Goal: Task Accomplishment & Management: Complete application form

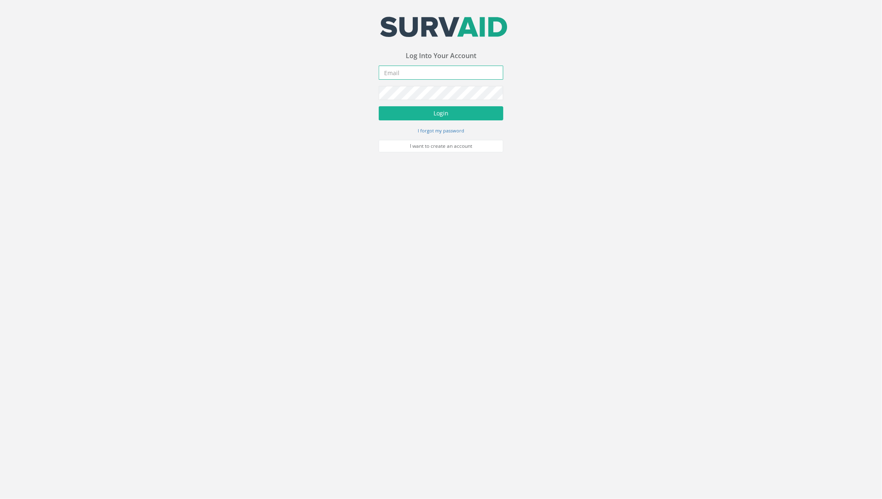
type input "[PERSON_NAME][EMAIL_ADDRESS][PERSON_NAME][DOMAIN_NAME]"
click at [416, 114] on button "Login" at bounding box center [441, 113] width 125 height 14
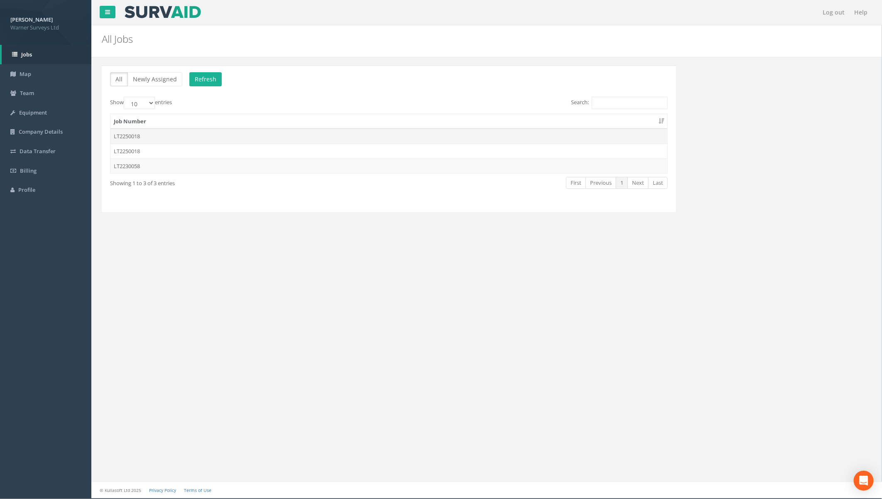
click at [143, 138] on td "LT2250018" at bounding box center [388, 136] width 557 height 15
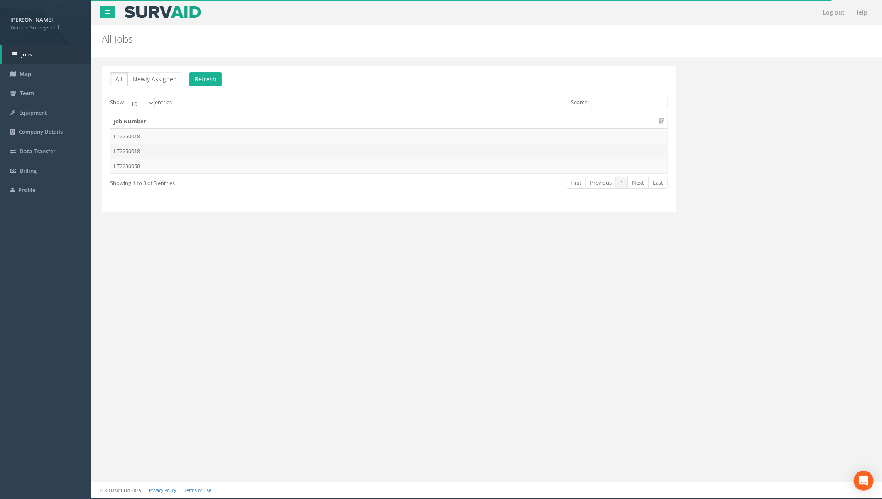
click at [140, 152] on td "LT2250018" at bounding box center [388, 151] width 557 height 15
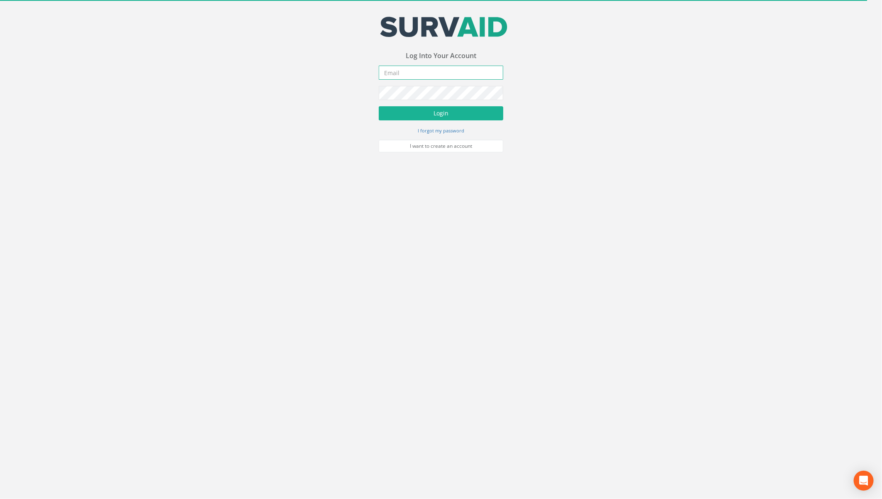
type input "[PERSON_NAME][EMAIL_ADDRESS][PERSON_NAME][DOMAIN_NAME]"
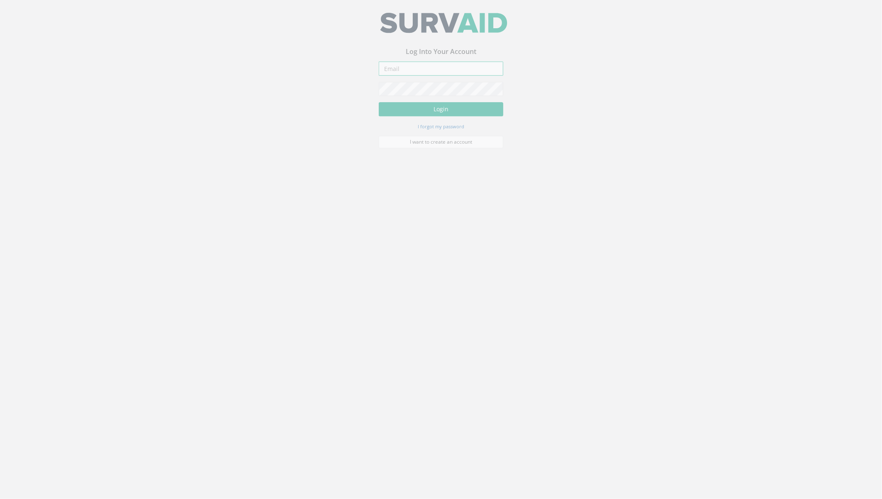
type input "[PERSON_NAME][EMAIL_ADDRESS][PERSON_NAME][DOMAIN_NAME]"
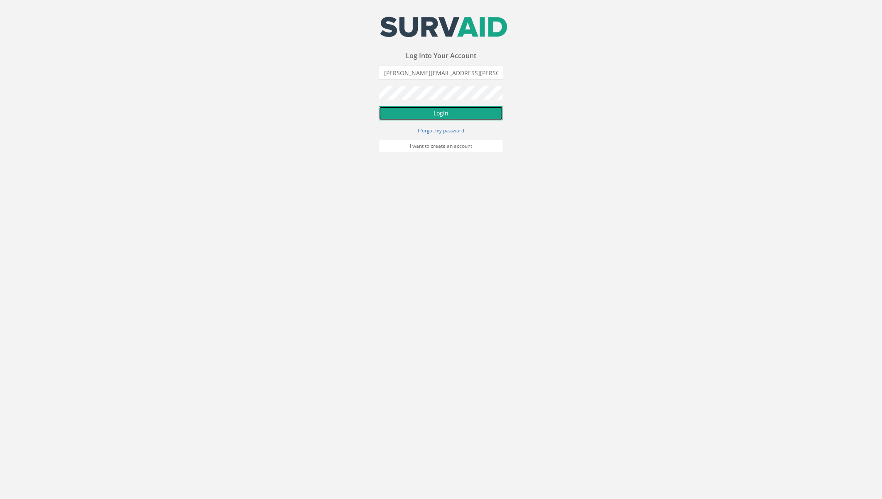
click at [418, 115] on button "Login" at bounding box center [441, 113] width 125 height 14
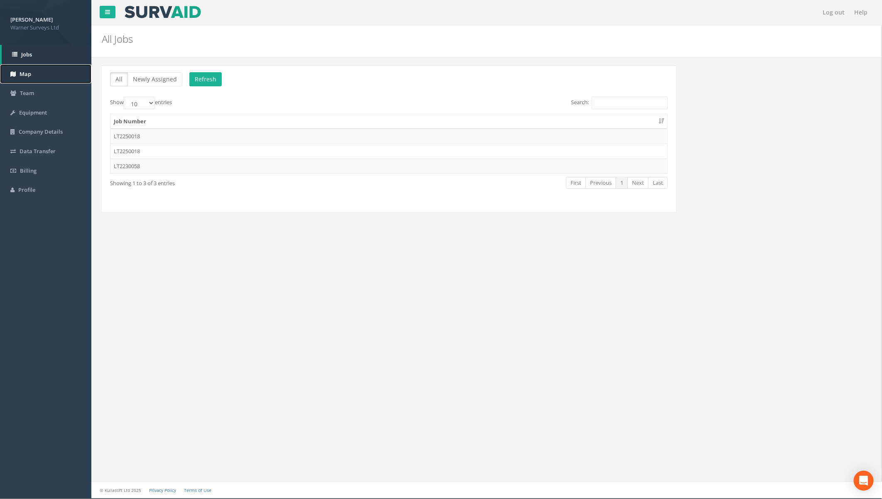
click at [29, 77] on link "Map" at bounding box center [45, 74] width 91 height 20
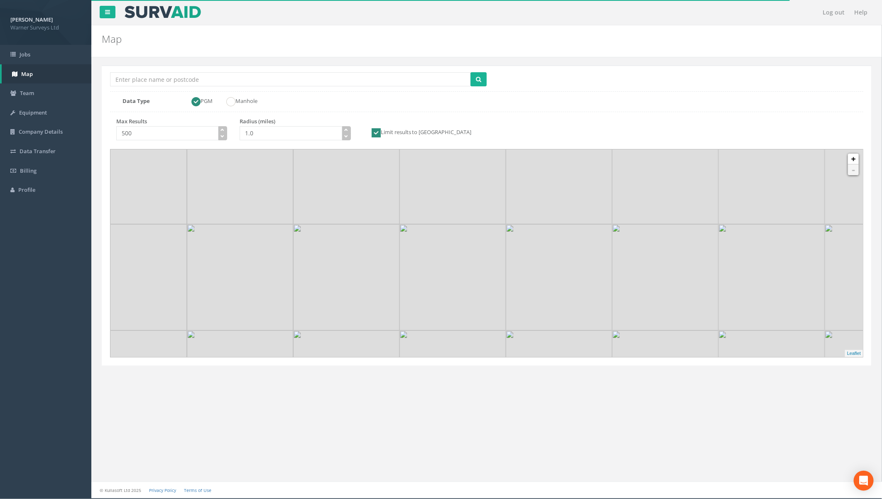
drag, startPoint x: 368, startPoint y: 210, endPoint x: 325, endPoint y: 206, distance: 43.3
click at [325, 206] on img at bounding box center [346, 171] width 106 height 106
click at [853, 162] on link "+" at bounding box center [853, 159] width 11 height 11
drag, startPoint x: 469, startPoint y: 261, endPoint x: 490, endPoint y: 256, distance: 21.8
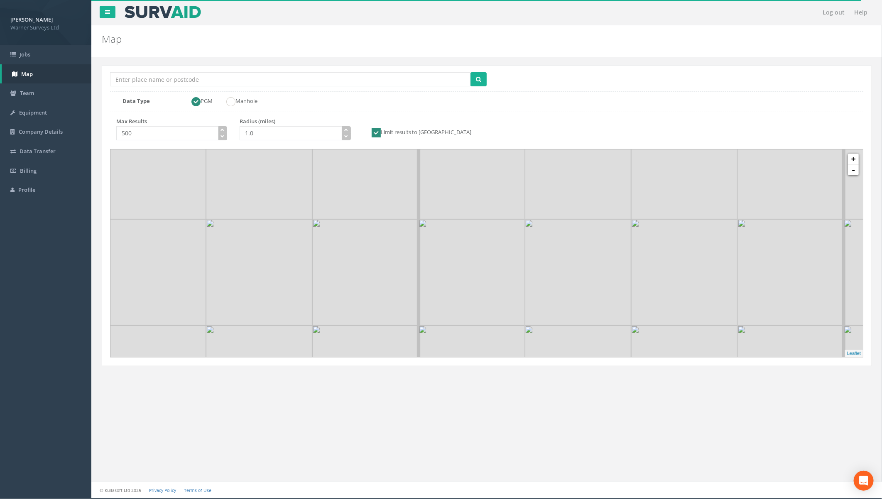
click at [490, 256] on img at bounding box center [471, 272] width 106 height 106
drag, startPoint x: 495, startPoint y: 273, endPoint x: 512, endPoint y: 194, distance: 80.7
click at [512, 194] on img at bounding box center [502, 217] width 106 height 106
drag, startPoint x: 552, startPoint y: 260, endPoint x: 555, endPoint y: 232, distance: 28.0
click at [555, 232] on img at bounding box center [515, 254] width 106 height 106
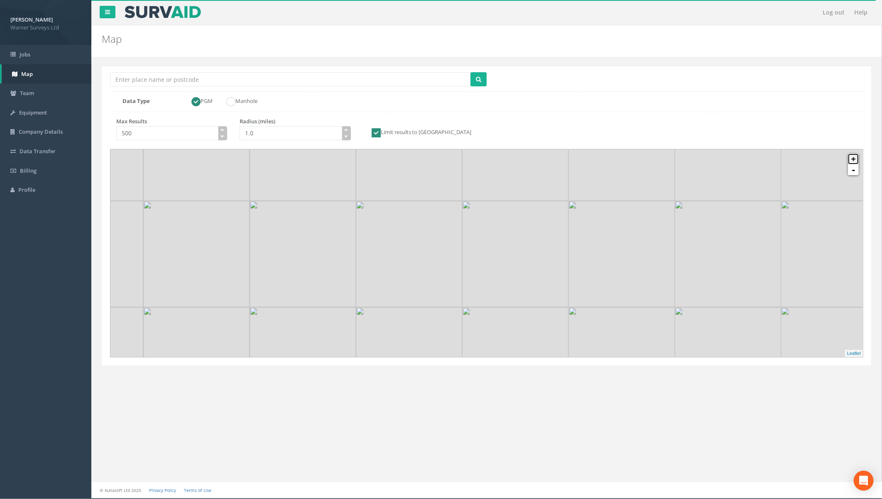
click at [852, 158] on link "+" at bounding box center [853, 159] width 11 height 11
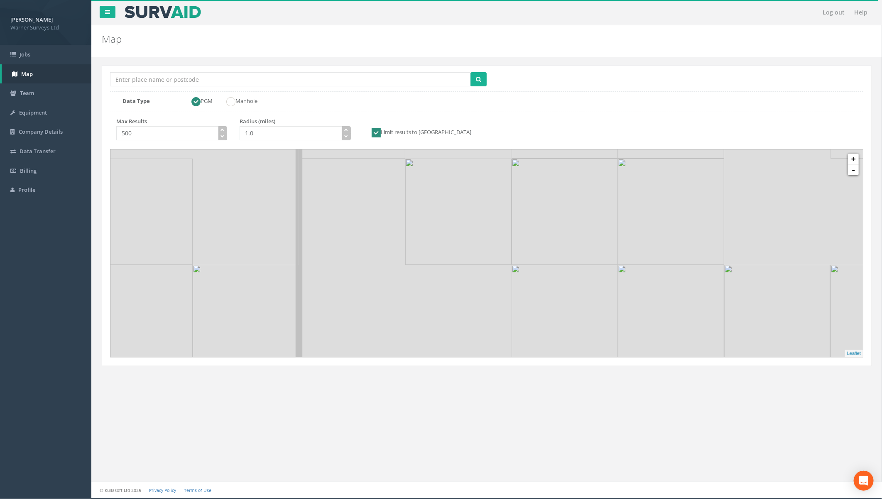
drag, startPoint x: 420, startPoint y: 206, endPoint x: 541, endPoint y: 266, distance: 134.6
click at [511, 264] on img at bounding box center [458, 212] width 106 height 106
drag, startPoint x: 415, startPoint y: 216, endPoint x: 461, endPoint y: 281, distance: 79.9
click at [461, 281] on img at bounding box center [439, 237] width 106 height 106
drag, startPoint x: 408, startPoint y: 261, endPoint x: 430, endPoint y: 302, distance: 47.0
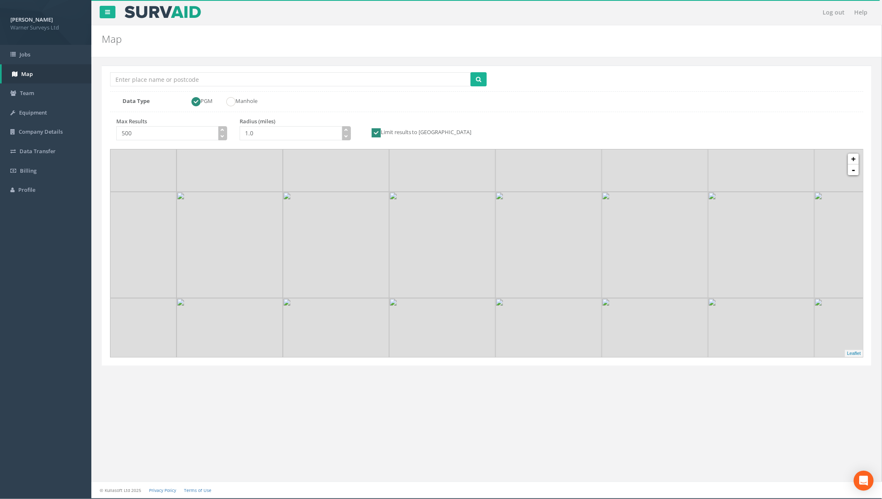
click at [430, 298] on img at bounding box center [442, 245] width 106 height 106
drag, startPoint x: 346, startPoint y: 291, endPoint x: 450, endPoint y: 254, distance: 110.4
click at [422, 254] on img at bounding box center [368, 270] width 106 height 106
drag, startPoint x: 433, startPoint y: 209, endPoint x: 449, endPoint y: 299, distance: 91.4
click at [449, 299] on img at bounding box center [479, 332] width 106 height 106
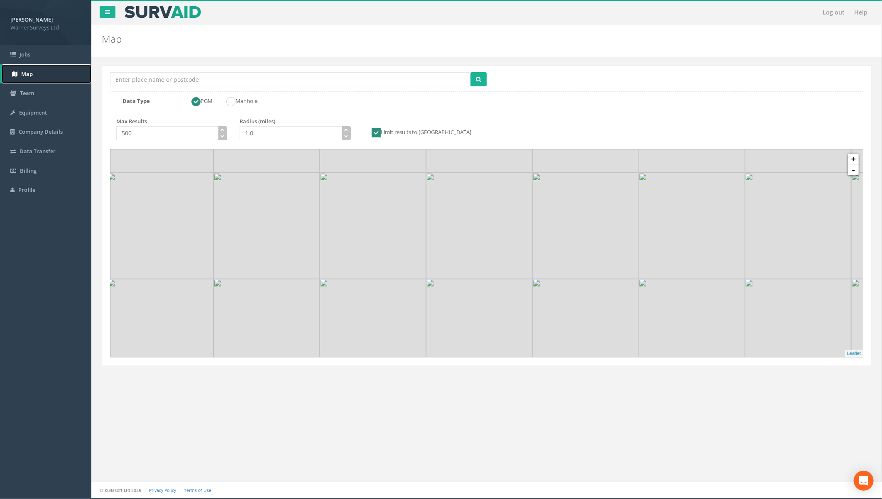
click at [35, 73] on link "Map" at bounding box center [47, 74] width 90 height 20
click at [30, 93] on span "Team" at bounding box center [27, 92] width 14 height 7
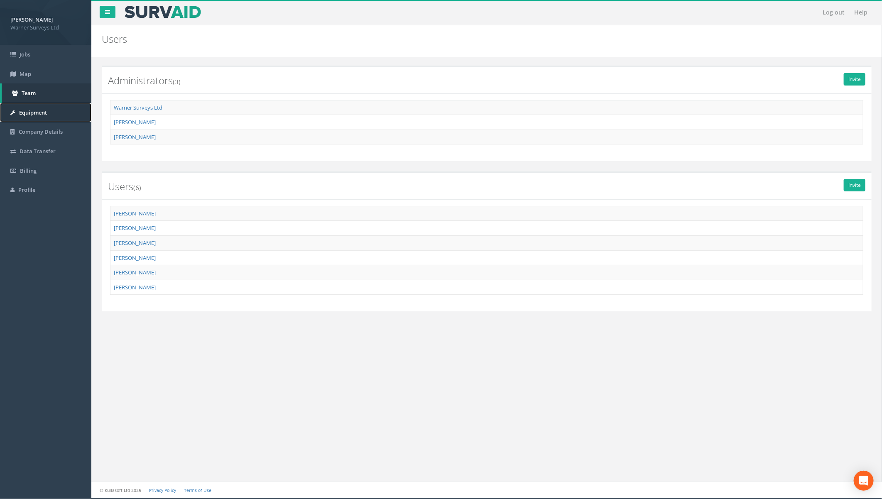
click at [38, 115] on span "Equipment" at bounding box center [33, 112] width 28 height 7
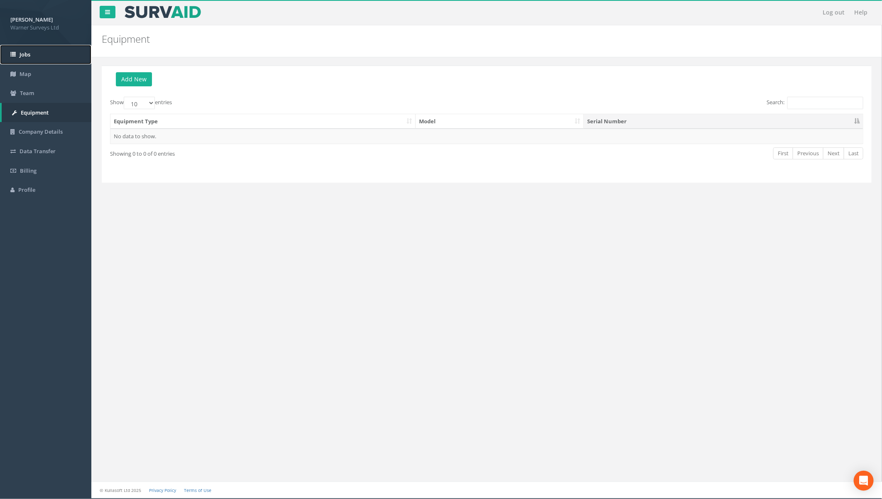
click at [25, 54] on span "Jobs" at bounding box center [25, 54] width 11 height 7
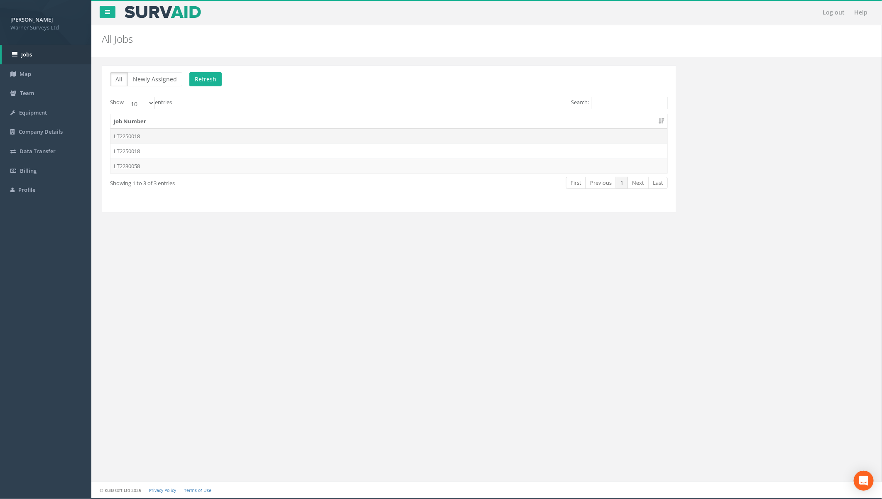
click at [131, 134] on td "LT2250018" at bounding box center [388, 136] width 557 height 15
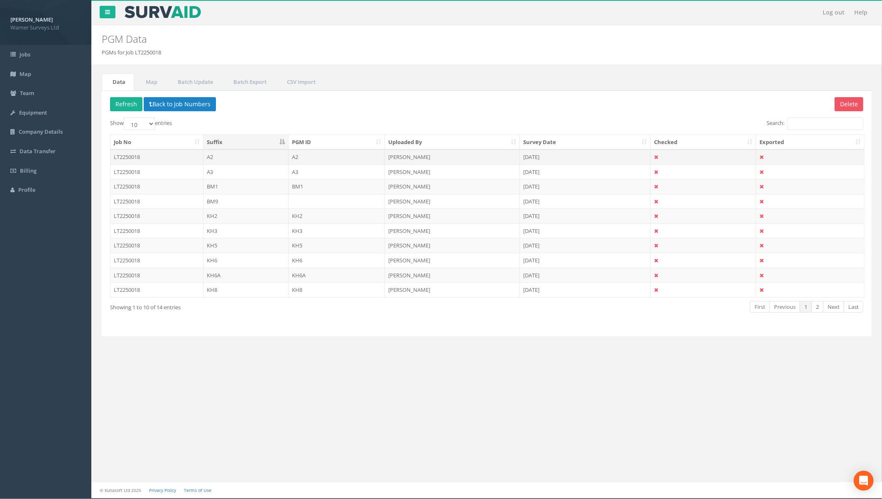
click at [145, 156] on td "LT2250018" at bounding box center [156, 156] width 93 height 15
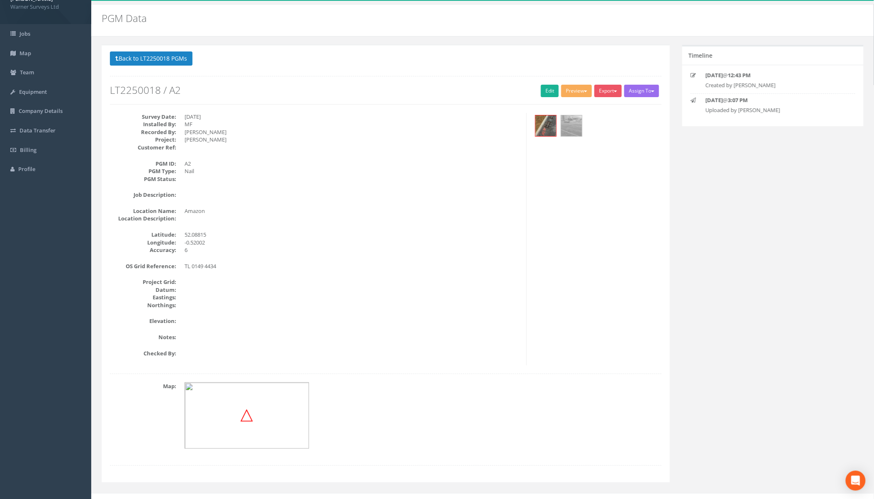
scroll to position [32, 0]
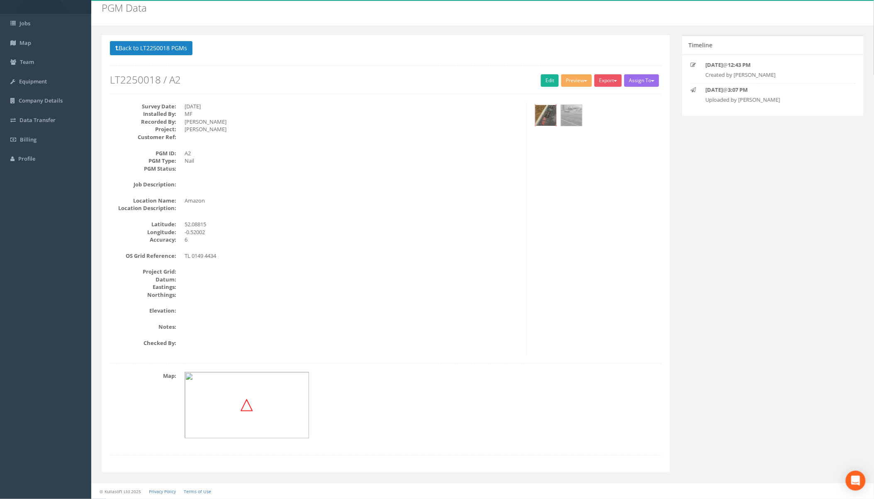
click at [541, 119] on img at bounding box center [546, 115] width 21 height 21
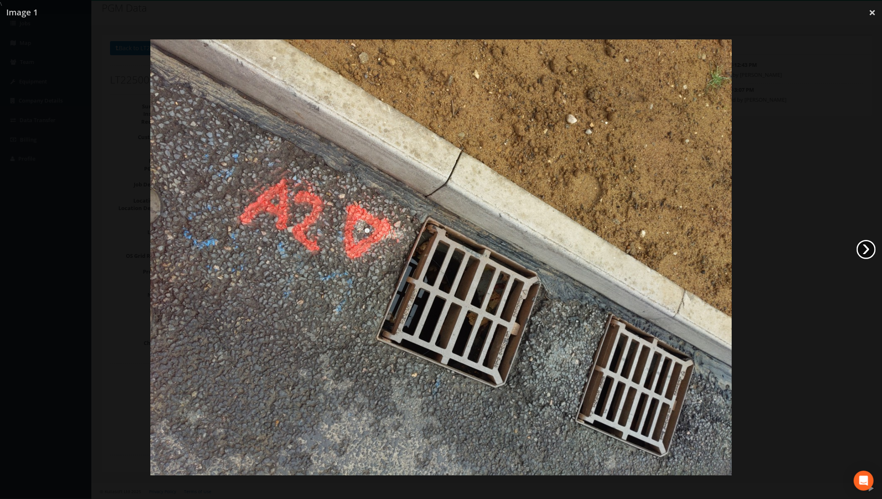
click at [861, 250] on link "›" at bounding box center [865, 249] width 19 height 19
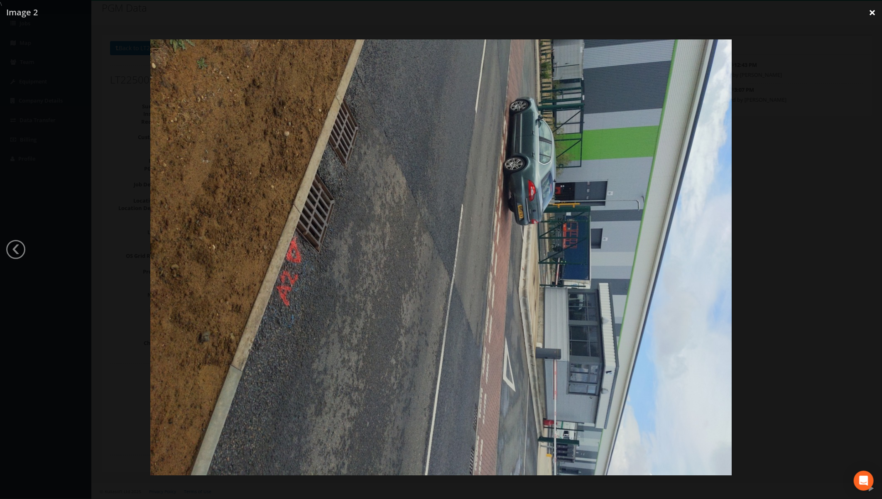
click at [868, 16] on link "×" at bounding box center [872, 12] width 20 height 25
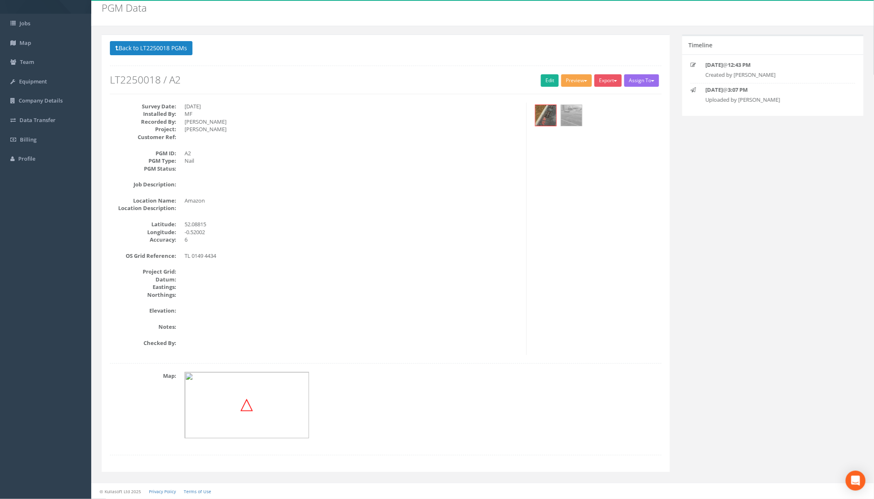
click at [574, 81] on button "Preview" at bounding box center [577, 80] width 31 height 12
click at [554, 96] on link "Warner PGM" at bounding box center [560, 97] width 65 height 13
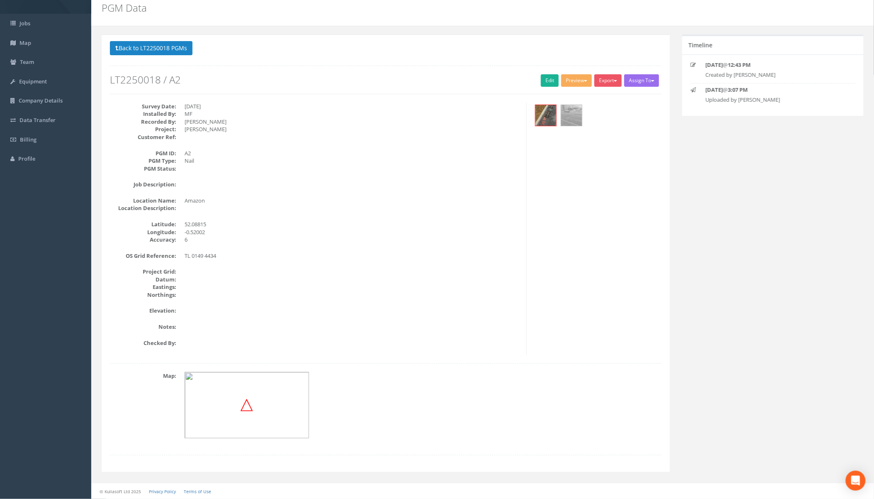
click at [762, 138] on div "Back to LT2250018 PGMs Back to Map Assign To No Companies Added Export Warner P…" at bounding box center [482, 258] width 775 height 448
click at [581, 79] on button "Preview" at bounding box center [577, 80] width 31 height 12
click at [574, 94] on link "Warner PGM" at bounding box center [560, 97] width 65 height 13
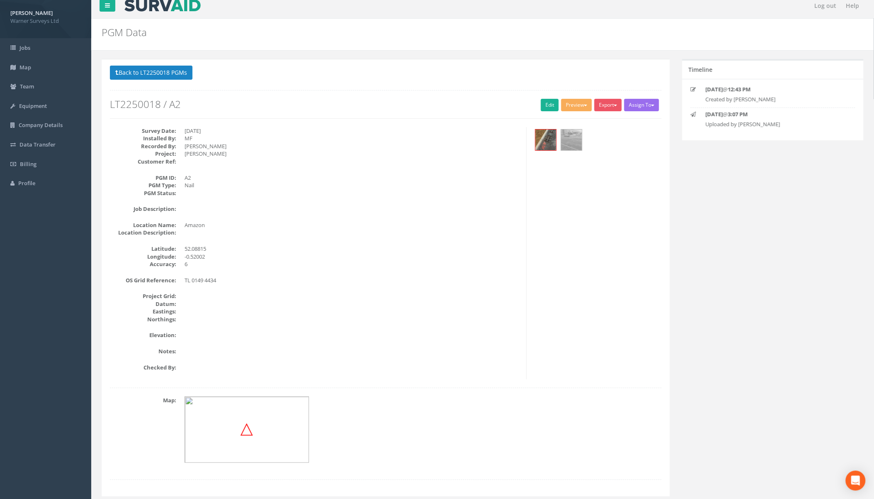
scroll to position [0, 0]
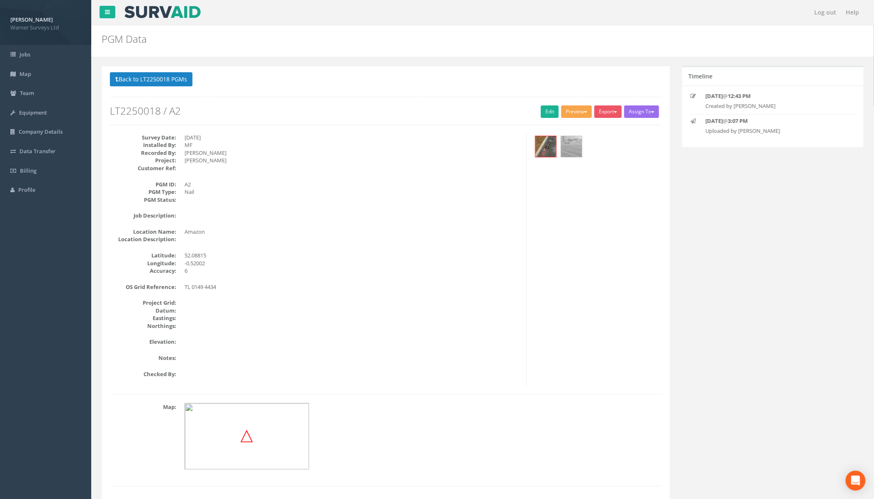
click at [578, 115] on button "Preview" at bounding box center [577, 111] width 31 height 12
click at [557, 147] on link "Env Agency E2" at bounding box center [560, 149] width 65 height 13
click at [138, 81] on button "Back to LT2250018 PGMs" at bounding box center [151, 79] width 83 height 14
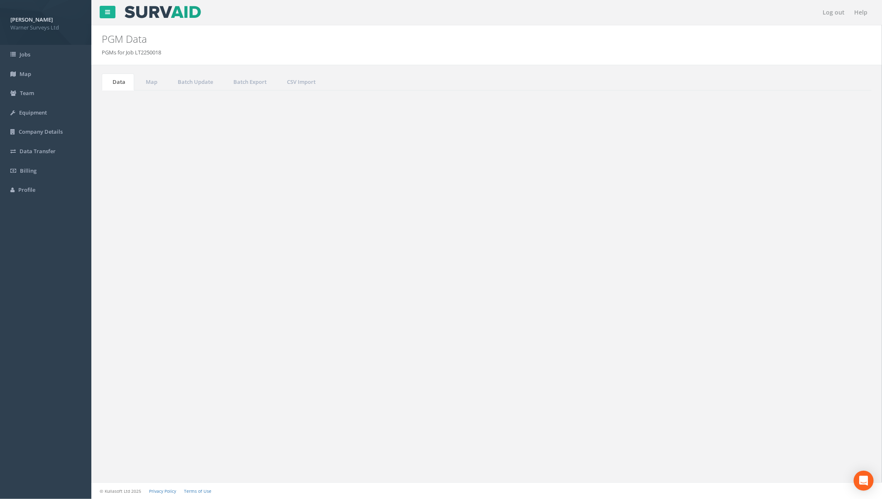
click at [133, 158] on td "LT2250018" at bounding box center [156, 156] width 93 height 15
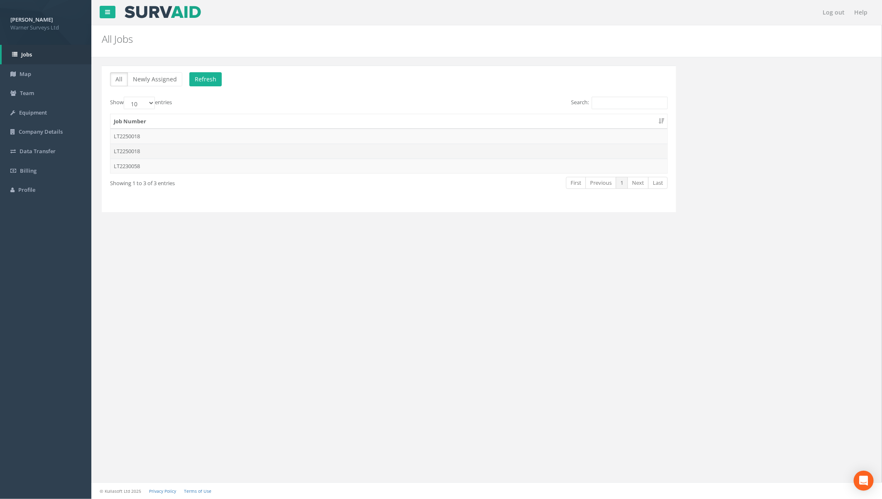
click at [136, 152] on td "LT2250018" at bounding box center [388, 151] width 557 height 15
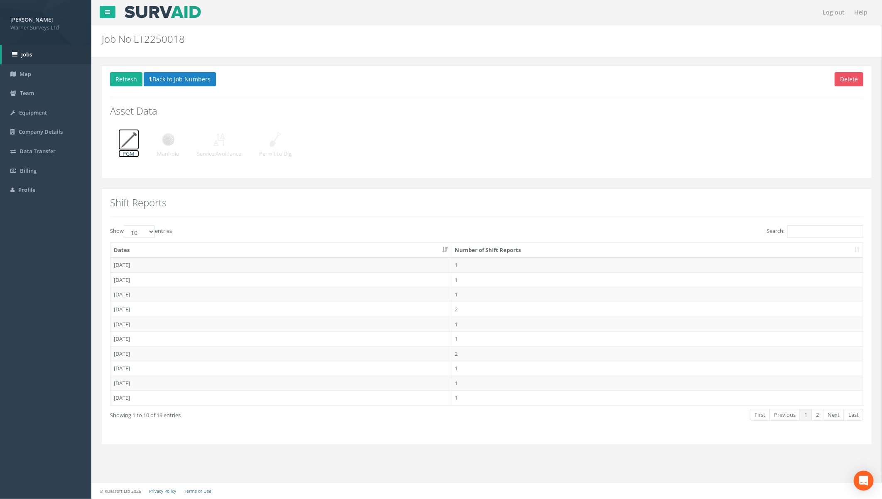
click at [134, 148] on img at bounding box center [128, 139] width 21 height 21
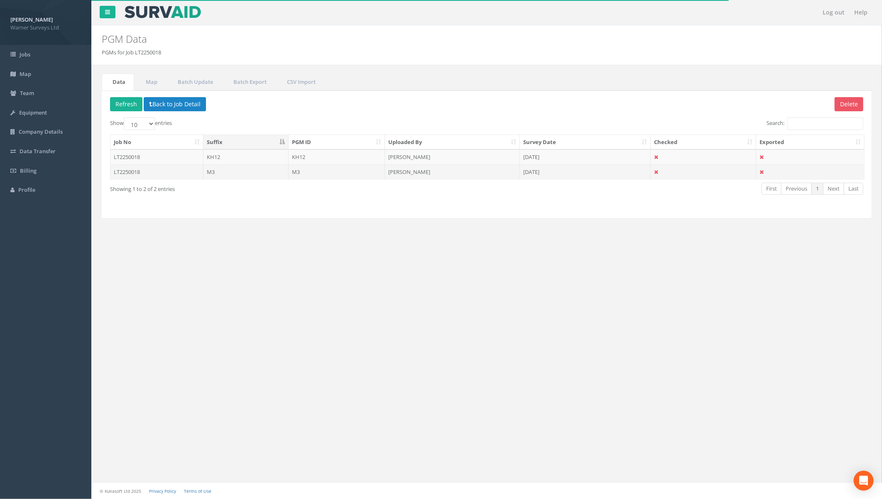
click at [135, 171] on td "LT2250018" at bounding box center [156, 171] width 93 height 15
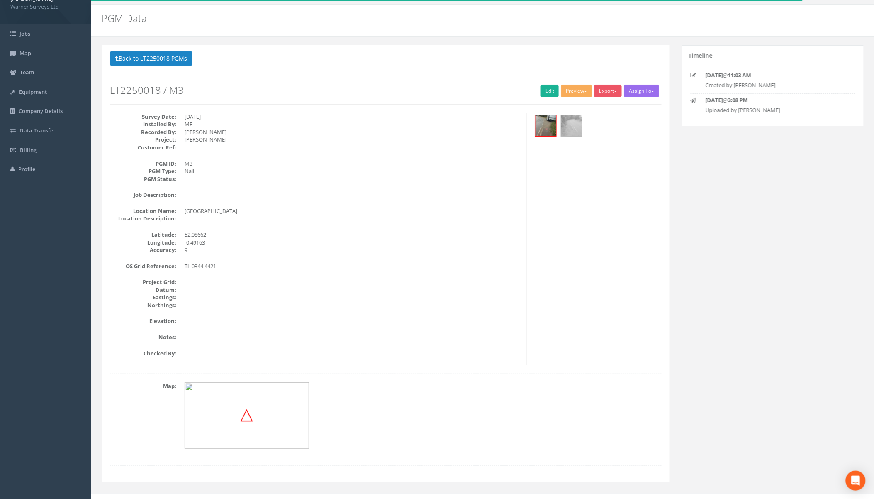
scroll to position [32, 0]
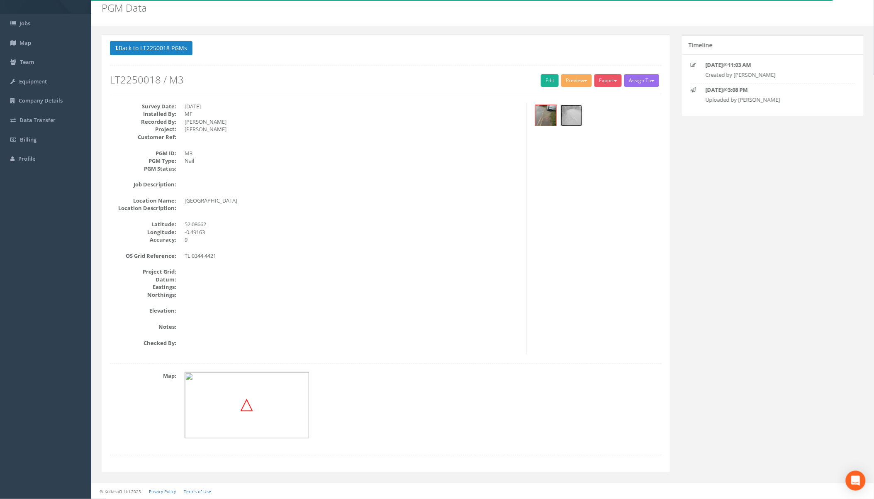
click at [571, 116] on img at bounding box center [572, 115] width 21 height 21
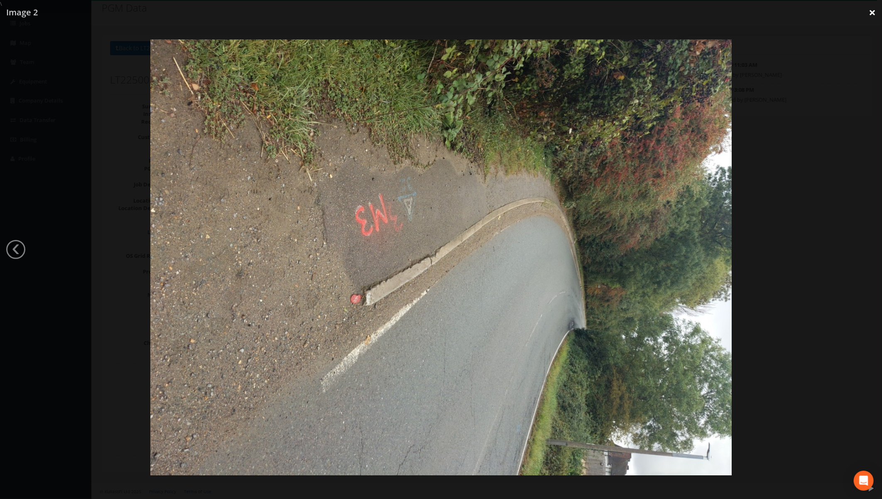
click at [874, 15] on link "×" at bounding box center [872, 12] width 20 height 25
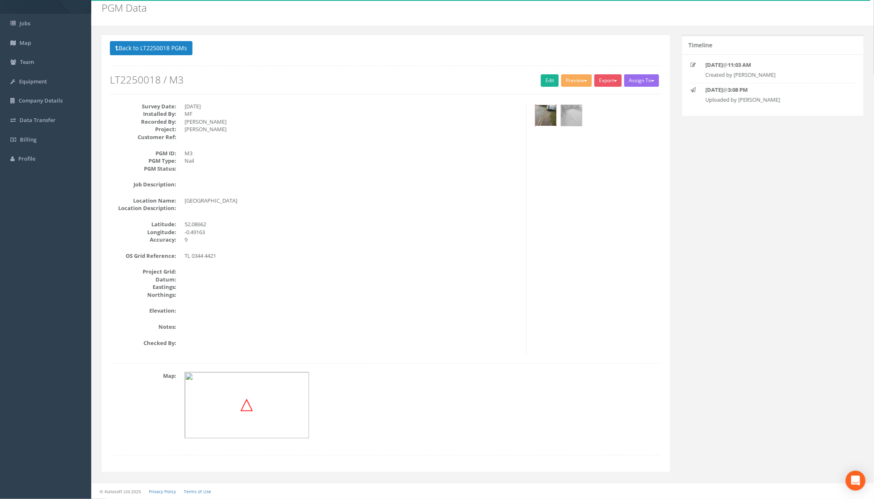
click at [545, 112] on img at bounding box center [546, 115] width 21 height 21
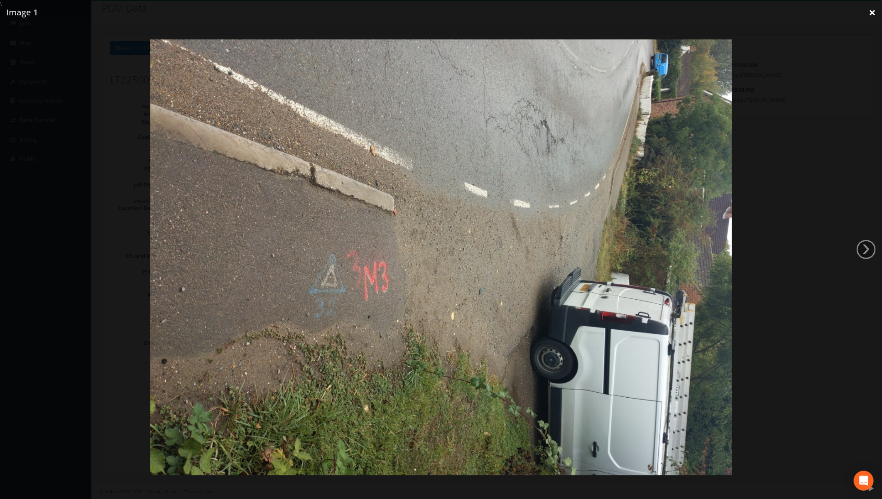
click at [864, 13] on link "×" at bounding box center [872, 12] width 20 height 25
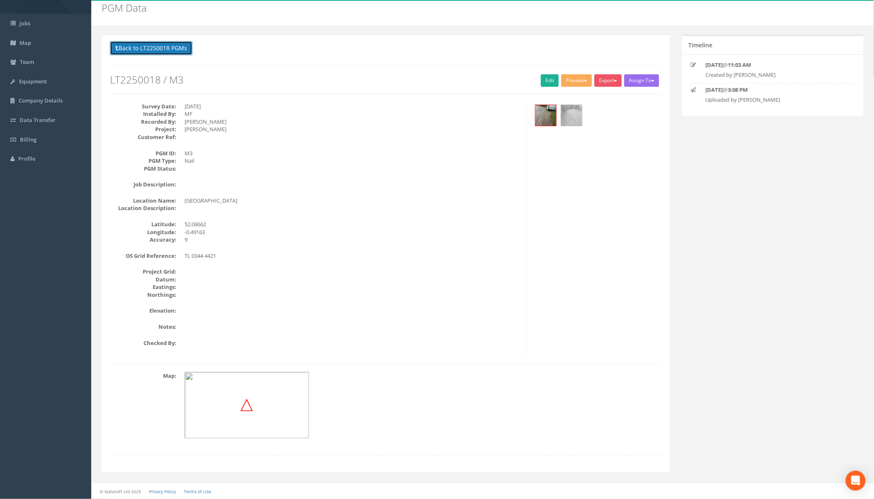
click at [142, 48] on button "Back to LT2250018 PGMs" at bounding box center [151, 48] width 83 height 14
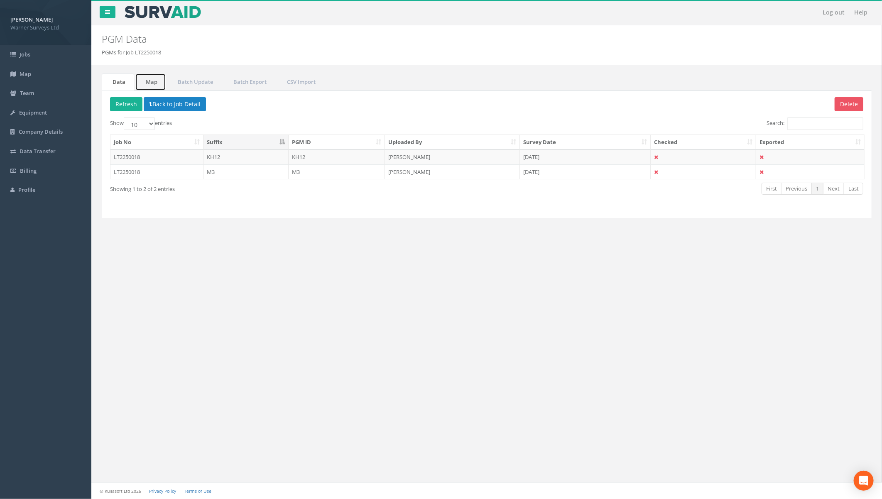
click at [148, 81] on link "Map" at bounding box center [150, 81] width 31 height 17
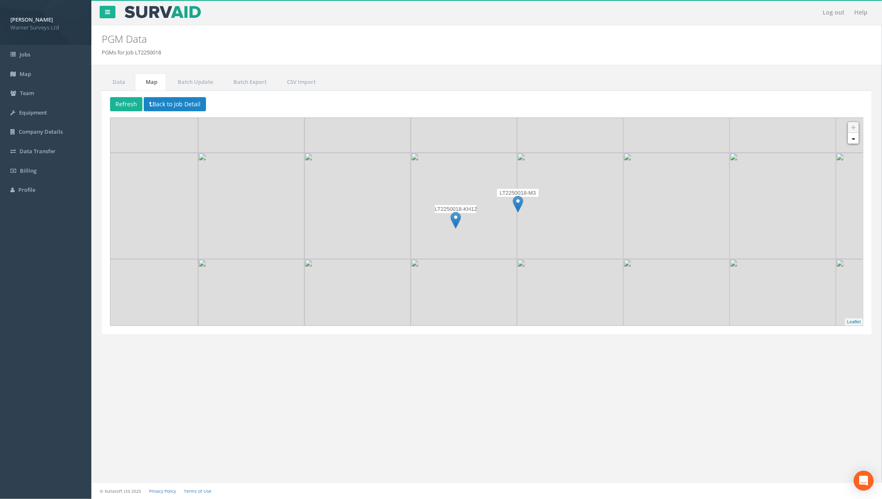
drag, startPoint x: 462, startPoint y: 203, endPoint x: 484, endPoint y: 229, distance: 34.4
click at [484, 229] on img at bounding box center [463, 206] width 106 height 106
click at [852, 143] on link "-" at bounding box center [853, 138] width 11 height 11
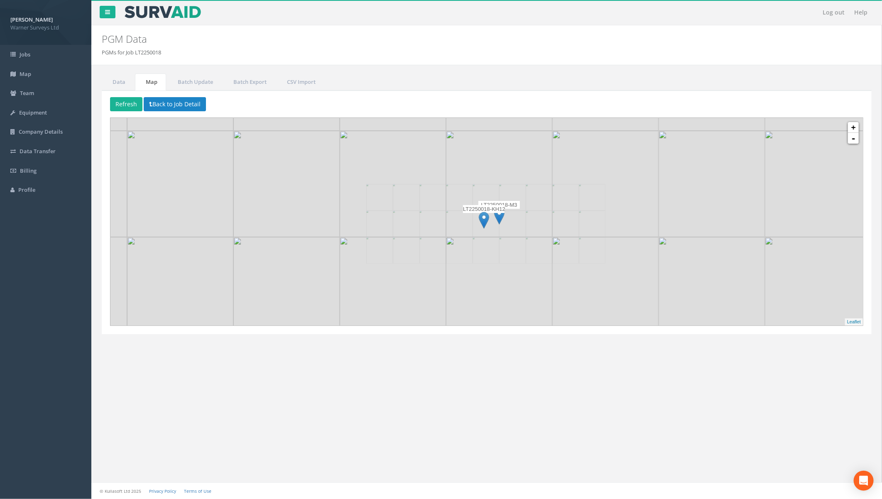
drag, startPoint x: 443, startPoint y: 181, endPoint x: 499, endPoint y: 248, distance: 87.6
click at [131, 143] on div at bounding box center [131, 143] width 0 height 0
drag, startPoint x: 430, startPoint y: 201, endPoint x: 464, endPoint y: 249, distance: 58.1
click at [464, 202] on img at bounding box center [450, 148] width 106 height 106
drag, startPoint x: 435, startPoint y: 206, endPoint x: 494, endPoint y: 260, distance: 79.9
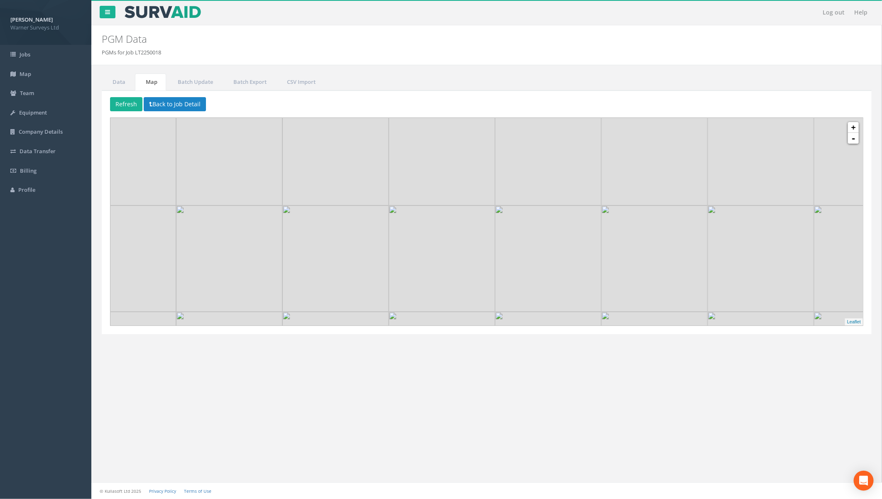
click at [494, 260] on img at bounding box center [441, 258] width 106 height 106
drag, startPoint x: 444, startPoint y: 200, endPoint x: 463, endPoint y: 244, distance: 47.4
click at [463, 244] on img at bounding box center [460, 194] width 106 height 106
click at [852, 144] on img at bounding box center [885, 194] width 106 height 106
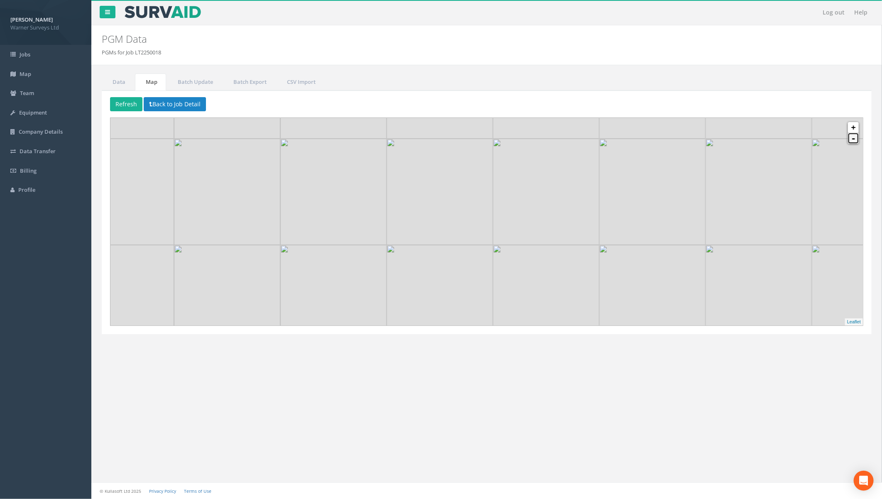
click at [852, 137] on link "-" at bounding box center [853, 138] width 11 height 11
drag, startPoint x: 583, startPoint y: 276, endPoint x: 607, endPoint y: 185, distance: 94.4
click at [607, 185] on img at bounding box center [643, 219] width 106 height 106
drag, startPoint x: 604, startPoint y: 226, endPoint x: 603, endPoint y: 180, distance: 45.7
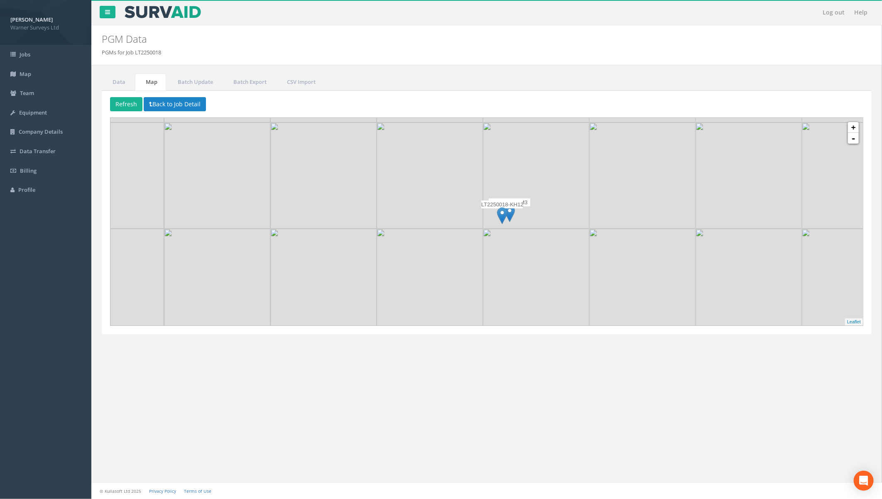
click at [603, 180] on img at bounding box center [642, 175] width 106 height 106
drag, startPoint x: 524, startPoint y: 282, endPoint x: 532, endPoint y: 189, distance: 93.3
click at [532, 189] on img at bounding box center [542, 192] width 106 height 106
drag, startPoint x: 553, startPoint y: 159, endPoint x: 557, endPoint y: 259, distance: 100.5
click at [557, 239] on img at bounding box center [544, 185] width 106 height 106
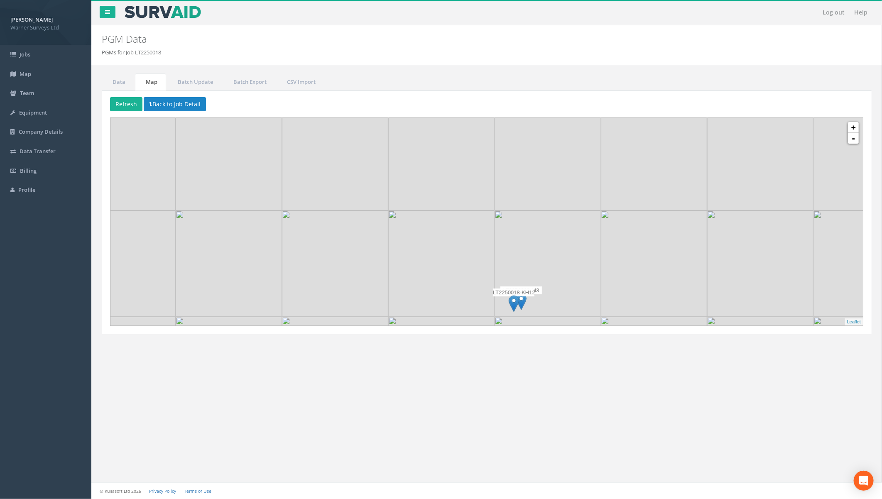
drag, startPoint x: 470, startPoint y: 169, endPoint x: 470, endPoint y: 257, distance: 88.0
click at [470, 257] on img at bounding box center [441, 263] width 106 height 106
drag, startPoint x: 454, startPoint y: 206, endPoint x: 447, endPoint y: 277, distance: 71.3
click at [447, 210] on img at bounding box center [441, 157] width 106 height 106
click at [134, 103] on button "Refresh" at bounding box center [126, 104] width 32 height 14
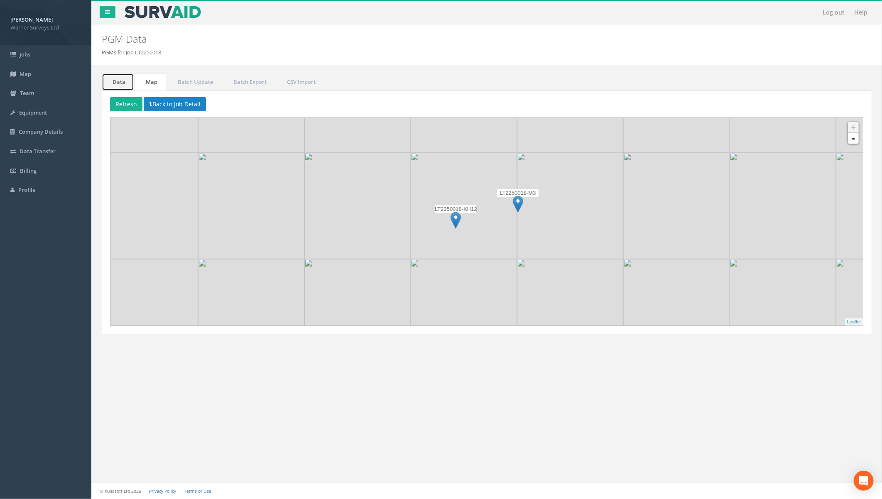
click at [122, 80] on link "Data" at bounding box center [118, 81] width 32 height 17
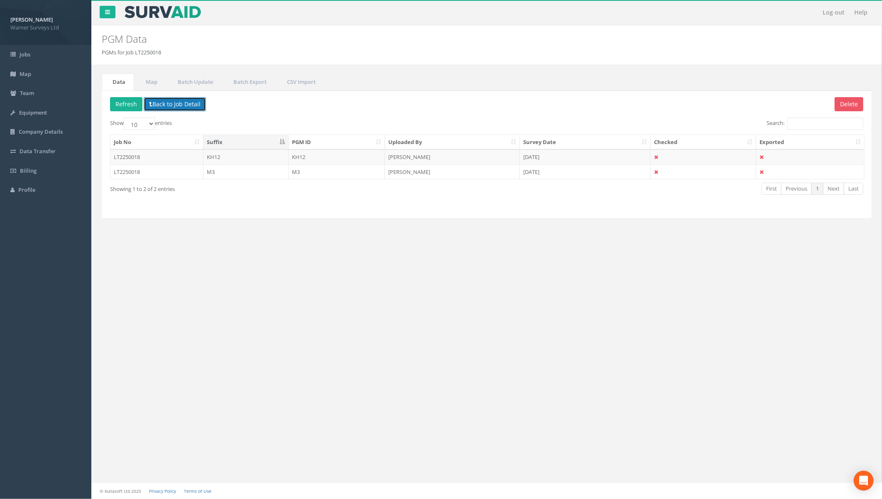
click at [172, 106] on button "Back to Job Detail" at bounding box center [175, 104] width 62 height 14
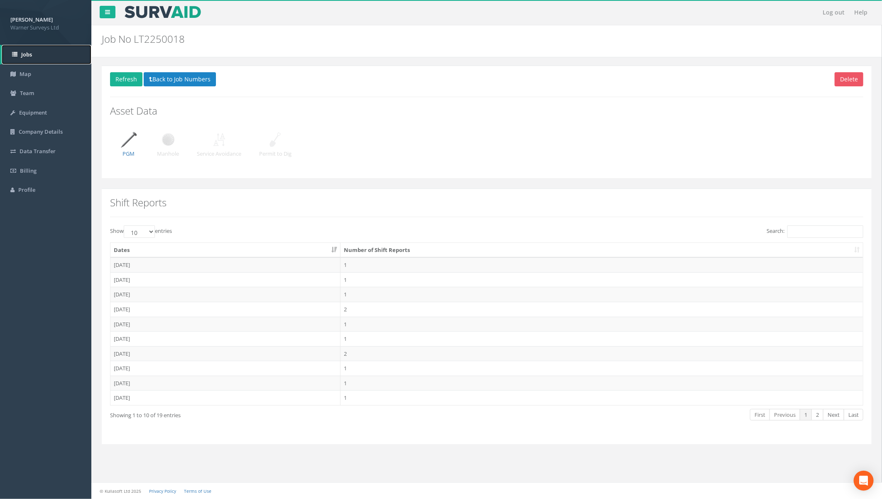
click at [28, 56] on span "Jobs" at bounding box center [26, 54] width 11 height 7
click at [131, 142] on img at bounding box center [128, 139] width 21 height 21
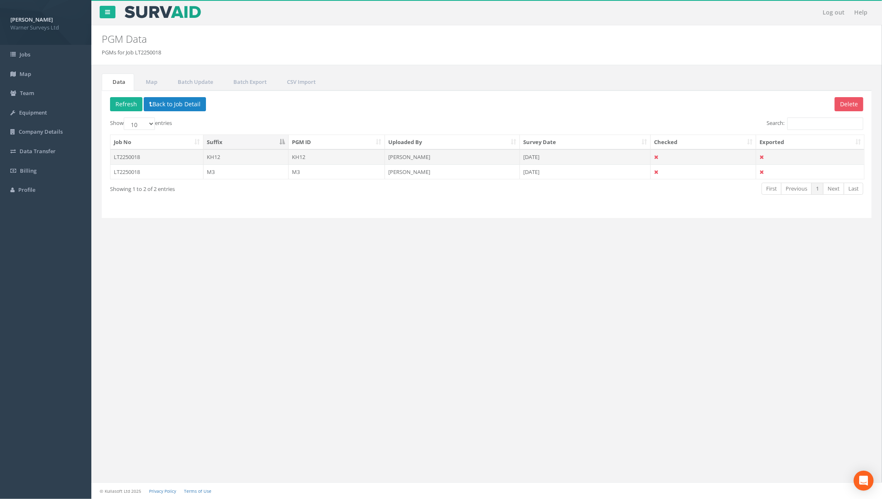
click at [147, 156] on td "LT2250018" at bounding box center [156, 156] width 93 height 15
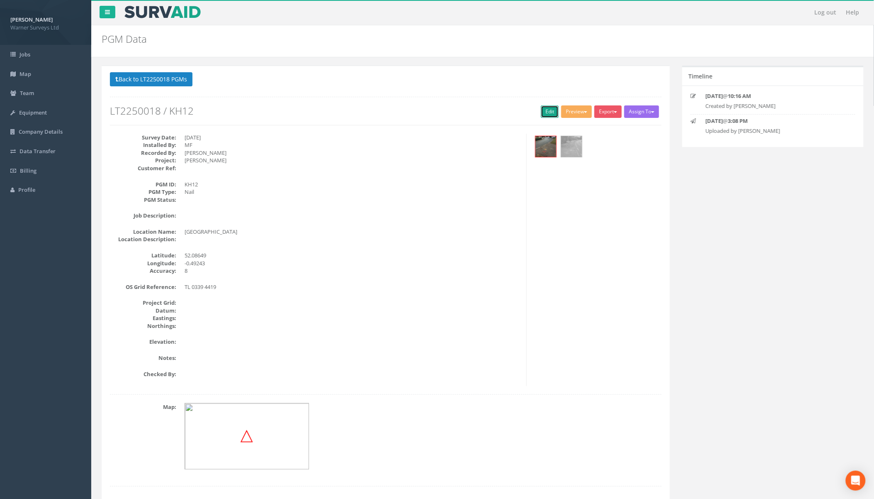
click at [545, 115] on link "Edit" at bounding box center [550, 111] width 18 height 12
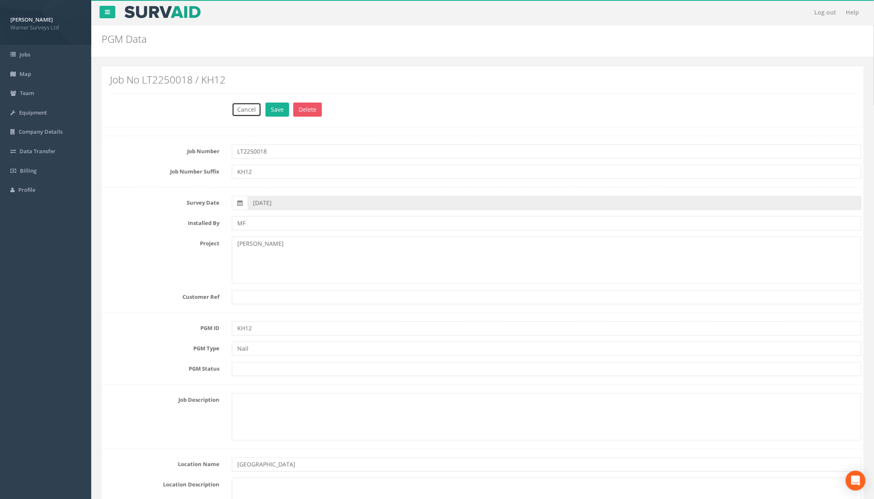
click at [242, 111] on button "Cancel" at bounding box center [246, 110] width 29 height 14
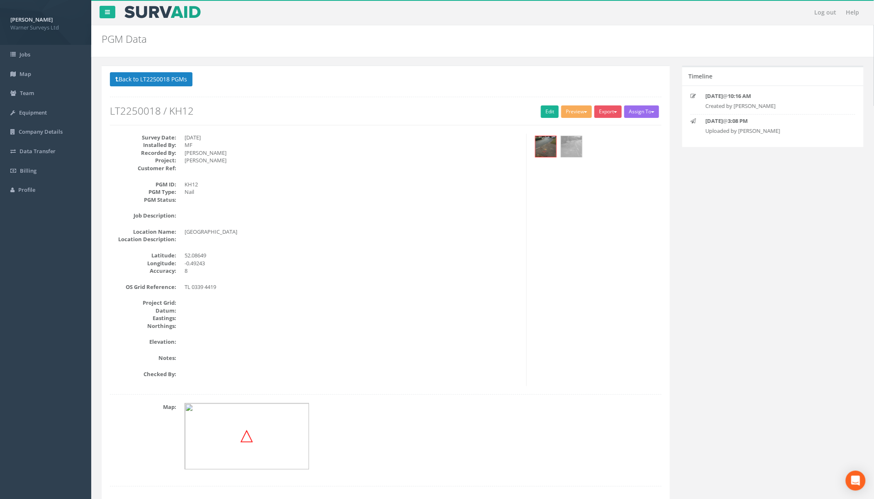
scroll to position [32, 0]
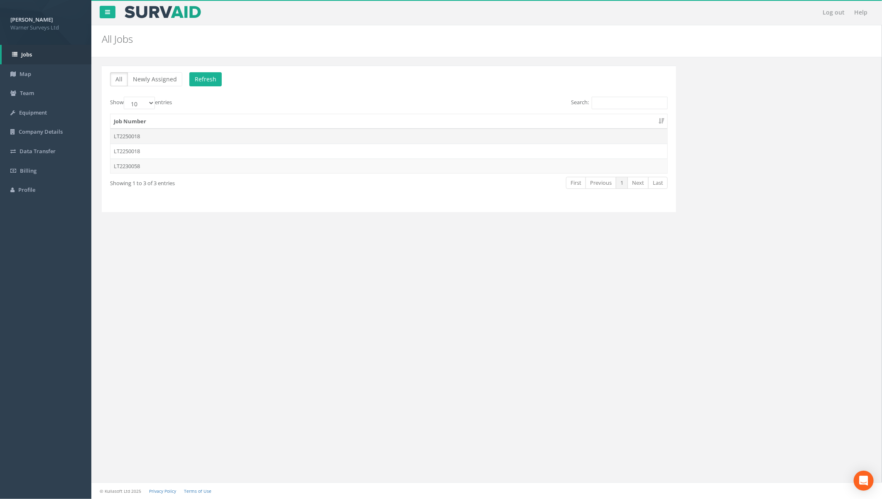
click at [127, 133] on td "LT2250018" at bounding box center [388, 136] width 557 height 15
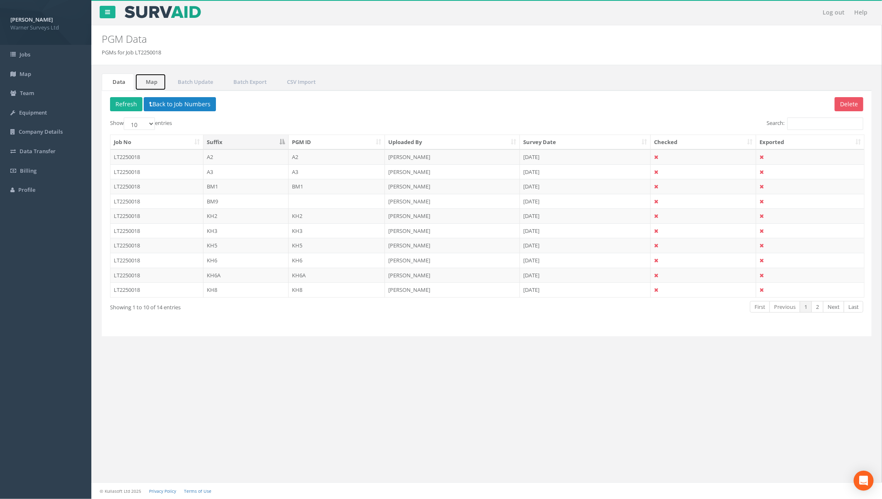
click at [155, 83] on link "Map" at bounding box center [150, 81] width 31 height 17
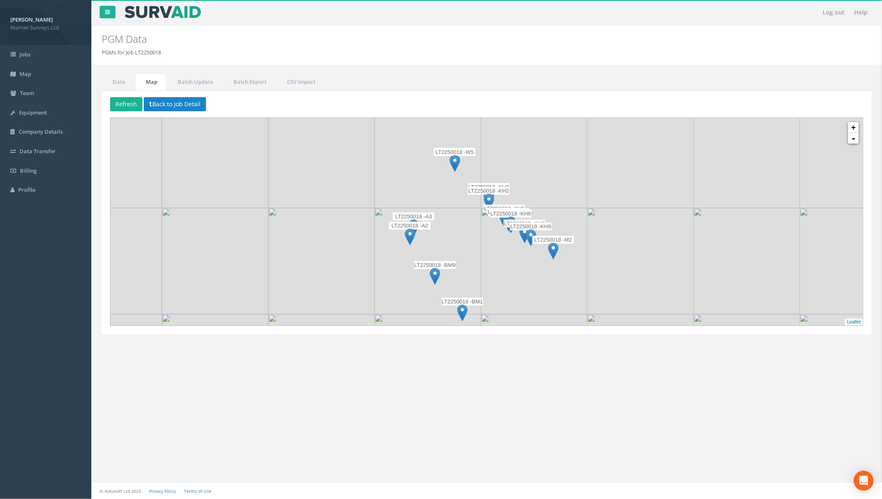
drag, startPoint x: 501, startPoint y: 213, endPoint x: 496, endPoint y: 239, distance: 26.0
click at [496, 239] on img at bounding box center [534, 261] width 106 height 106
click at [854, 142] on link "-" at bounding box center [853, 138] width 11 height 11
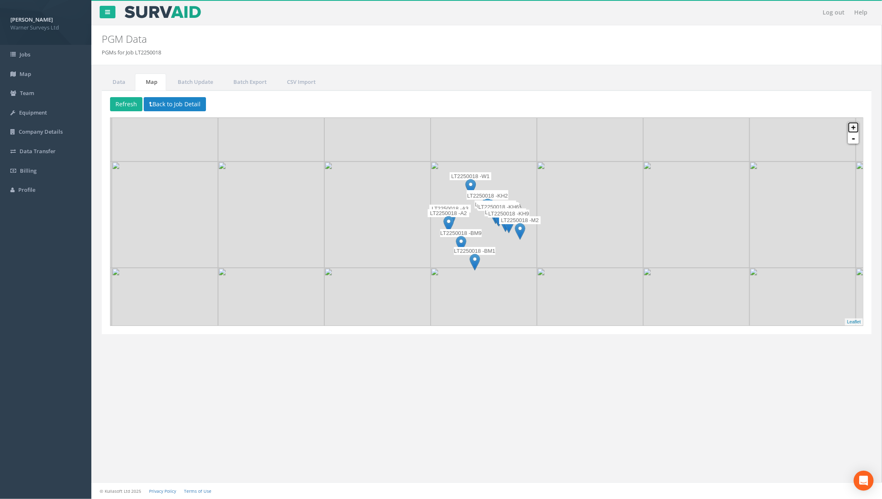
click at [850, 132] on link "+" at bounding box center [853, 127] width 11 height 11
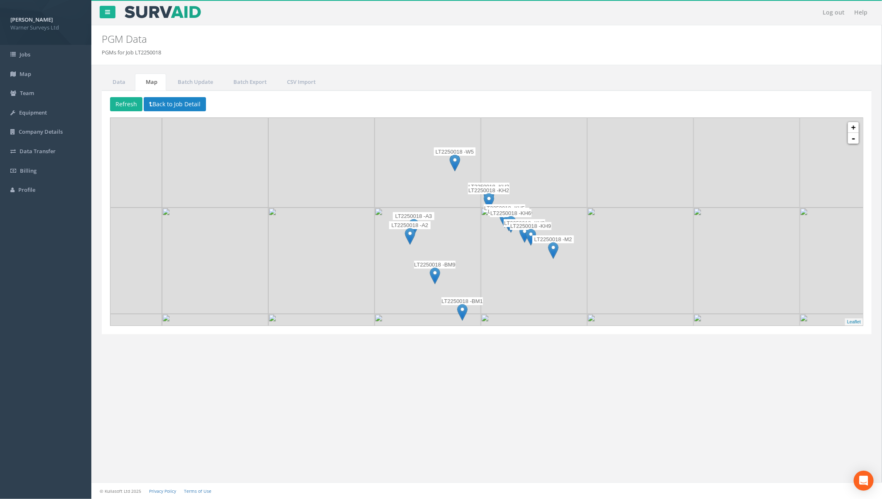
drag, startPoint x: 515, startPoint y: 279, endPoint x: 576, endPoint y: 232, distance: 77.1
click at [576, 232] on img at bounding box center [534, 261] width 106 height 106
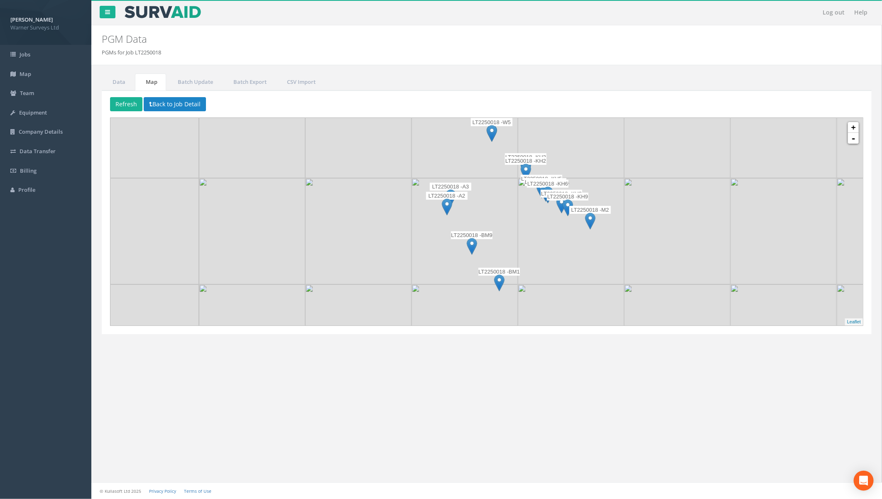
drag, startPoint x: 525, startPoint y: 209, endPoint x: 503, endPoint y: 223, distance: 26.0
click at [503, 223] on img at bounding box center [464, 231] width 106 height 106
click at [853, 128] on link "+" at bounding box center [853, 127] width 11 height 11
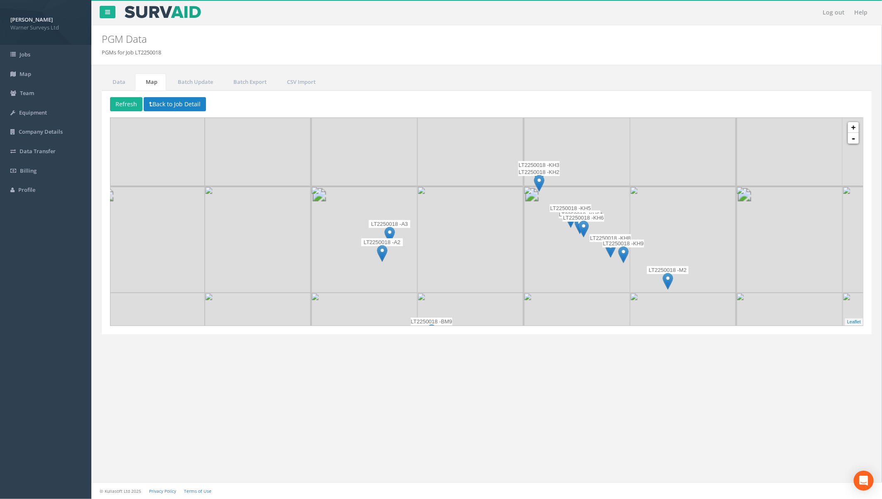
drag, startPoint x: 604, startPoint y: 185, endPoint x: 585, endPoint y: 223, distance: 43.1
click at [585, 223] on img at bounding box center [583, 228] width 10 height 17
click at [857, 129] on link "+" at bounding box center [853, 127] width 11 height 11
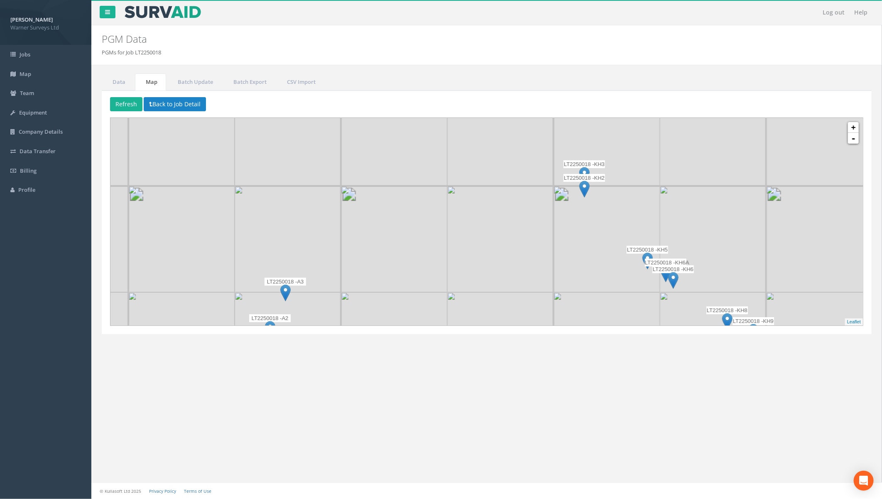
drag, startPoint x: 564, startPoint y: 185, endPoint x: 557, endPoint y: 220, distance: 36.0
click at [557, 220] on img at bounding box center [606, 239] width 106 height 106
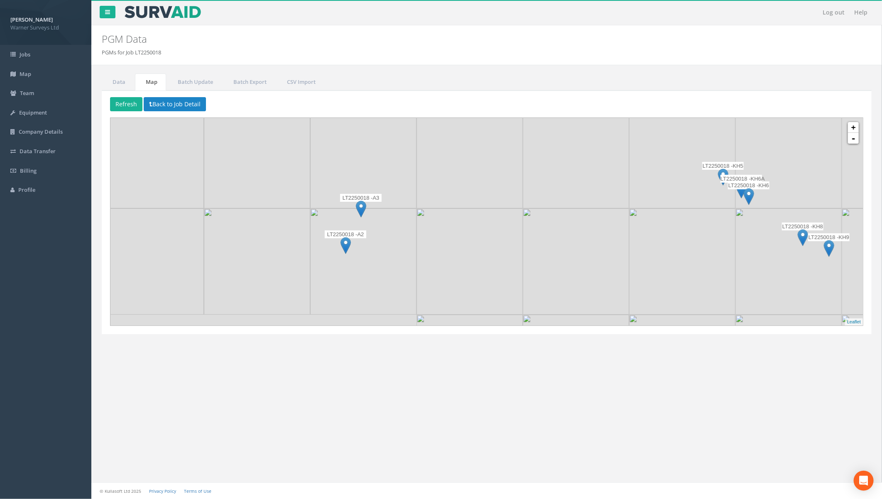
drag, startPoint x: 371, startPoint y: 276, endPoint x: 454, endPoint y: 187, distance: 121.9
click at [454, 187] on img at bounding box center [469, 155] width 106 height 106
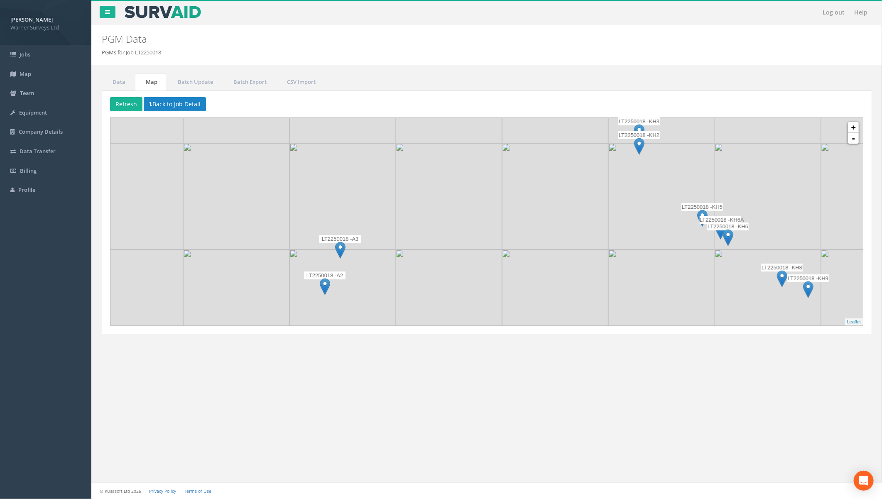
drag, startPoint x: 534, startPoint y: 186, endPoint x: 510, endPoint y: 234, distance: 54.2
click at [510, 234] on img at bounding box center [555, 196] width 106 height 106
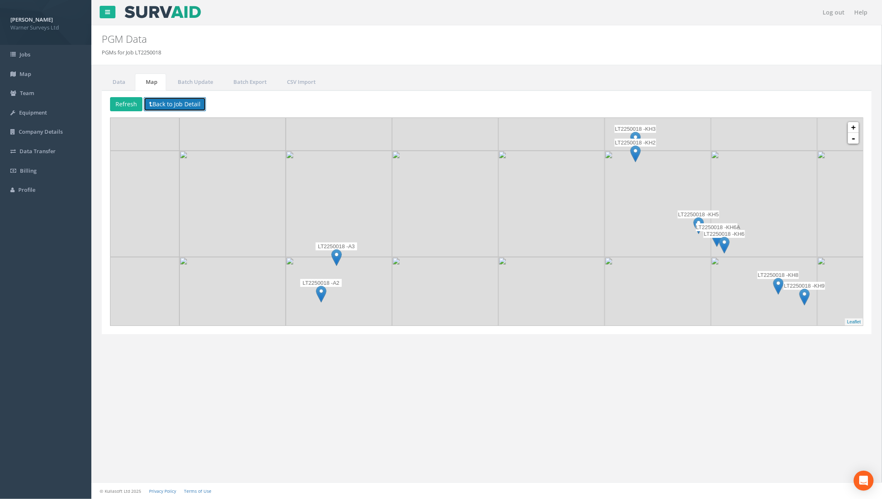
click at [170, 105] on button "Back to Job Detail" at bounding box center [175, 104] width 62 height 14
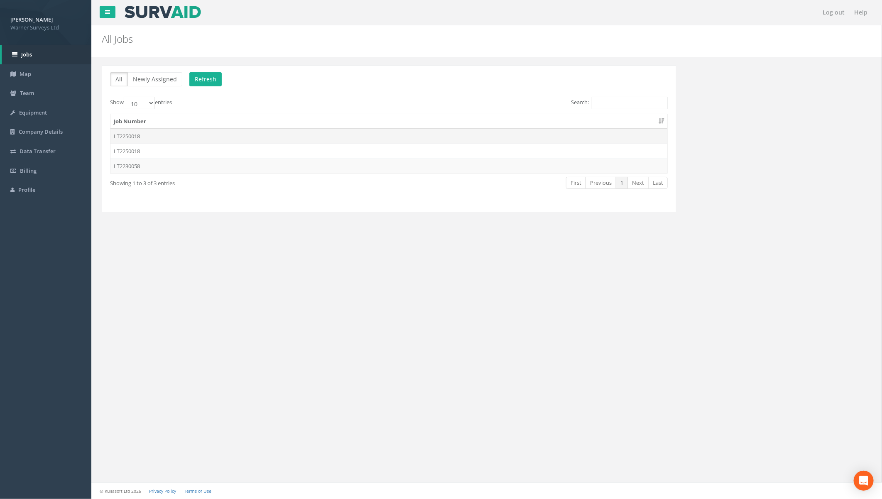
click at [147, 138] on td "LT2250018" at bounding box center [388, 136] width 557 height 15
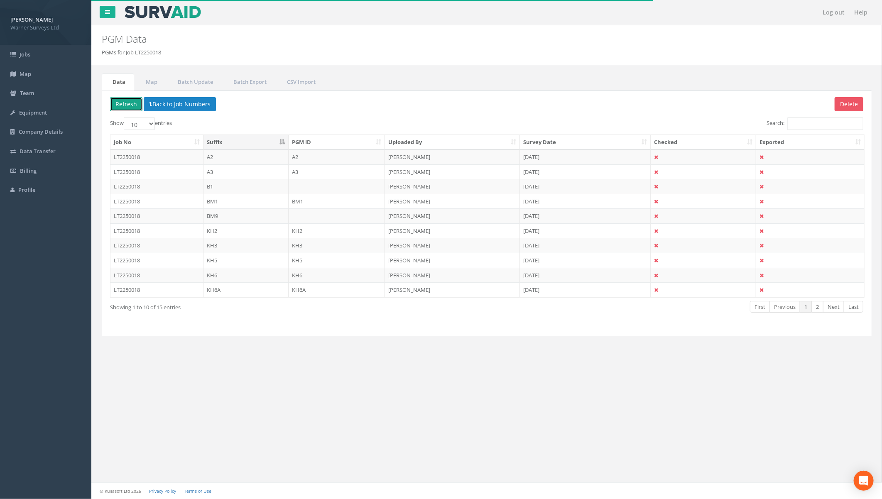
click at [123, 107] on button "Refresh" at bounding box center [126, 104] width 32 height 14
click at [17, 54] on link "Jobs" at bounding box center [45, 55] width 91 height 20
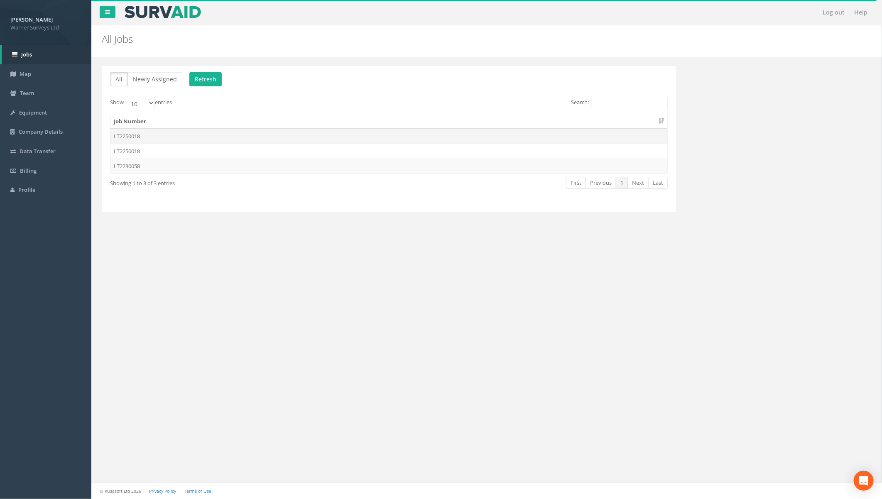
click at [165, 138] on td "LT2250018" at bounding box center [388, 136] width 557 height 15
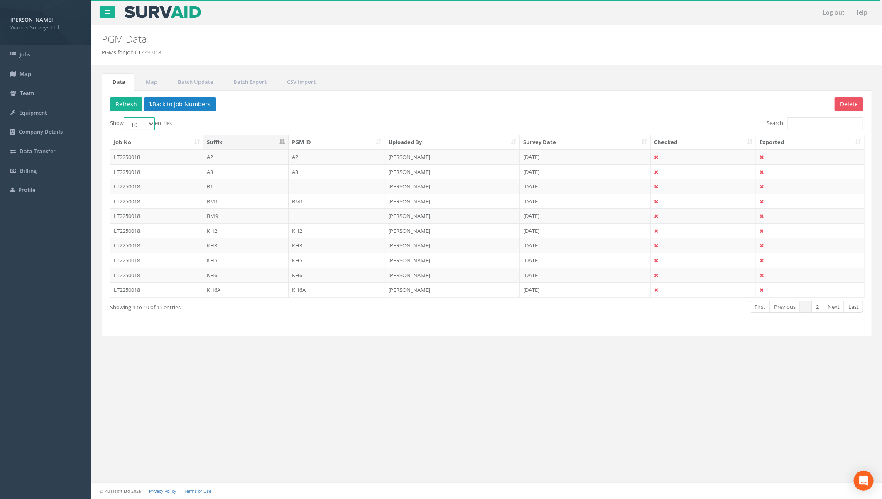
drag, startPoint x: 151, startPoint y: 122, endPoint x: 148, endPoint y: 126, distance: 5.1
click at [151, 122] on select "10 25 50 100" at bounding box center [139, 123] width 31 height 12
select select "100"
click at [125, 117] on select "10 25 50 100" at bounding box center [139, 123] width 31 height 12
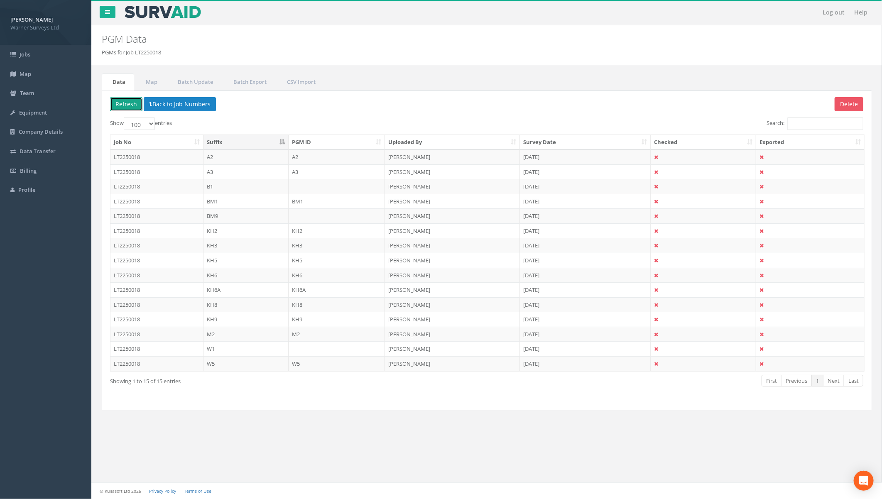
click at [128, 98] on button "Refresh" at bounding box center [126, 104] width 32 height 14
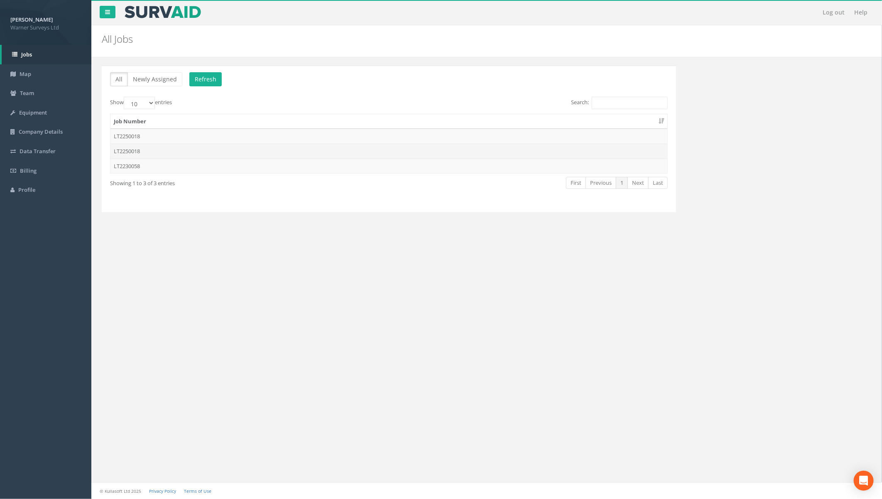
click at [142, 151] on td "LT2250018" at bounding box center [388, 151] width 557 height 15
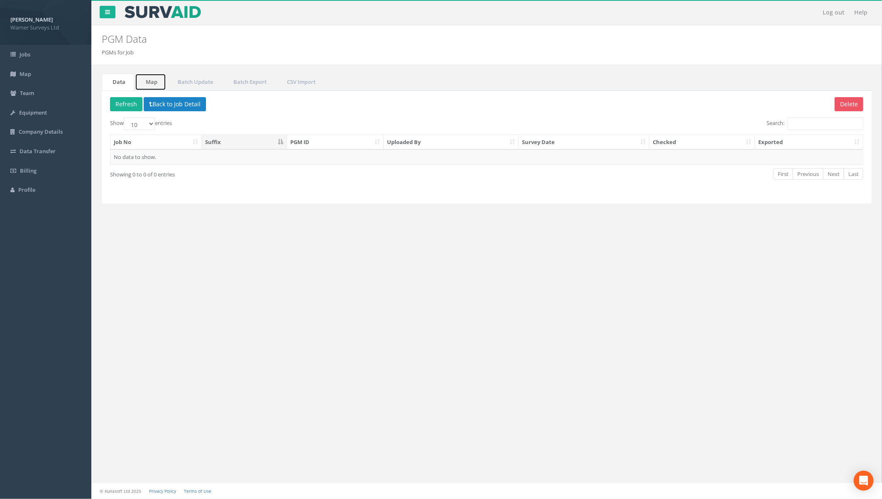
click at [144, 81] on link "Map" at bounding box center [150, 81] width 31 height 17
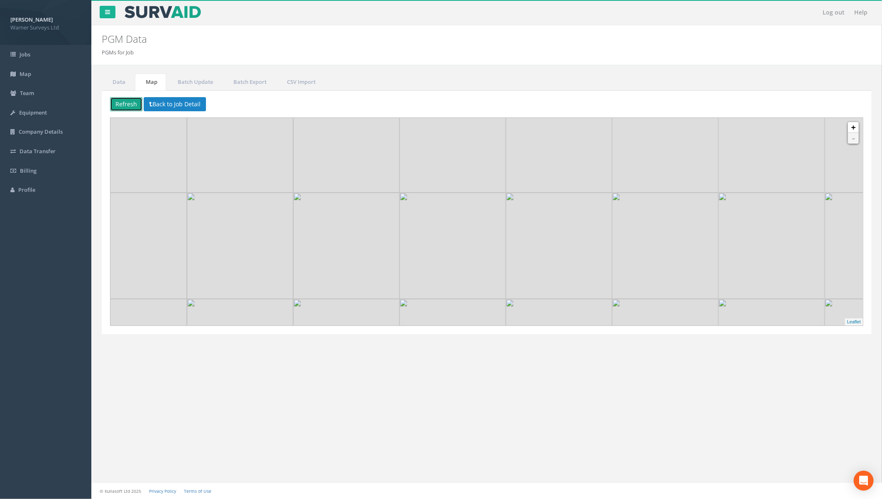
click at [131, 102] on button "Refresh" at bounding box center [126, 104] width 32 height 14
click at [122, 81] on link "Data" at bounding box center [118, 81] width 32 height 17
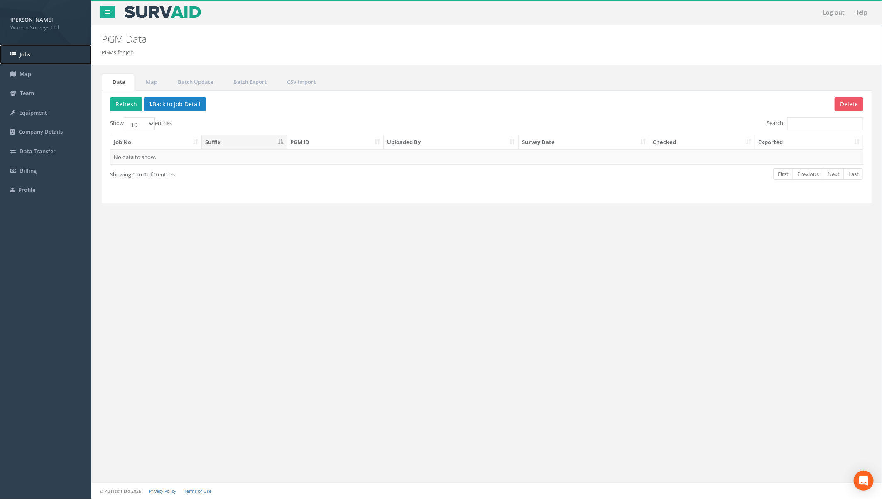
click at [29, 56] on span "Jobs" at bounding box center [25, 54] width 11 height 7
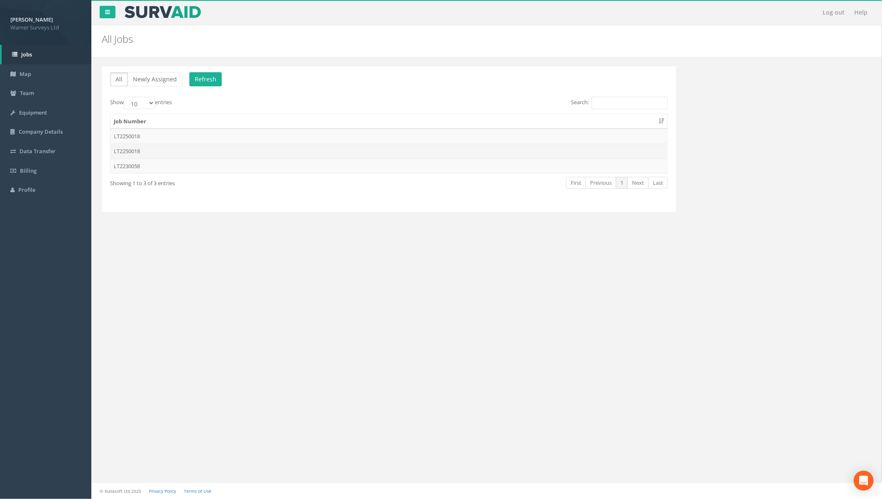
click at [151, 152] on td "LT2250018" at bounding box center [388, 151] width 557 height 15
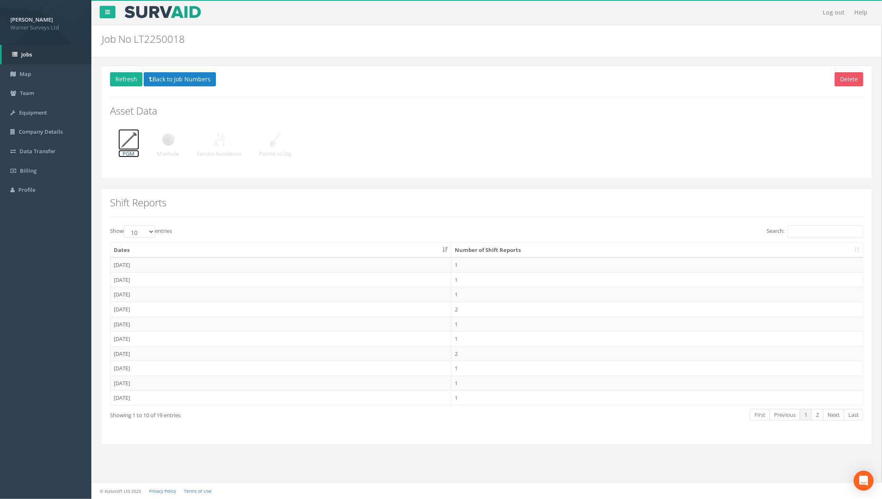
click at [134, 142] on img at bounding box center [128, 139] width 21 height 21
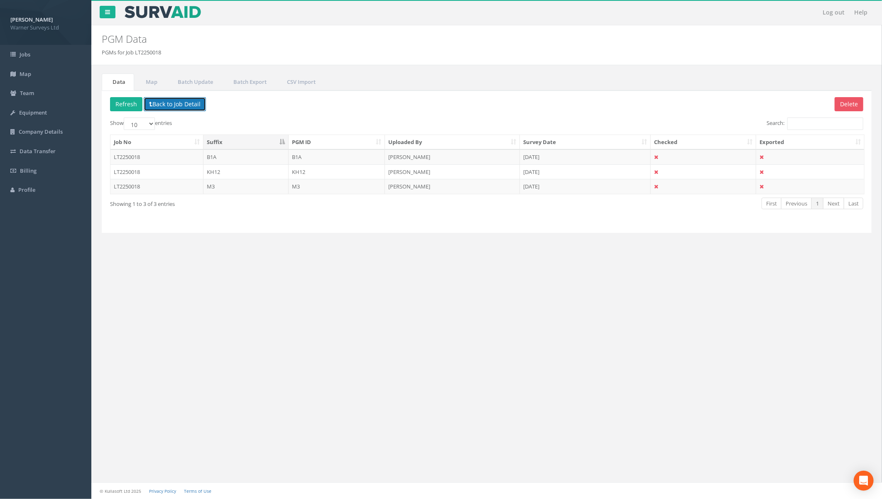
click at [167, 104] on button "Back to Job Detail" at bounding box center [175, 104] width 62 height 14
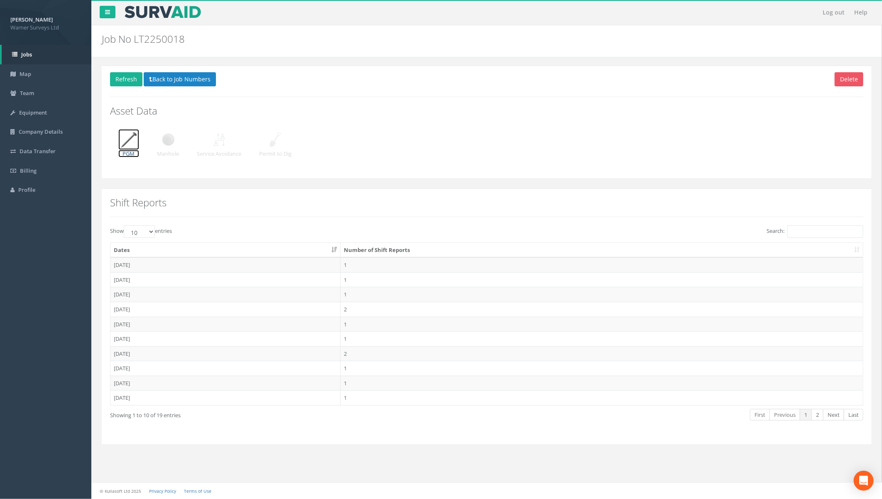
click at [127, 139] on img at bounding box center [128, 139] width 21 height 21
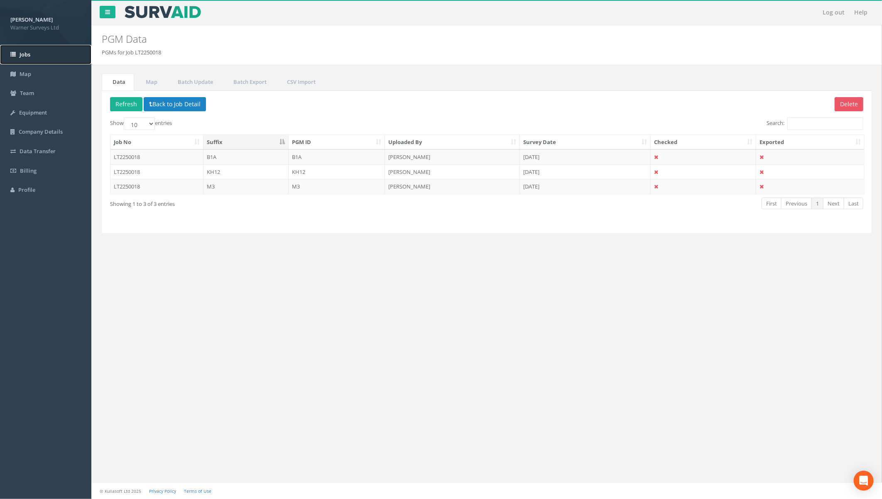
click at [24, 59] on link "Jobs" at bounding box center [45, 55] width 91 height 20
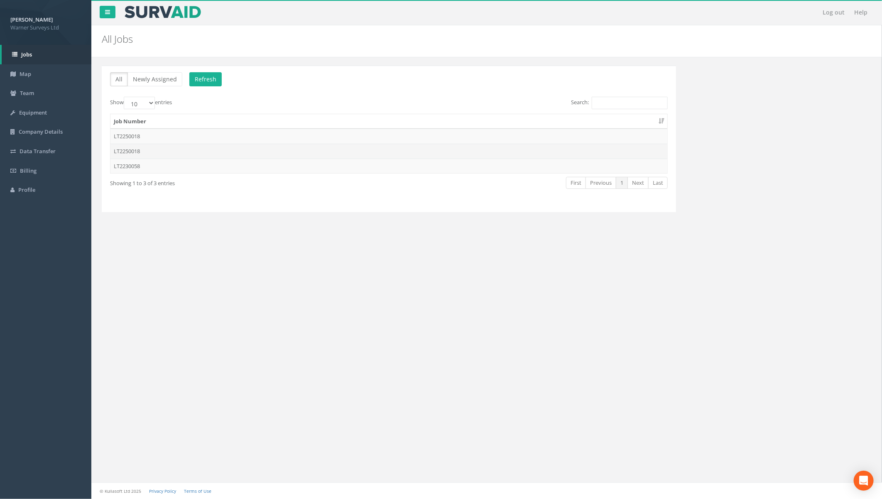
click at [134, 151] on td "LT2250018" at bounding box center [388, 151] width 557 height 15
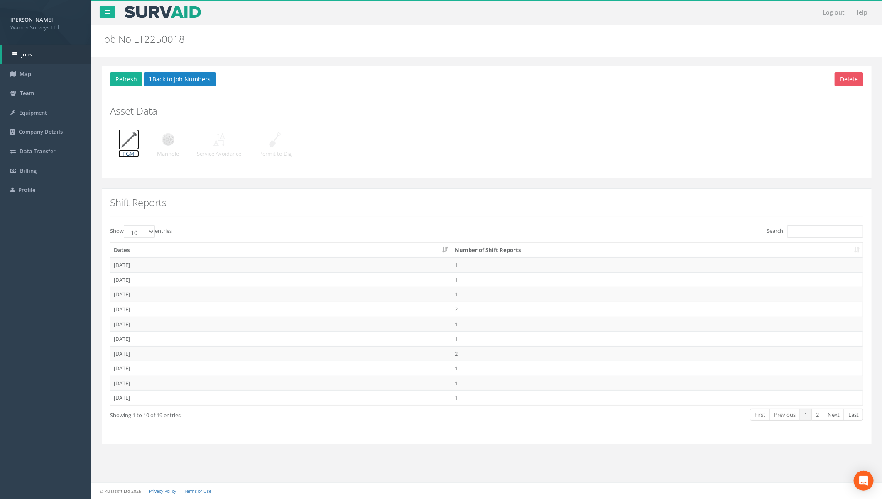
click at [125, 140] on img at bounding box center [128, 139] width 21 height 21
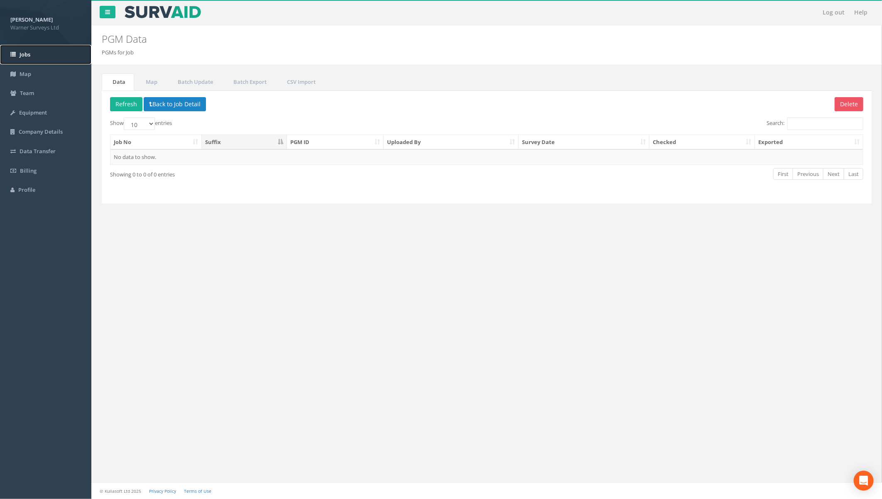
click at [27, 55] on span "Jobs" at bounding box center [25, 54] width 11 height 7
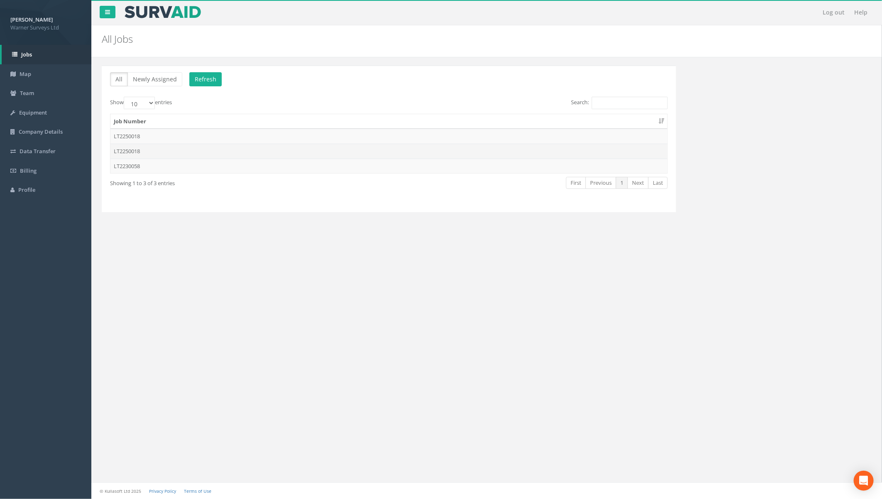
click at [139, 152] on td "LT2250018" at bounding box center [388, 151] width 557 height 15
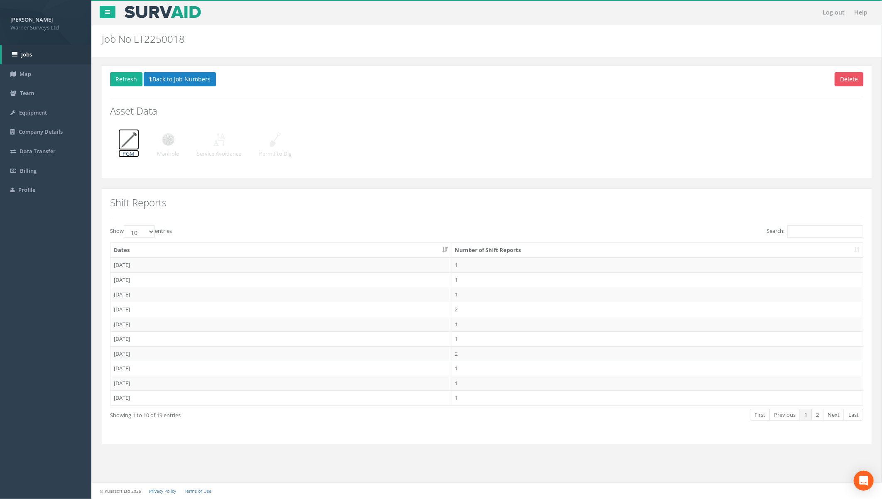
click at [134, 151] on p "PGM" at bounding box center [128, 154] width 21 height 8
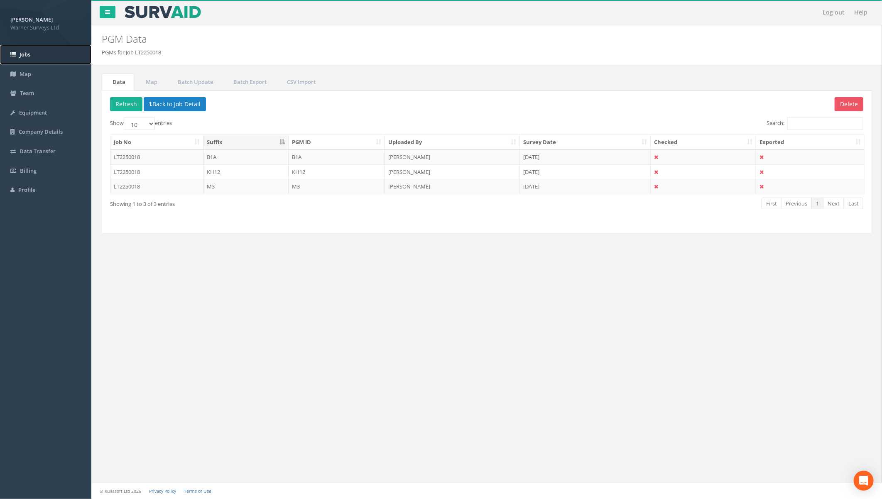
click at [22, 51] on span "Jobs" at bounding box center [25, 54] width 11 height 7
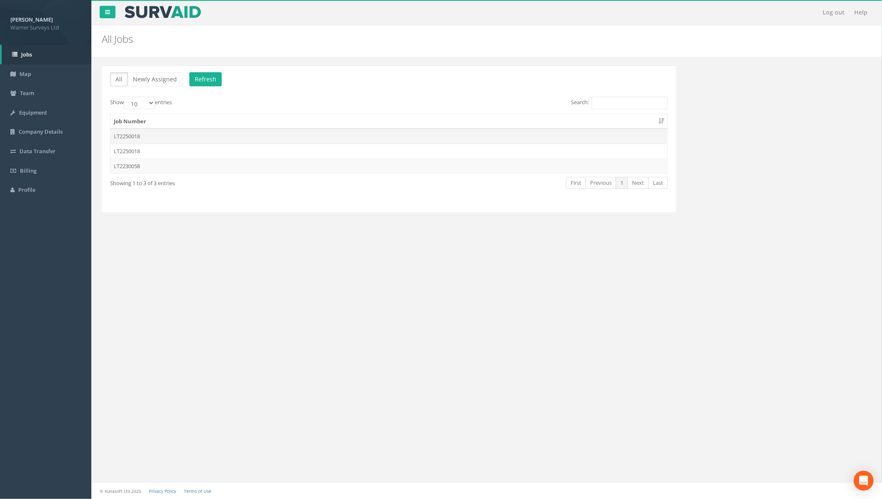
click at [137, 135] on td "LT2250018" at bounding box center [388, 136] width 557 height 15
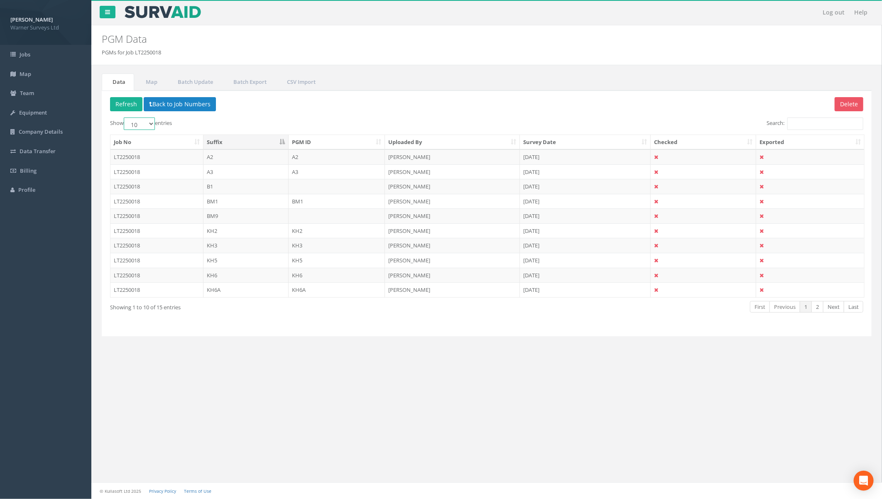
drag, startPoint x: 150, startPoint y: 125, endPoint x: 149, endPoint y: 130, distance: 5.0
click at [150, 125] on select "10 25 50 100" at bounding box center [139, 123] width 31 height 12
select select "100"
click at [125, 117] on select "10 25 50 100" at bounding box center [139, 123] width 31 height 12
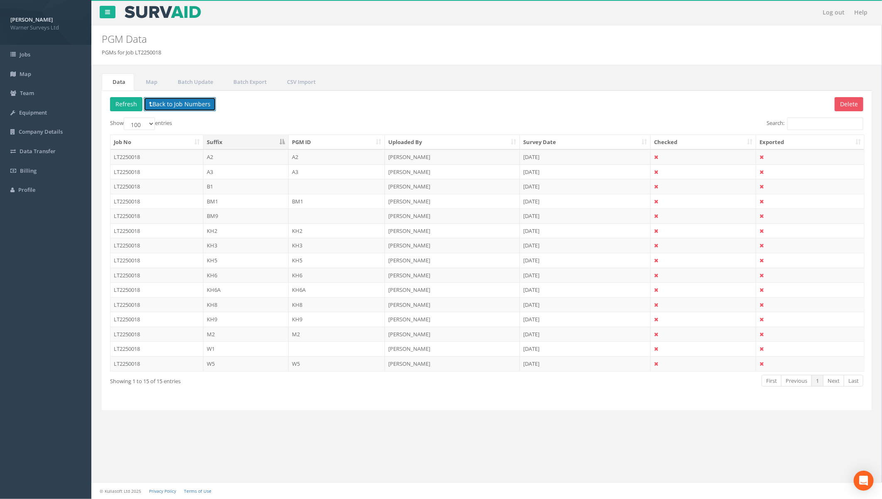
click at [169, 110] on button "Back to Job Numbers" at bounding box center [180, 104] width 72 height 14
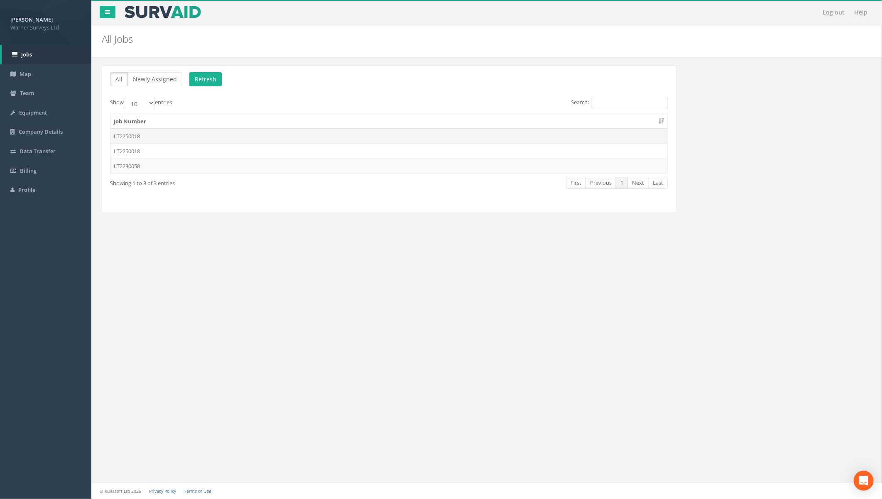
click at [150, 137] on td "LT2250018" at bounding box center [388, 136] width 557 height 15
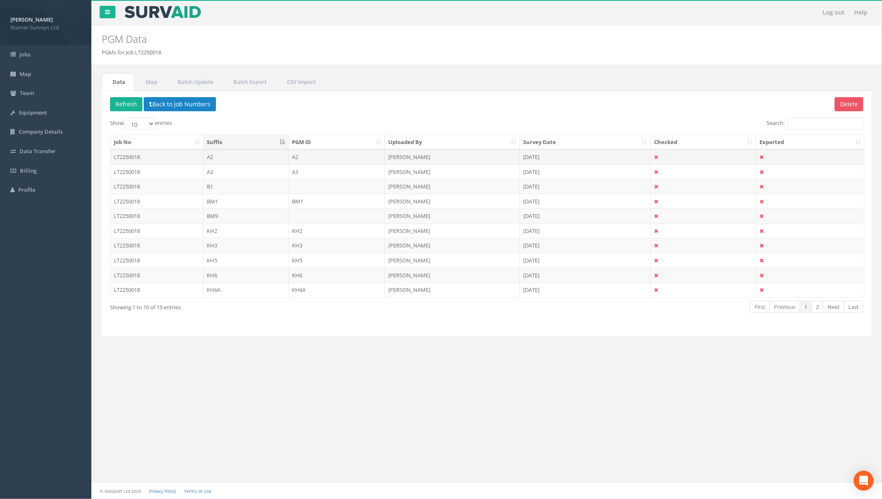
click at [163, 156] on td "LT2250018" at bounding box center [156, 156] width 93 height 15
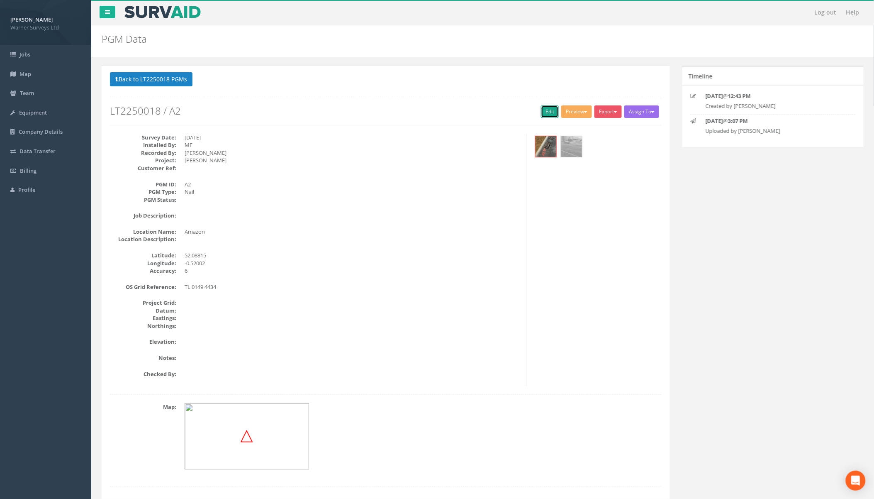
click at [544, 111] on link "Edit" at bounding box center [550, 111] width 18 height 12
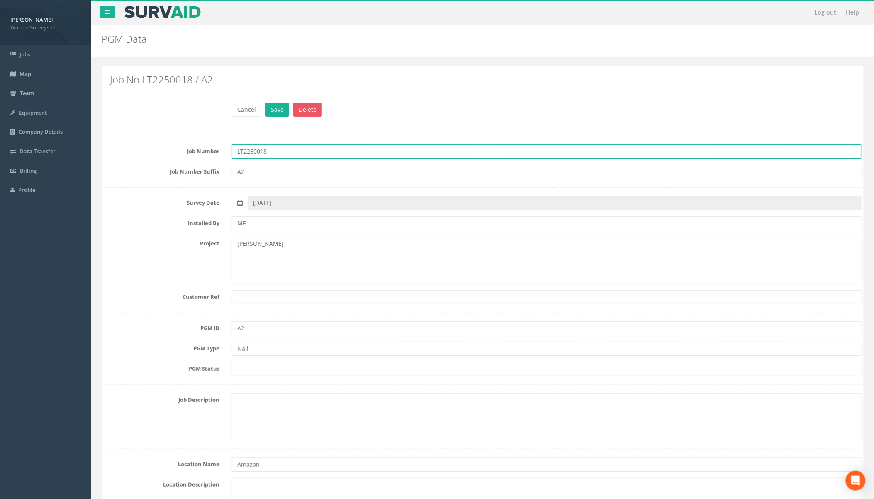
click at [308, 158] on input "LT2250018" at bounding box center [547, 151] width 630 height 14
type input "LT2250018"
click at [274, 108] on button "Save" at bounding box center [278, 110] width 24 height 14
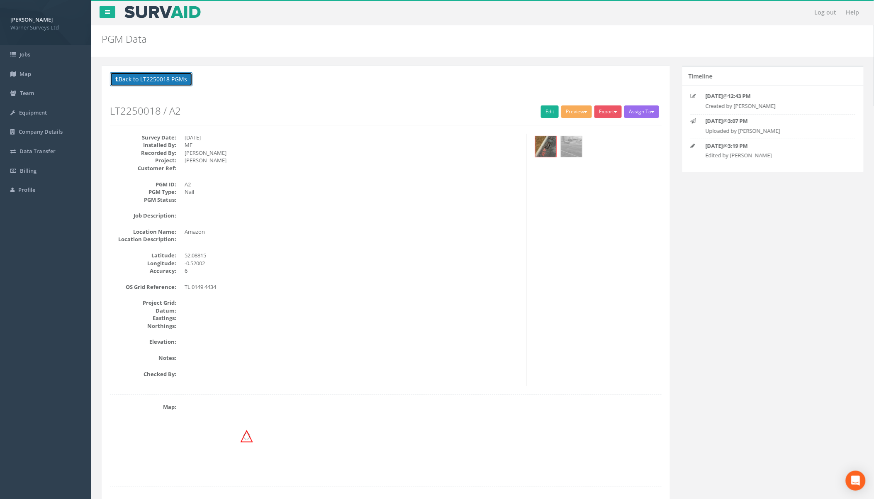
click at [136, 81] on button "Back to LT2250018 PGMs" at bounding box center [151, 79] width 83 height 14
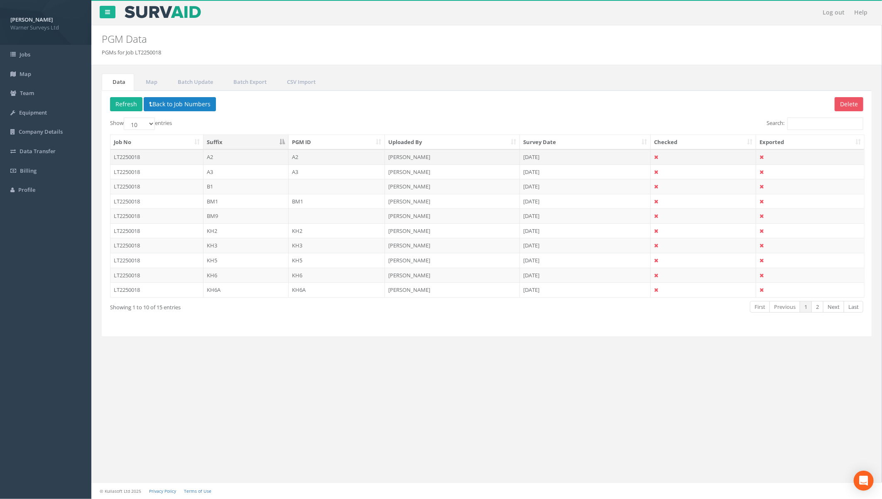
click at [161, 159] on td "LT2250018" at bounding box center [156, 156] width 93 height 15
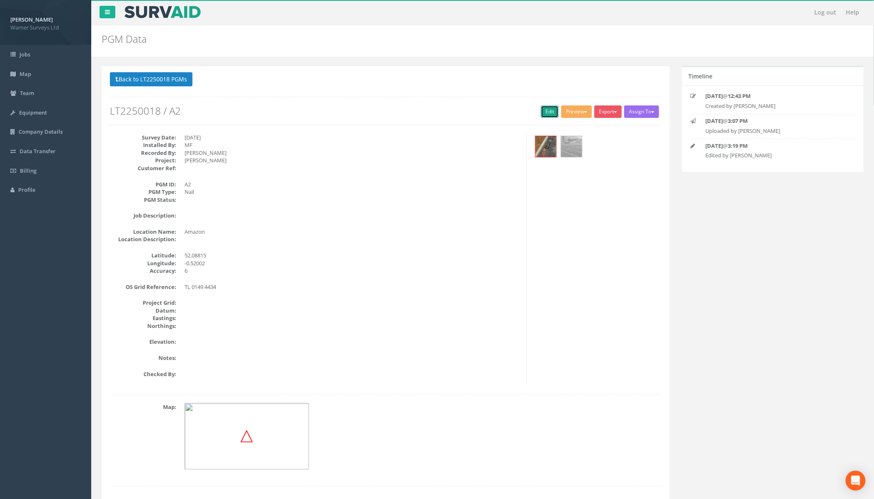
click at [541, 110] on link "Edit" at bounding box center [550, 111] width 18 height 12
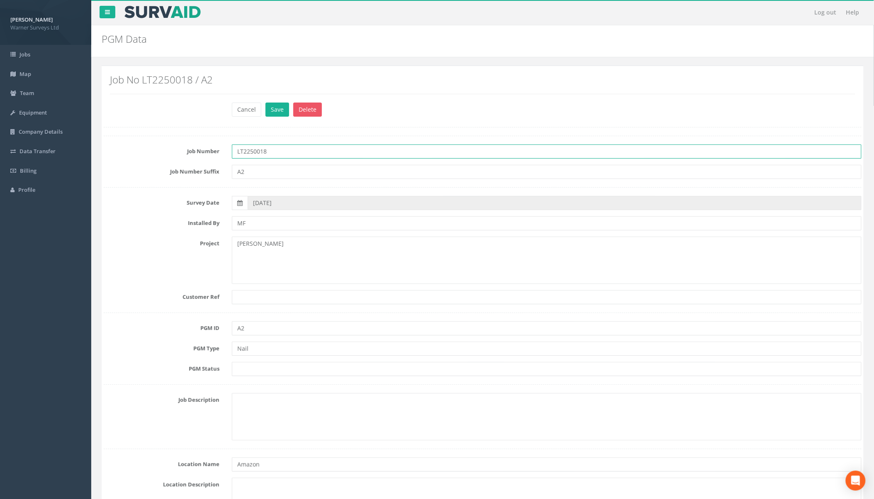
click at [284, 154] on input "LT2250018" at bounding box center [547, 151] width 630 height 14
click at [281, 111] on button "Save" at bounding box center [278, 110] width 24 height 14
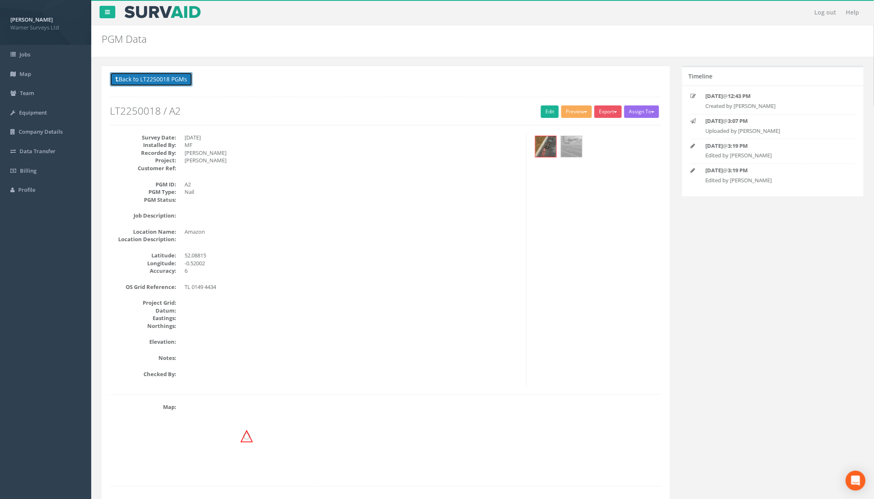
click at [161, 82] on button "Back to LT2250018 PGMs" at bounding box center [151, 79] width 83 height 14
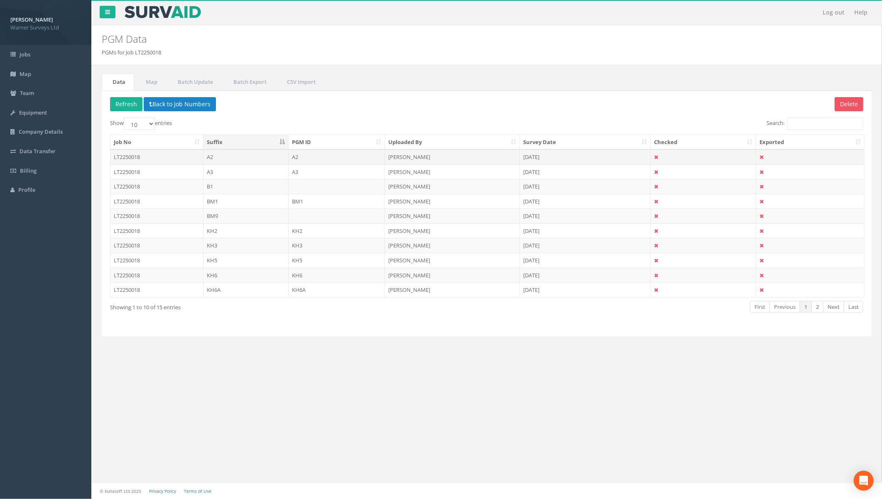
click at [150, 157] on td "LT2250018" at bounding box center [156, 156] width 93 height 15
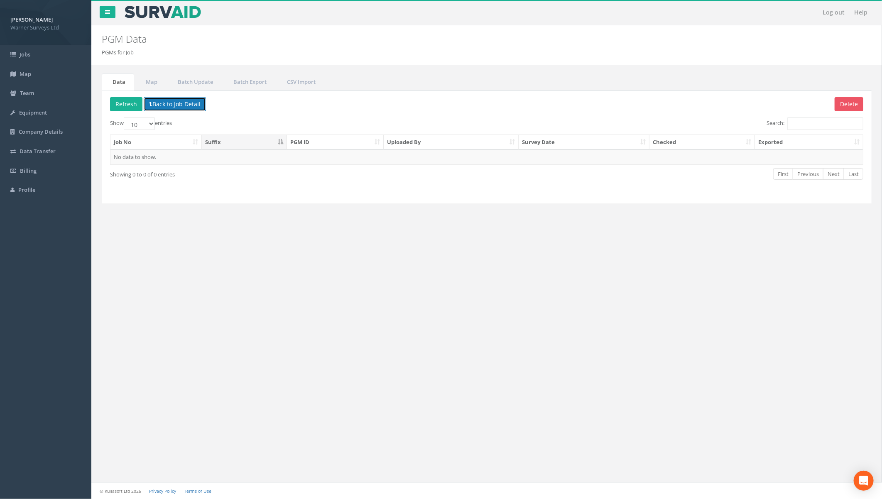
click at [167, 103] on button "Back to Job Detail" at bounding box center [175, 104] width 62 height 14
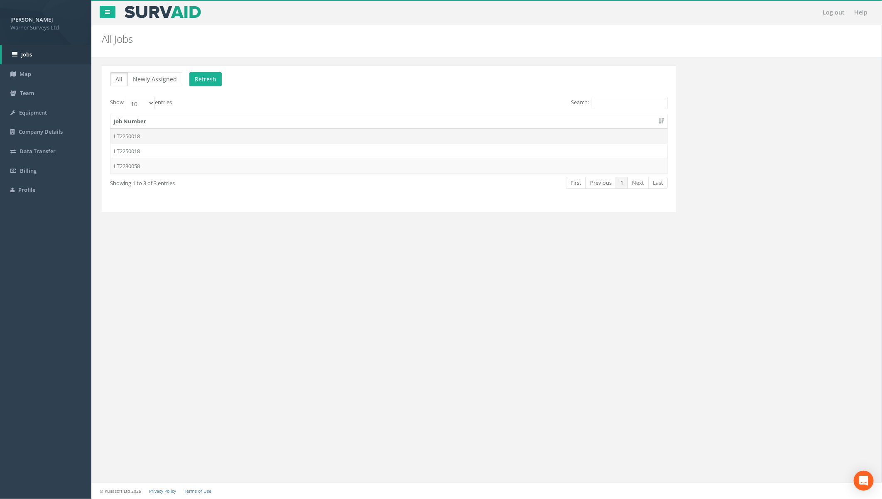
click at [154, 135] on td "LT2250018" at bounding box center [388, 136] width 557 height 15
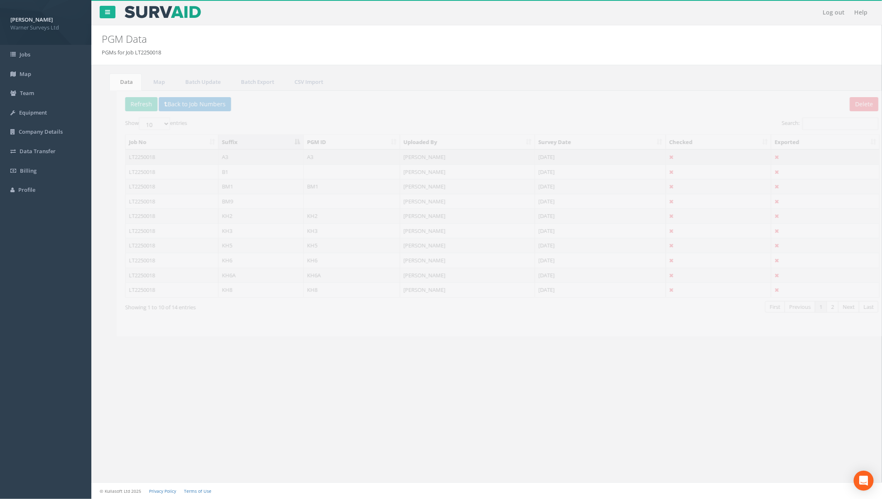
click at [147, 156] on td "LT2250018" at bounding box center [156, 156] width 93 height 15
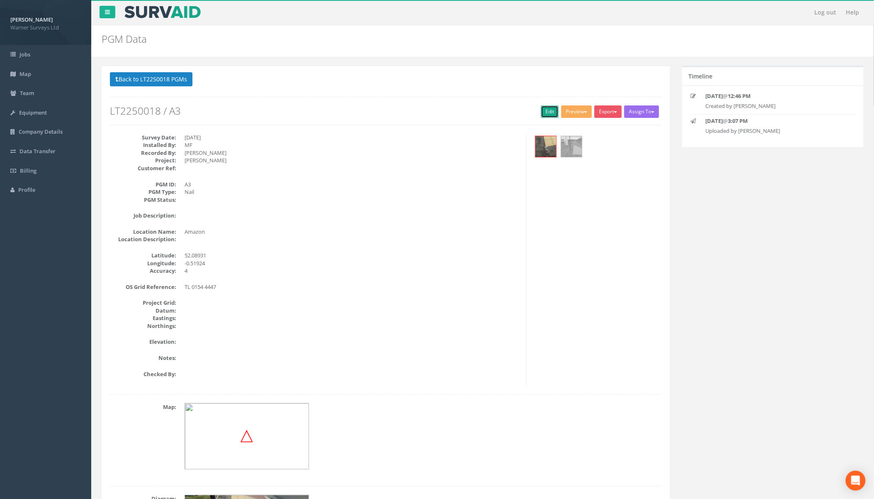
click at [547, 112] on link "Edit" at bounding box center [550, 111] width 18 height 12
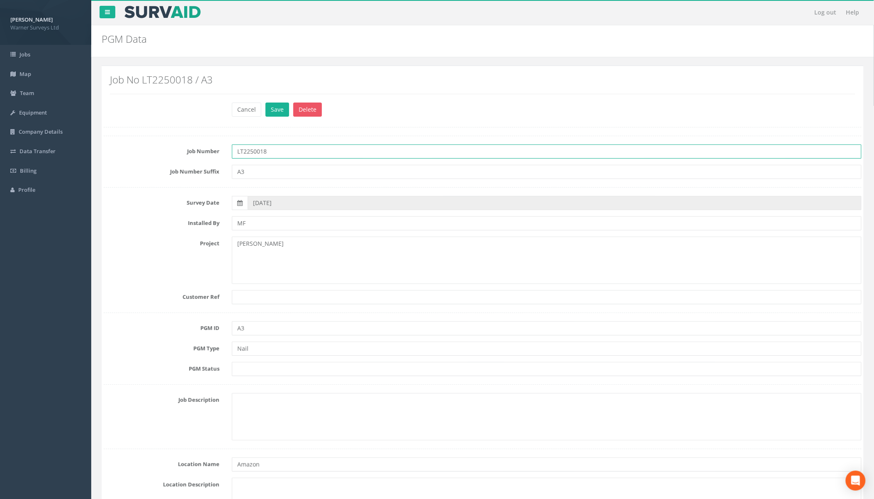
click at [296, 158] on input "LT2250018" at bounding box center [547, 151] width 630 height 14
type input "LT2250018"
click at [272, 108] on button "Save" at bounding box center [278, 110] width 24 height 14
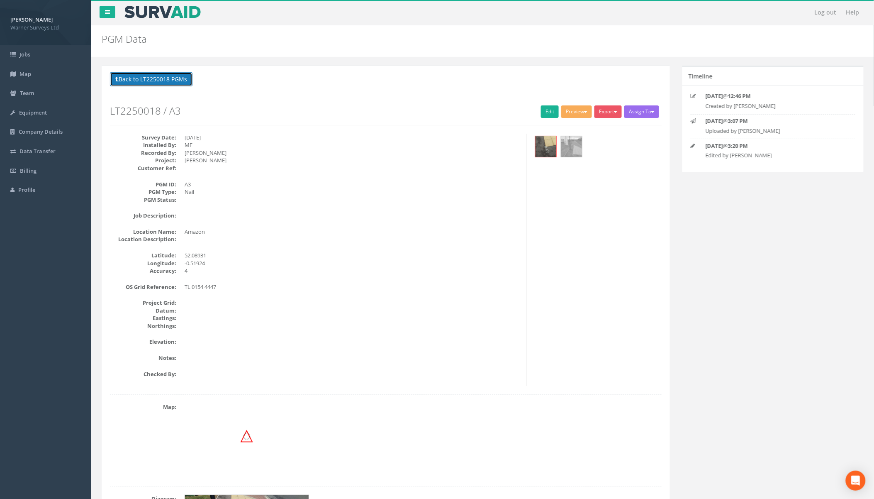
click at [169, 76] on button "Back to LT2250018 PGMs" at bounding box center [151, 79] width 83 height 14
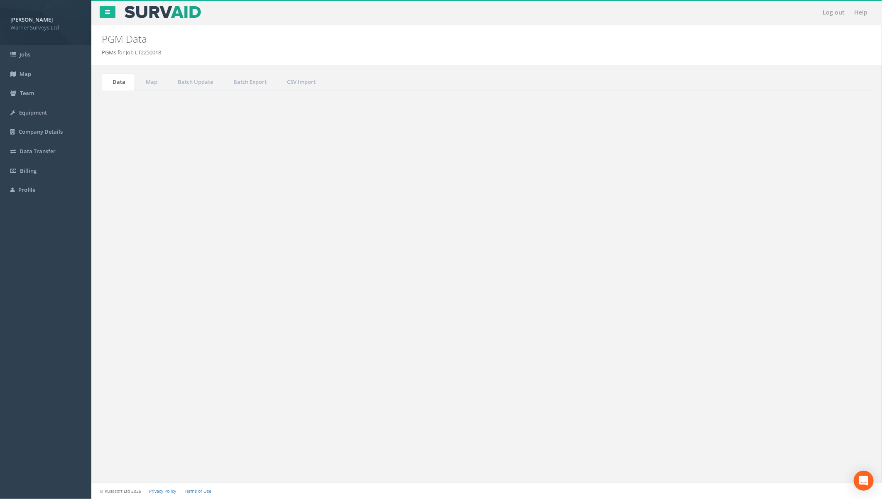
click at [178, 156] on td "LT2250018" at bounding box center [156, 156] width 93 height 15
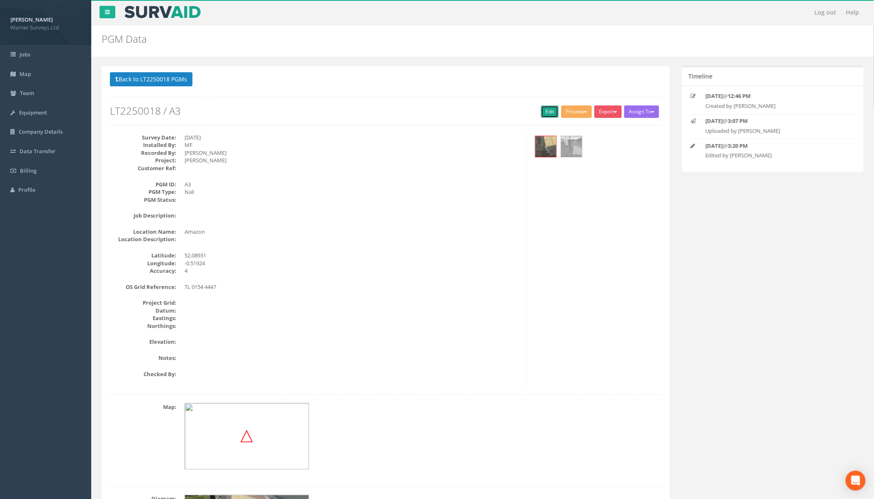
click at [550, 113] on link "Edit" at bounding box center [550, 111] width 18 height 12
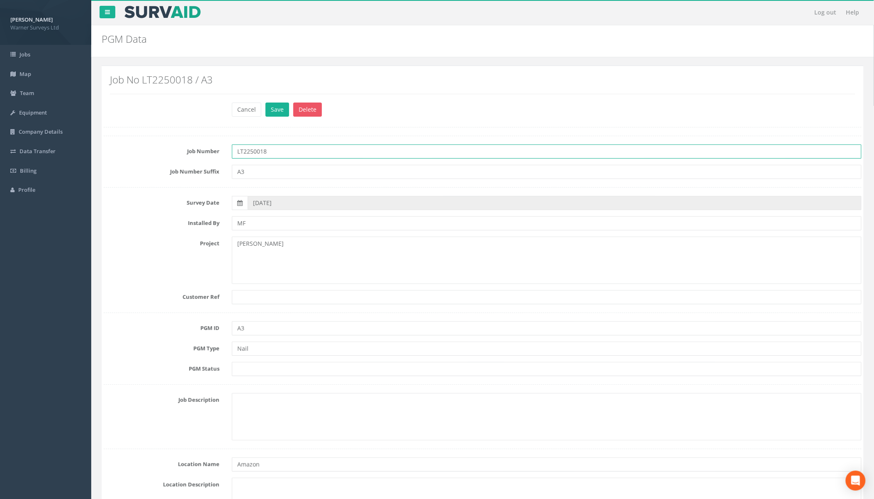
click at [281, 152] on input "LT2250018" at bounding box center [547, 151] width 630 height 14
click at [275, 110] on button "Save" at bounding box center [278, 110] width 24 height 14
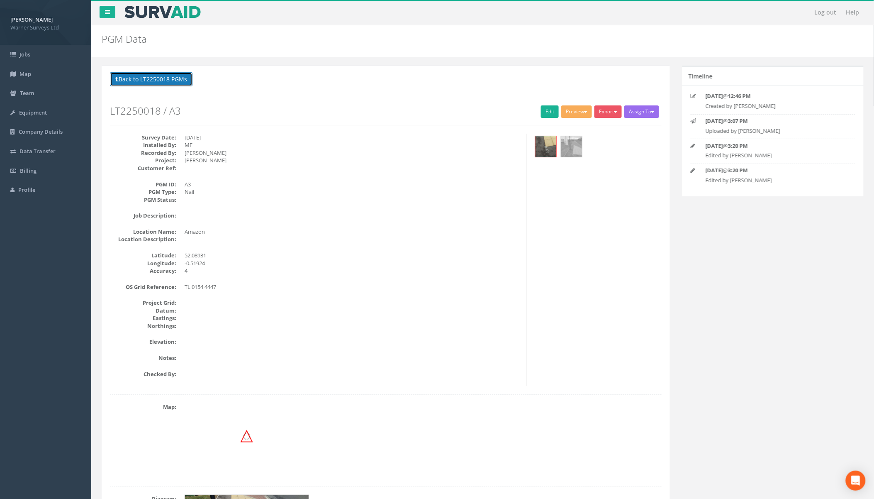
click at [167, 80] on button "Back to LT2250018 PGMs" at bounding box center [151, 79] width 83 height 14
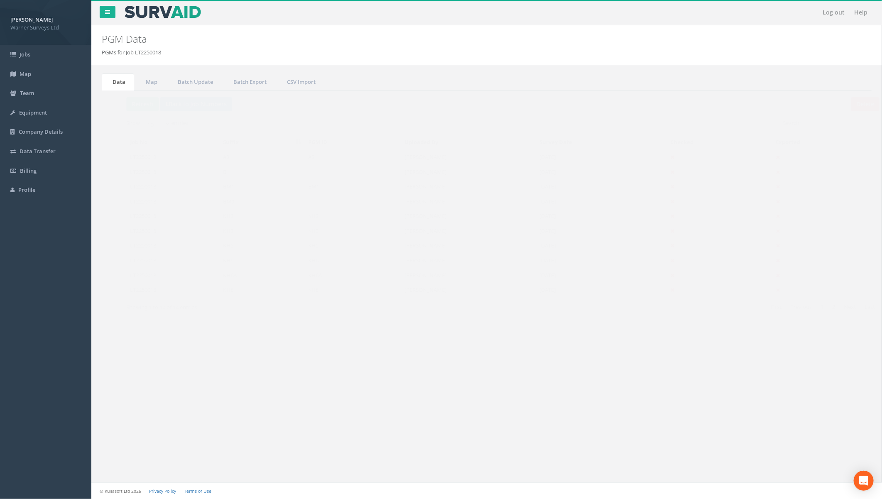
click at [181, 171] on td "LT2250018" at bounding box center [156, 171] width 93 height 15
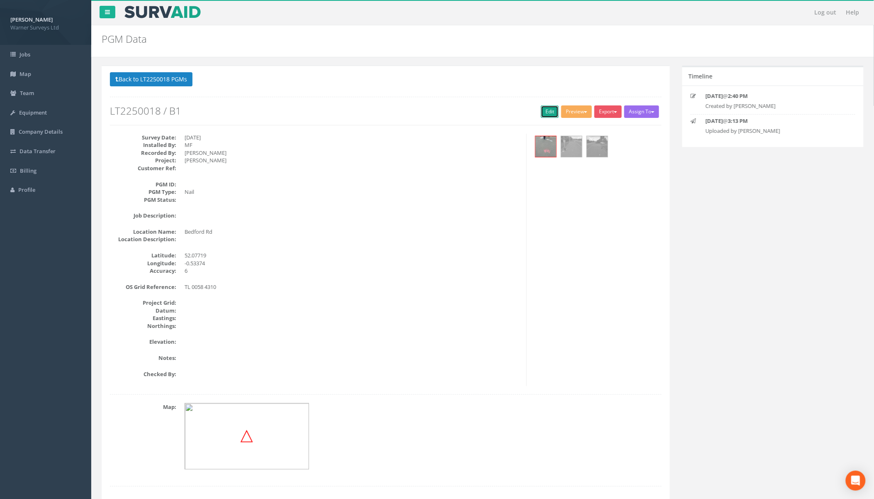
click at [542, 112] on link "Edit" at bounding box center [550, 111] width 18 height 12
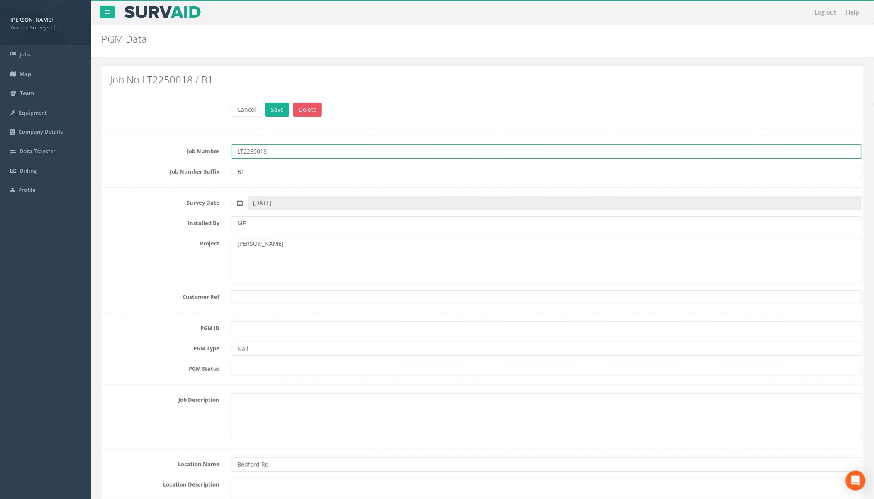
click at [304, 154] on input "LT2250018" at bounding box center [547, 151] width 630 height 14
type input "LT2250018"
click at [283, 110] on button "Save" at bounding box center [278, 110] width 24 height 14
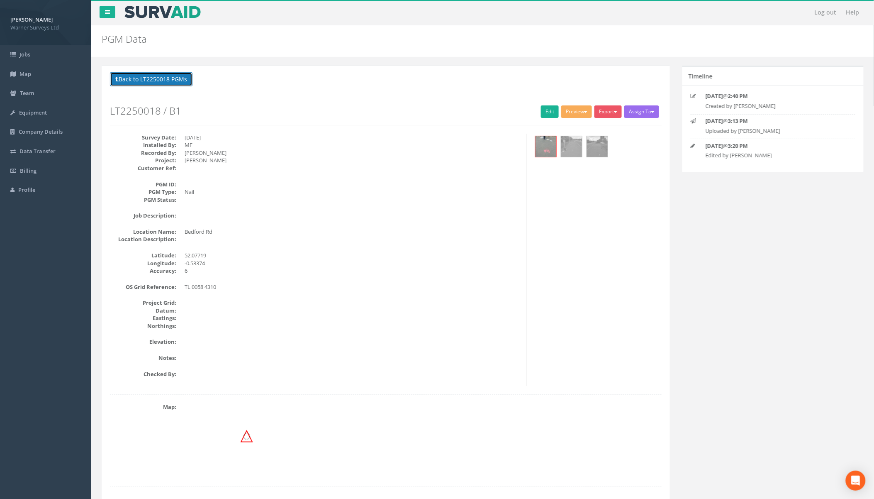
click at [154, 82] on button "Back to LT2250018 PGMs" at bounding box center [151, 79] width 83 height 14
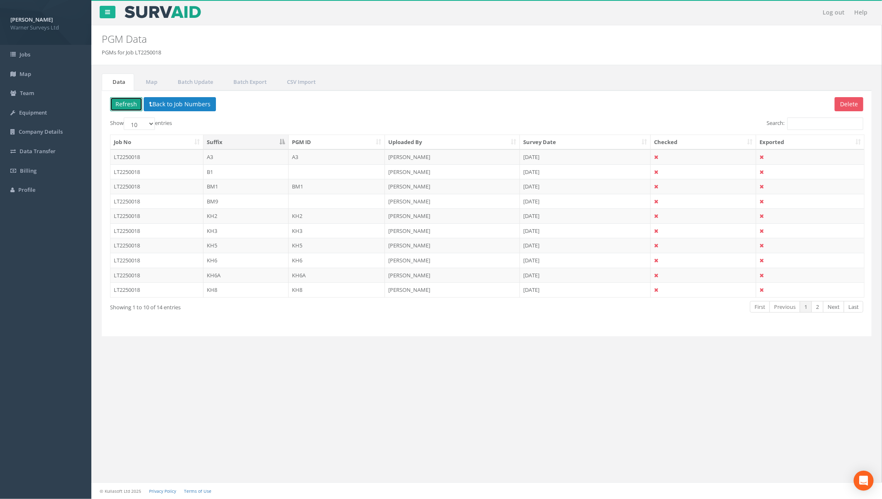
click at [132, 105] on button "Refresh" at bounding box center [126, 104] width 32 height 14
click at [169, 155] on td "LT2250018" at bounding box center [156, 156] width 93 height 15
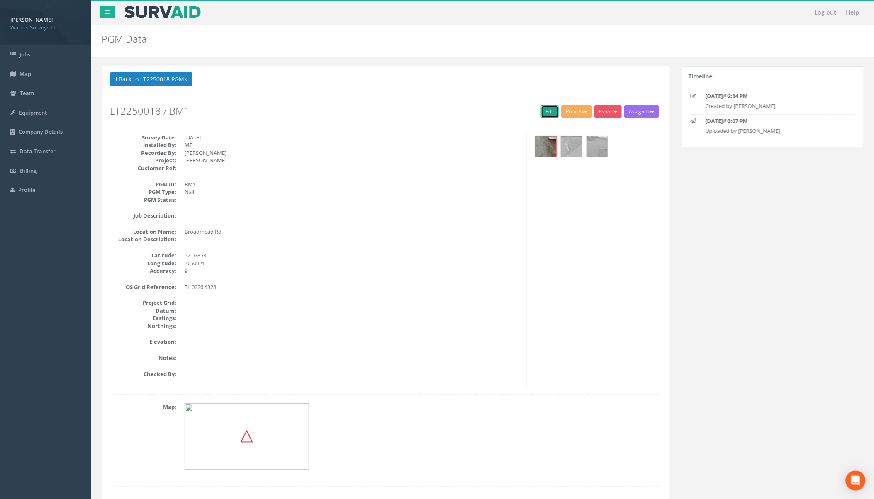
click at [547, 114] on link "Edit" at bounding box center [550, 111] width 18 height 12
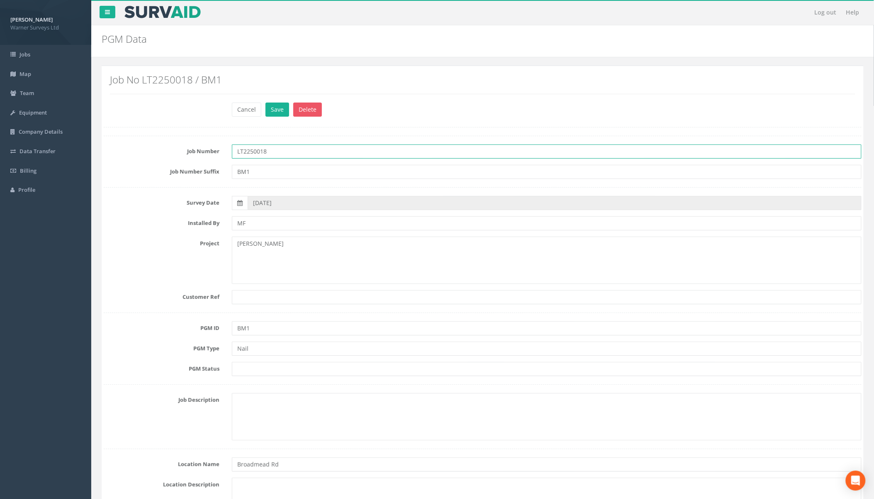
click at [291, 156] on input "LT2250018" at bounding box center [547, 151] width 630 height 14
type input "LT2250018"
click at [276, 109] on button "Save" at bounding box center [278, 110] width 24 height 14
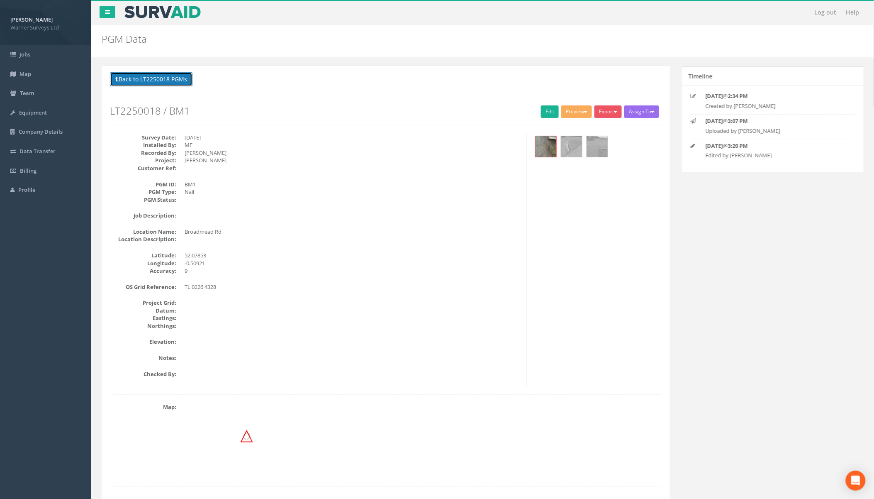
click at [161, 77] on button "Back to LT2250018 PGMs" at bounding box center [151, 79] width 83 height 14
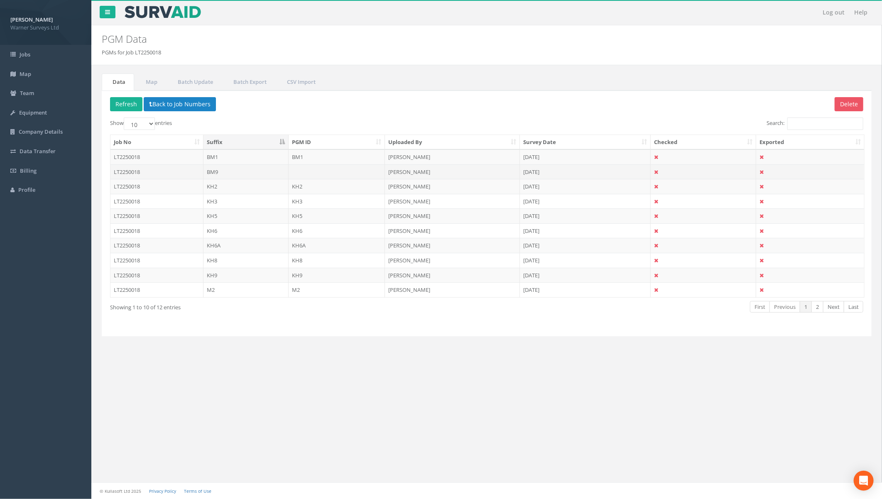
click at [162, 169] on td "LT2250018" at bounding box center [156, 171] width 93 height 15
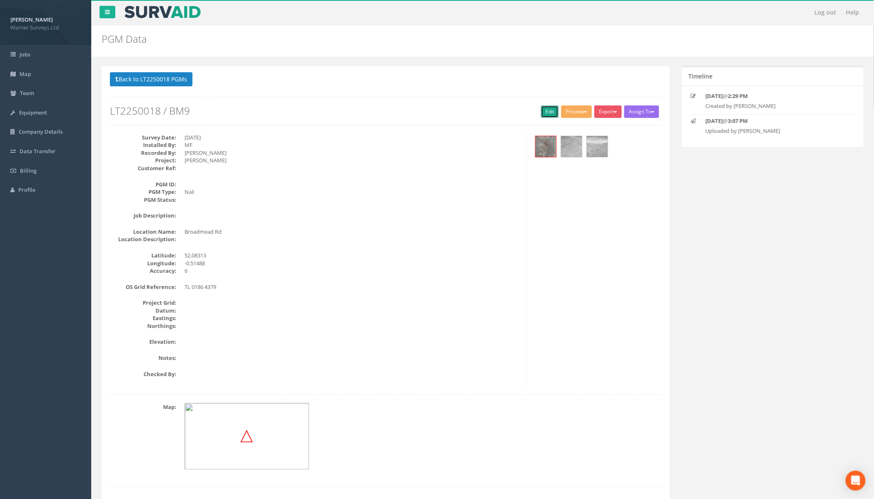
click at [542, 111] on link "Edit" at bounding box center [550, 111] width 18 height 12
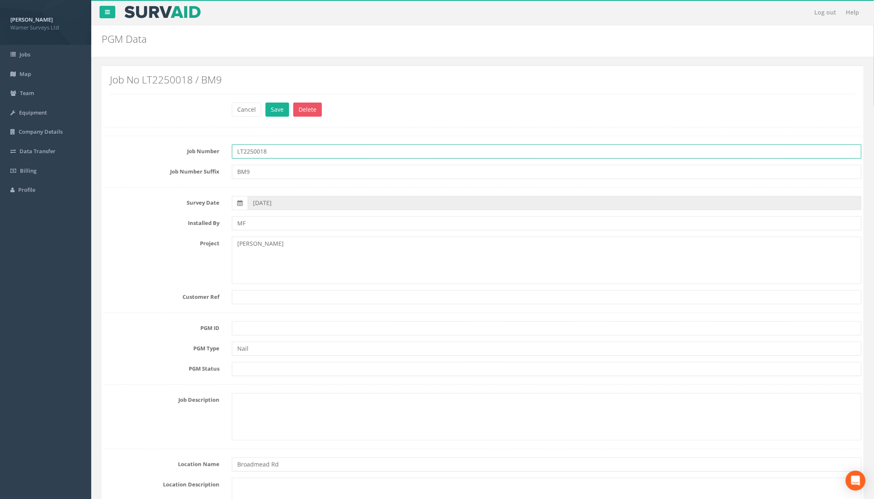
click at [296, 152] on input "LT2250018" at bounding box center [547, 151] width 630 height 14
type input "LT2250018"
click at [277, 107] on button "Save" at bounding box center [278, 110] width 24 height 14
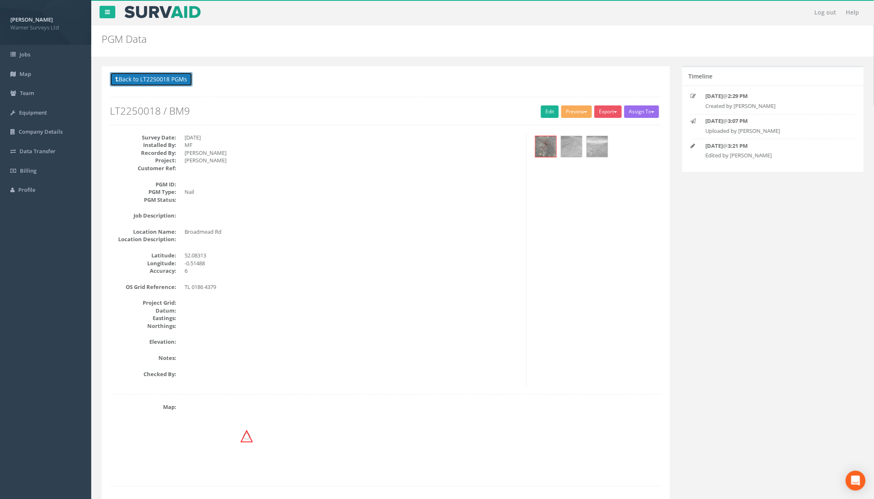
click at [154, 83] on button "Back to LT2250018 PGMs" at bounding box center [151, 79] width 83 height 14
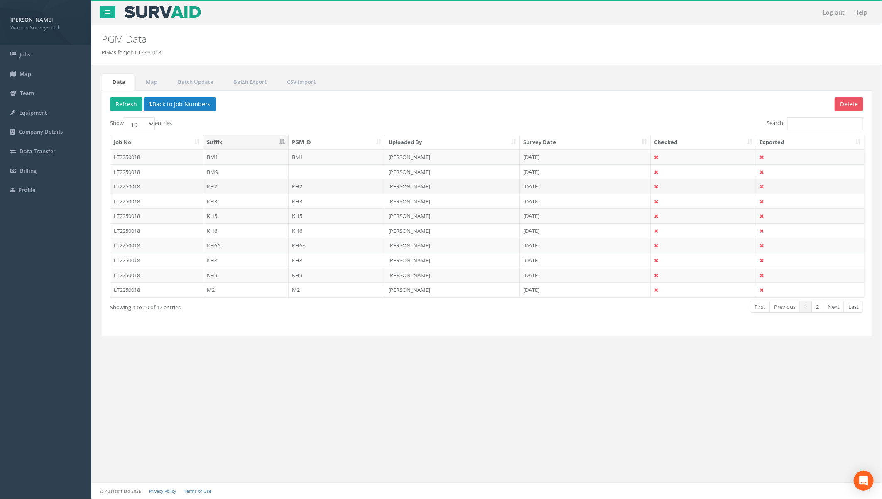
click at [158, 188] on td "LT2250018" at bounding box center [156, 186] width 93 height 15
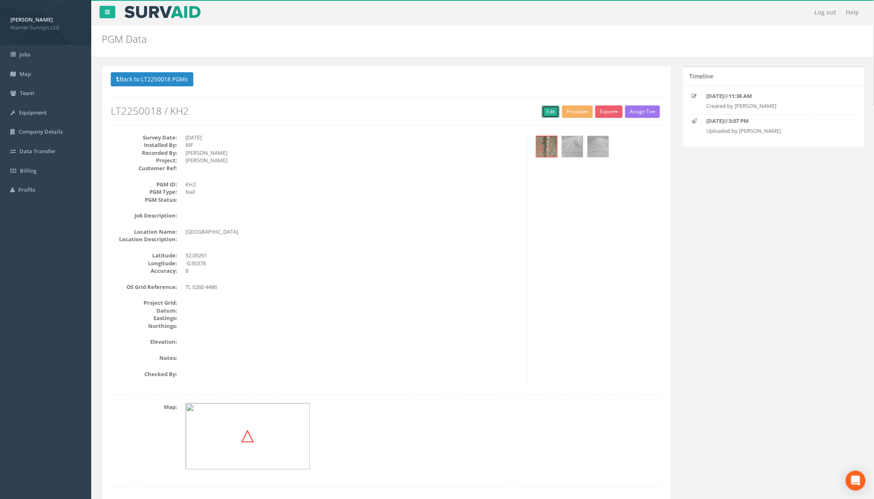
click at [542, 110] on link "Edit" at bounding box center [550, 111] width 18 height 12
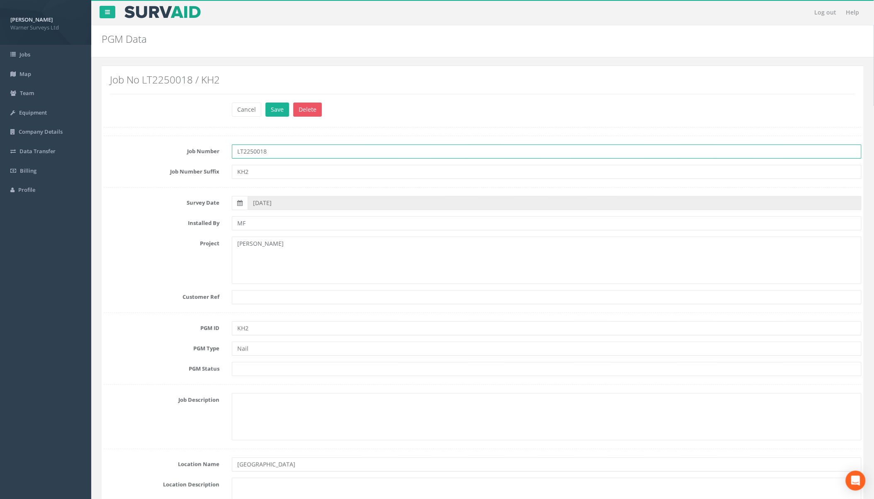
click at [296, 156] on input "LT2250018" at bounding box center [547, 151] width 630 height 14
type input "LT2250018"
click at [280, 110] on button "Save" at bounding box center [278, 110] width 24 height 14
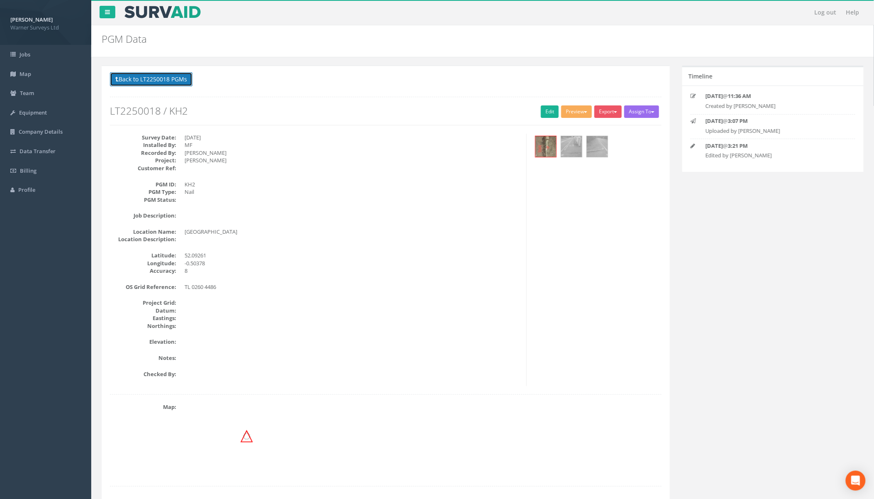
click at [171, 80] on button "Back to LT2250018 PGMs" at bounding box center [151, 79] width 83 height 14
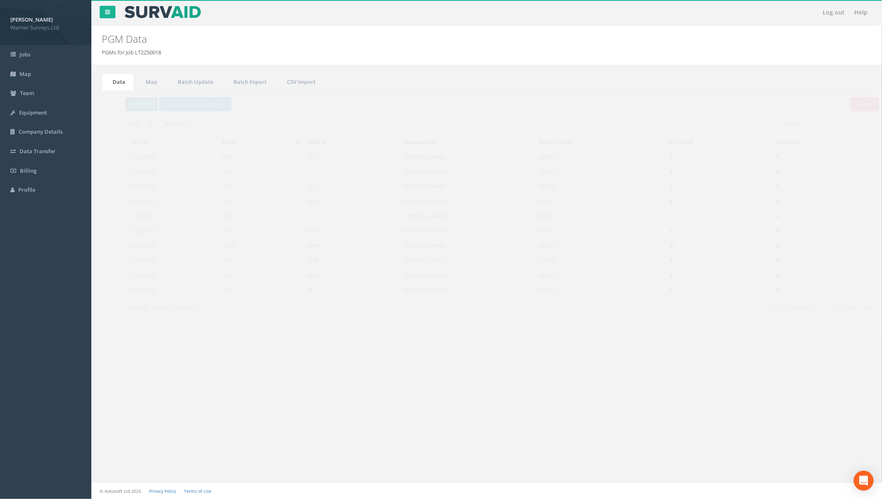
click at [125, 104] on button "Refresh" at bounding box center [126, 104] width 32 height 14
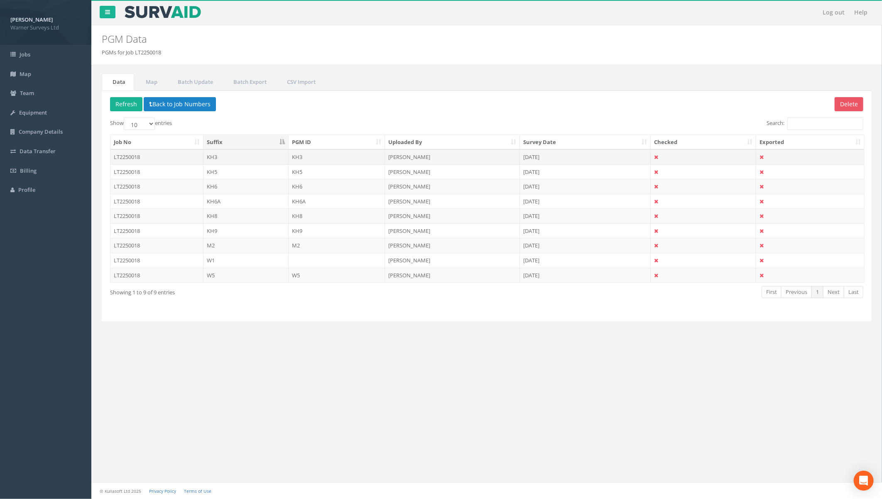
click at [180, 159] on td "LT2250018" at bounding box center [156, 156] width 93 height 15
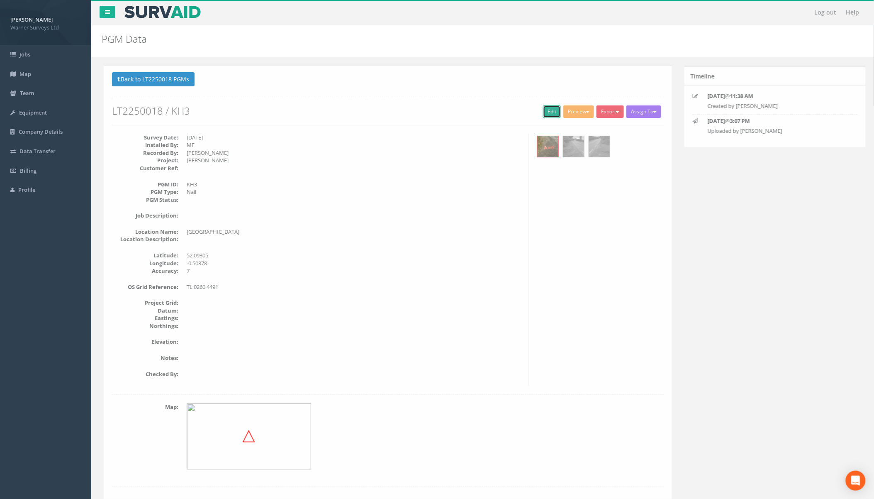
click at [544, 114] on link "Edit" at bounding box center [550, 111] width 18 height 12
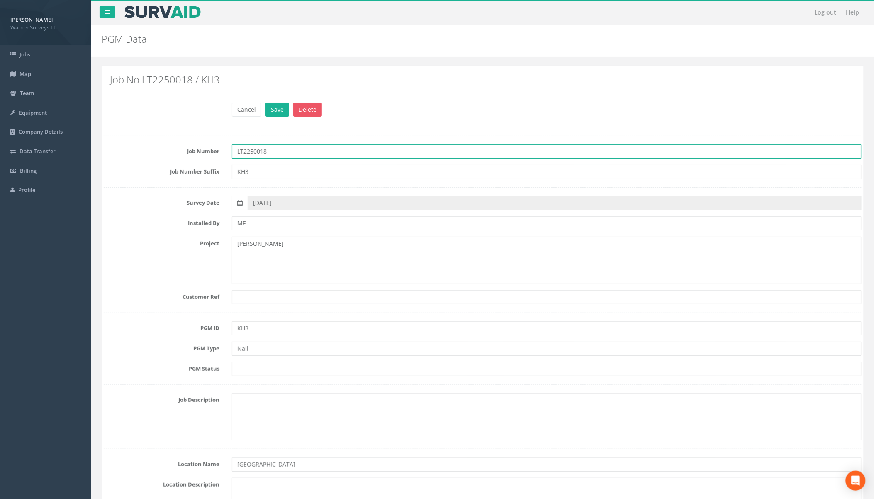
click at [293, 155] on input "LT2250018" at bounding box center [547, 151] width 630 height 14
type input "LT2250018"
click at [279, 112] on button "Save" at bounding box center [278, 110] width 24 height 14
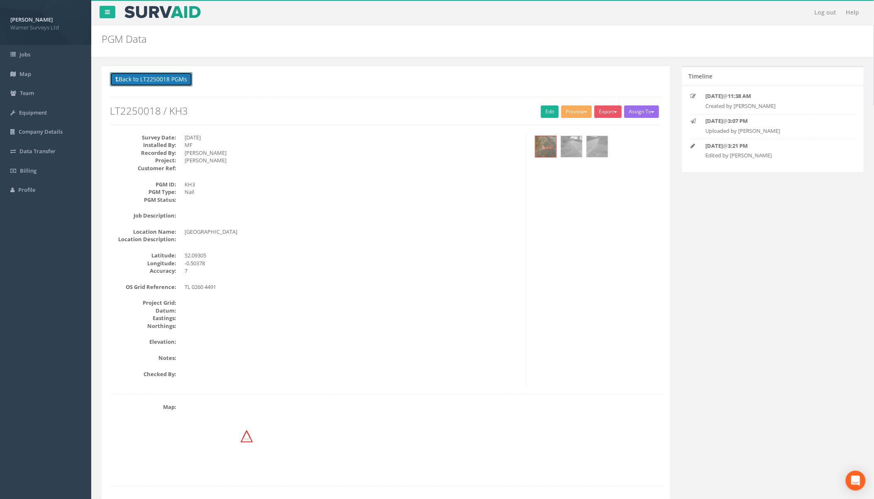
click at [165, 77] on button "Back to LT2250018 PGMs" at bounding box center [151, 79] width 83 height 14
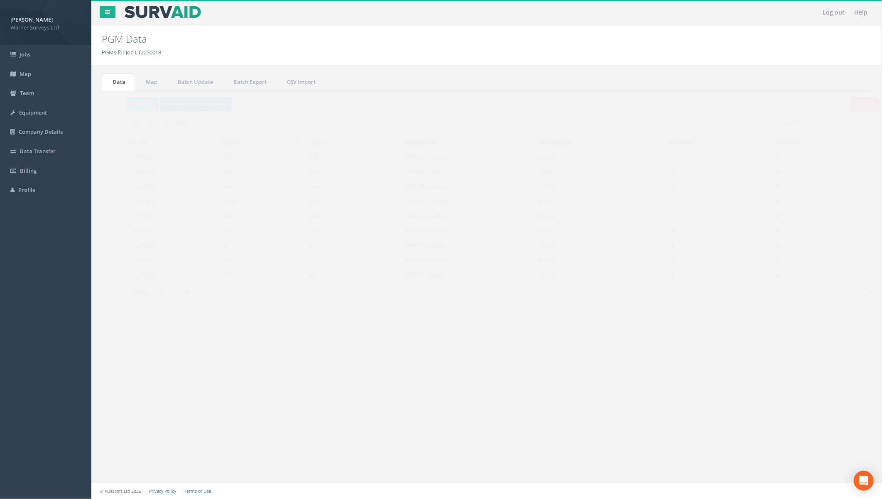
click at [180, 172] on td "LT2250018" at bounding box center [156, 171] width 93 height 15
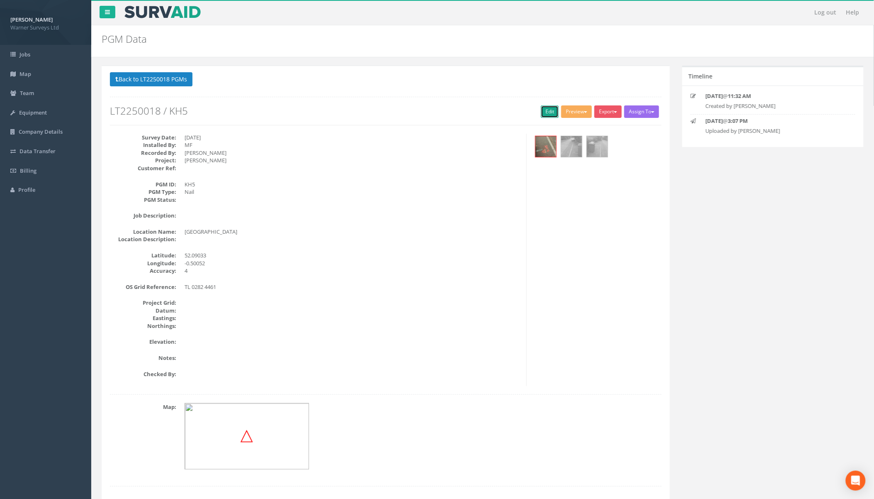
click at [543, 113] on link "Edit" at bounding box center [550, 111] width 18 height 12
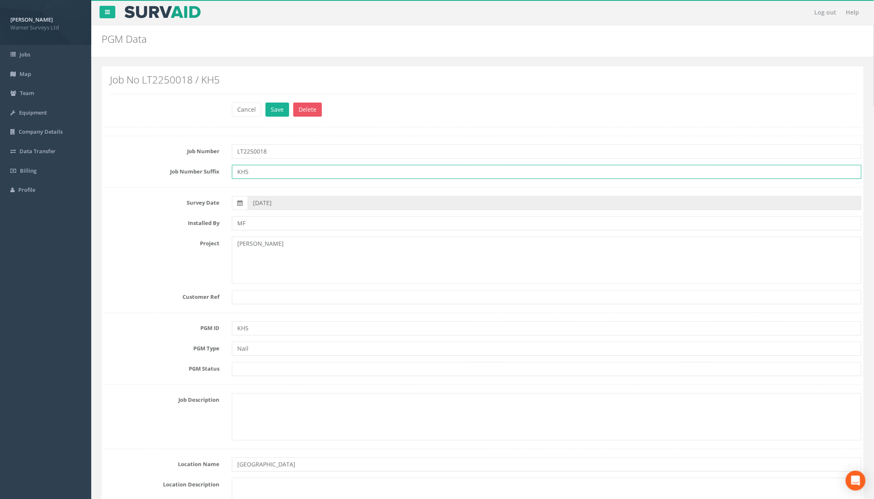
click at [276, 171] on input "KH5" at bounding box center [547, 172] width 630 height 14
type input "KH5"
click at [298, 156] on input "LT2250018" at bounding box center [547, 151] width 630 height 14
type input "LT2250018"
click at [281, 110] on button "Save" at bounding box center [278, 110] width 24 height 14
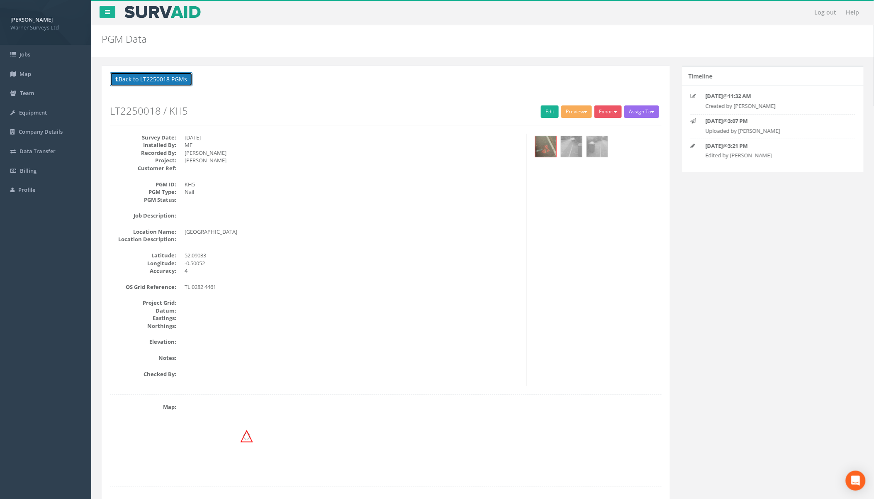
click at [160, 73] on button "Back to LT2250018 PGMs" at bounding box center [151, 79] width 83 height 14
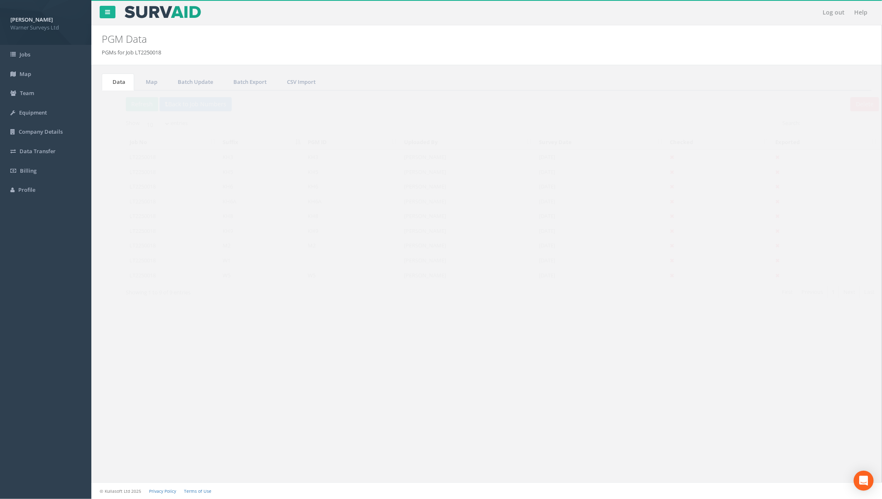
click at [175, 182] on td "LT2250018" at bounding box center [156, 186] width 93 height 15
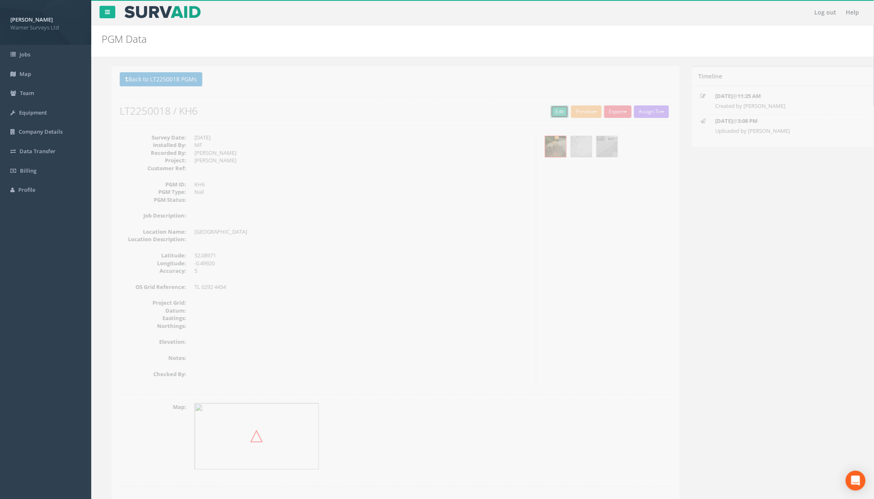
click at [543, 111] on link "Edit" at bounding box center [550, 111] width 18 height 12
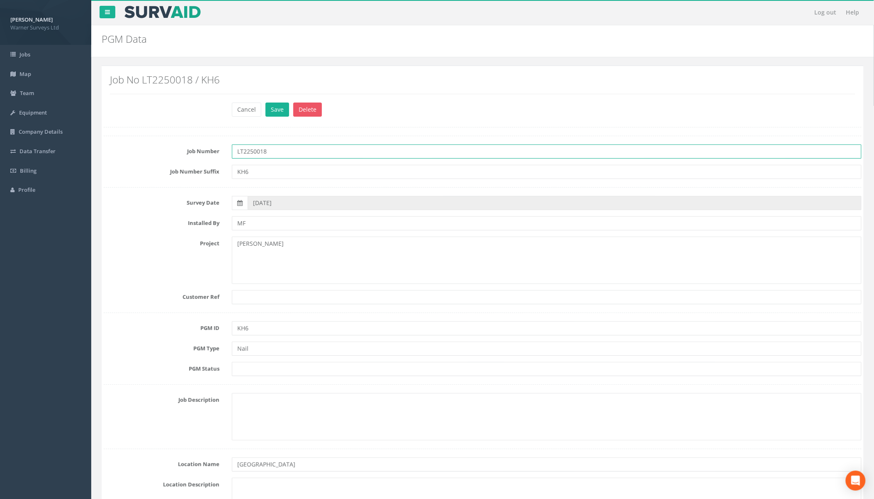
click at [278, 149] on input "LT2250018" at bounding box center [547, 151] width 630 height 14
type input "LT2250018"
click at [279, 108] on button "Save" at bounding box center [278, 110] width 24 height 14
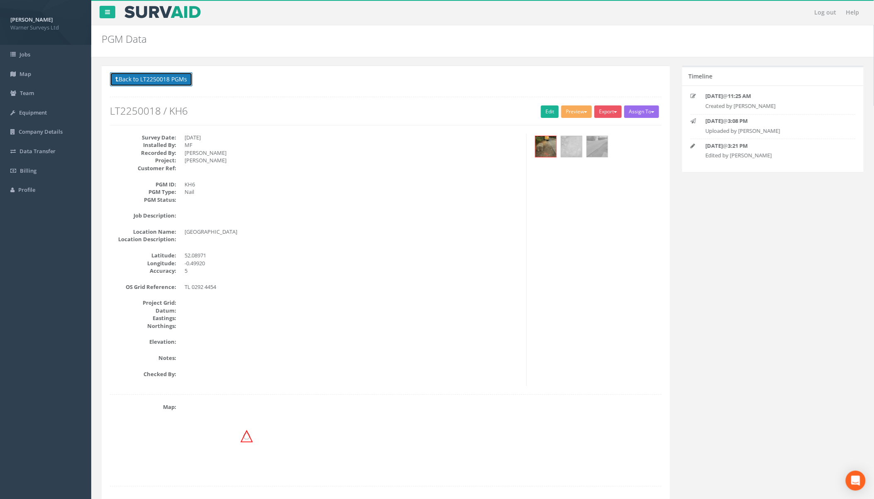
click at [164, 83] on button "Back to LT2250018 PGMs" at bounding box center [151, 79] width 83 height 14
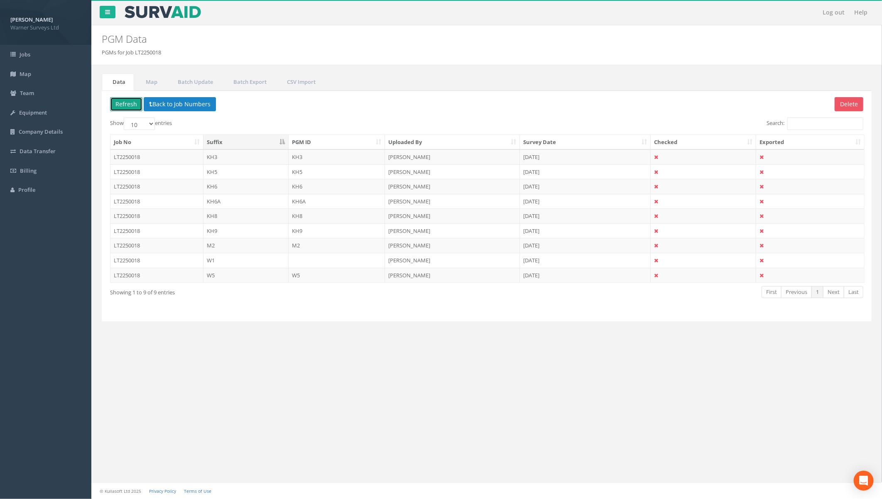
click at [129, 104] on button "Refresh" at bounding box center [126, 104] width 32 height 14
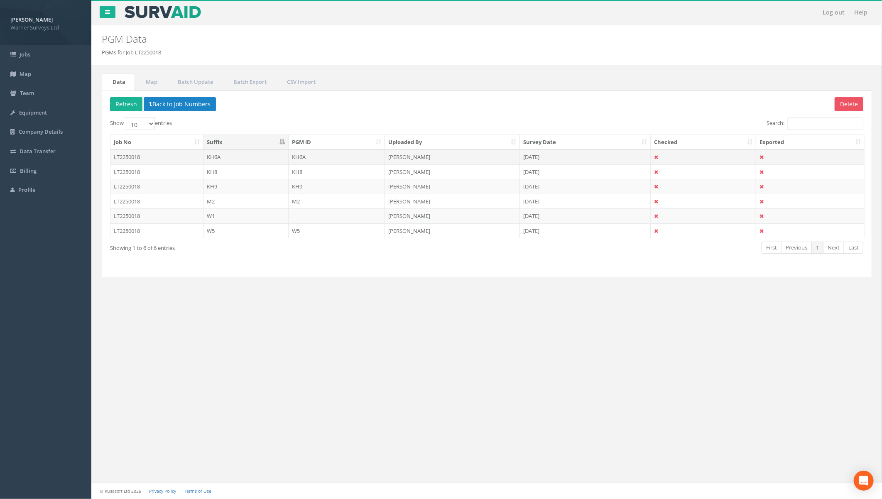
click at [154, 155] on td "LT2250018" at bounding box center [156, 156] width 93 height 15
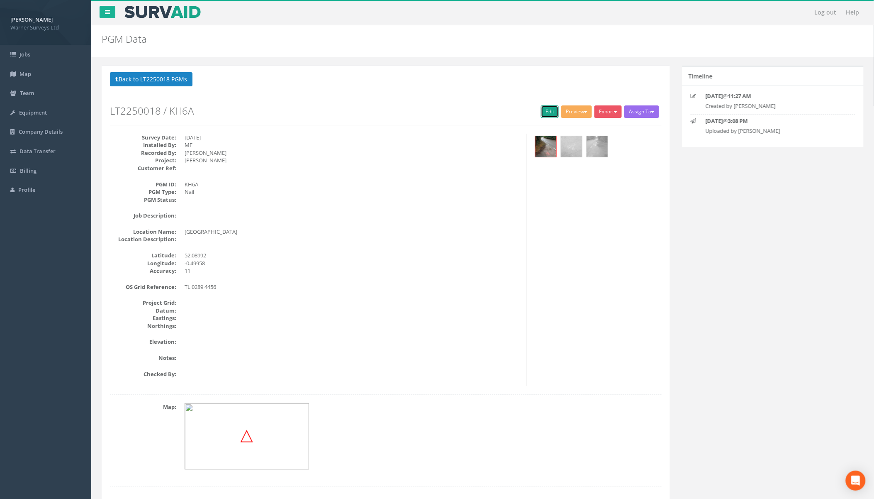
click at [552, 111] on link "Edit" at bounding box center [550, 111] width 18 height 12
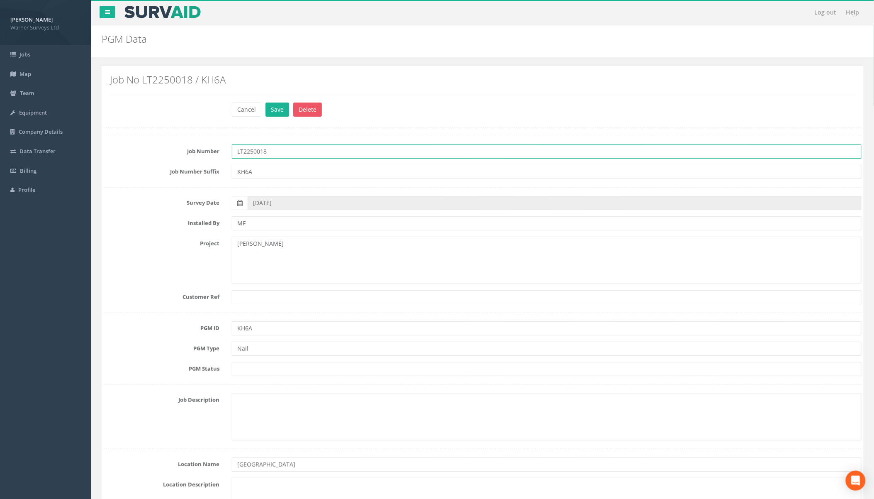
click at [296, 154] on input "LT2250018" at bounding box center [547, 151] width 630 height 14
type input "LT2250018"
click at [272, 113] on button "Save" at bounding box center [278, 110] width 24 height 14
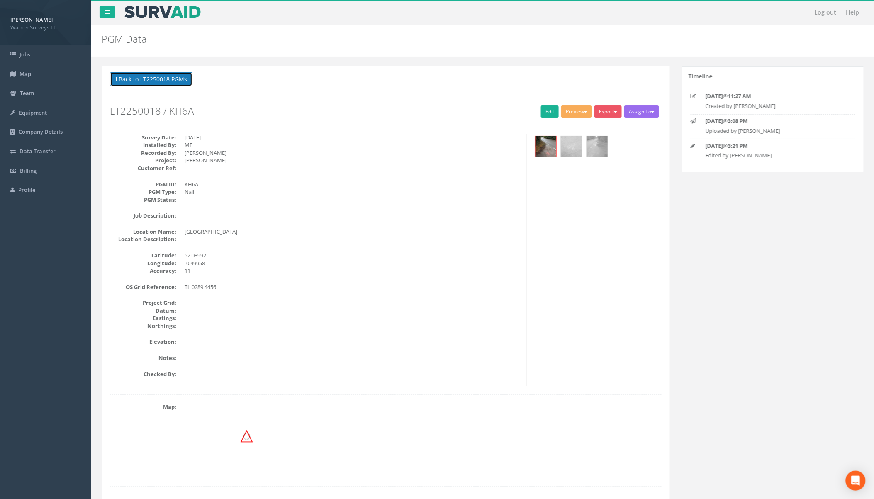
click at [165, 78] on button "Back to LT2250018 PGMs" at bounding box center [151, 79] width 83 height 14
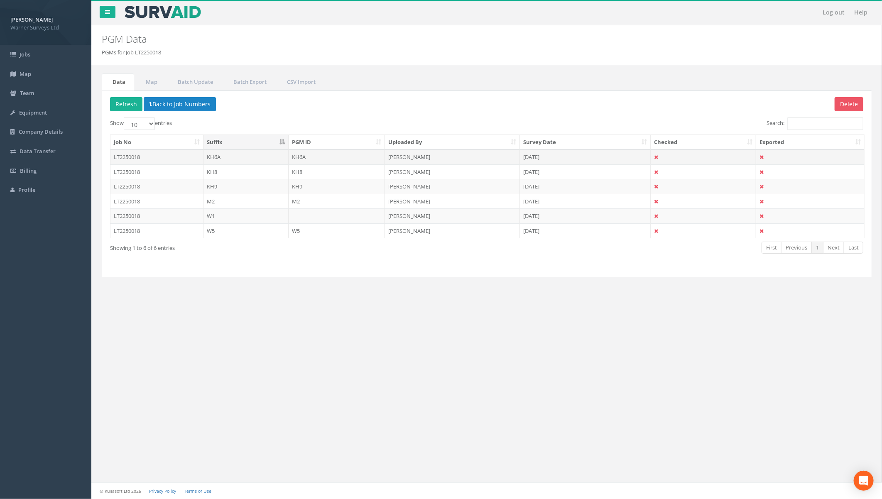
click at [155, 156] on td "LT2250018" at bounding box center [156, 156] width 93 height 15
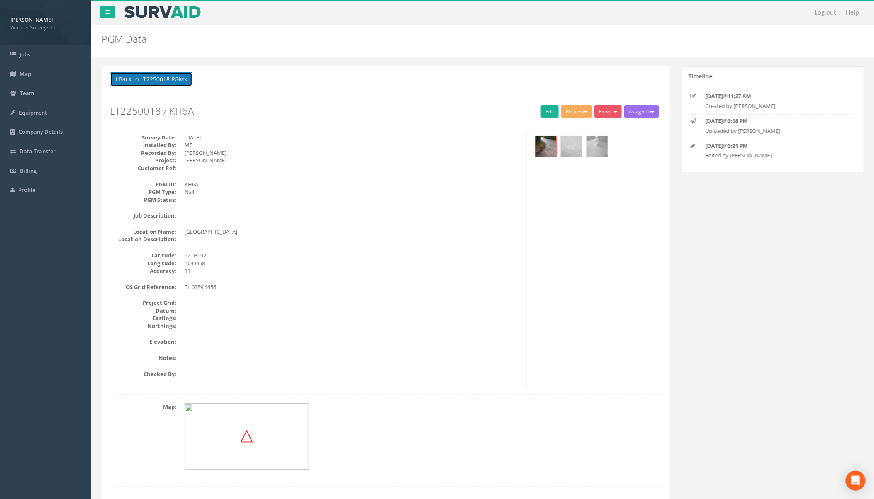
click at [140, 81] on button "Back to LT2250018 PGMs" at bounding box center [151, 79] width 83 height 14
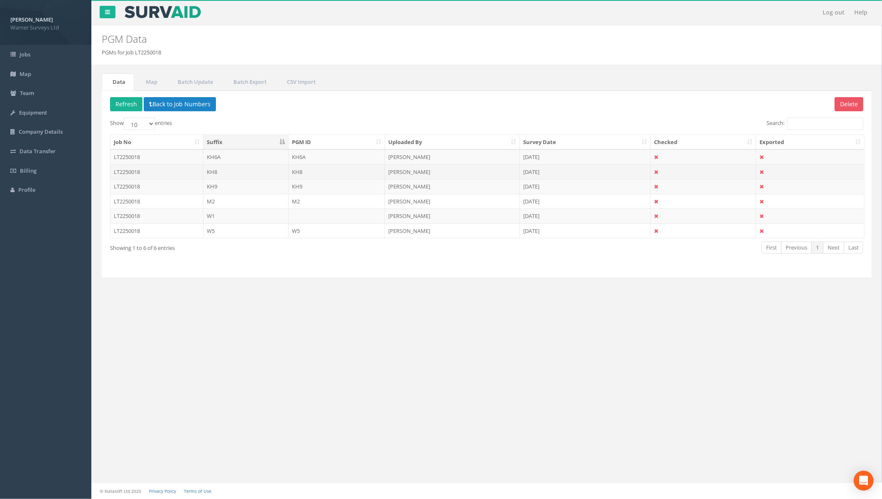
click at [173, 169] on td "LT2250018" at bounding box center [156, 171] width 93 height 15
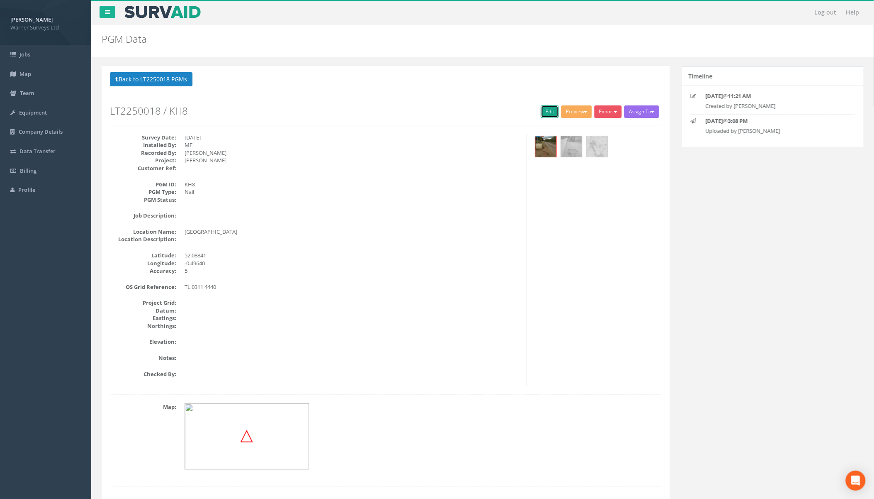
click at [550, 111] on link "Edit" at bounding box center [550, 111] width 18 height 12
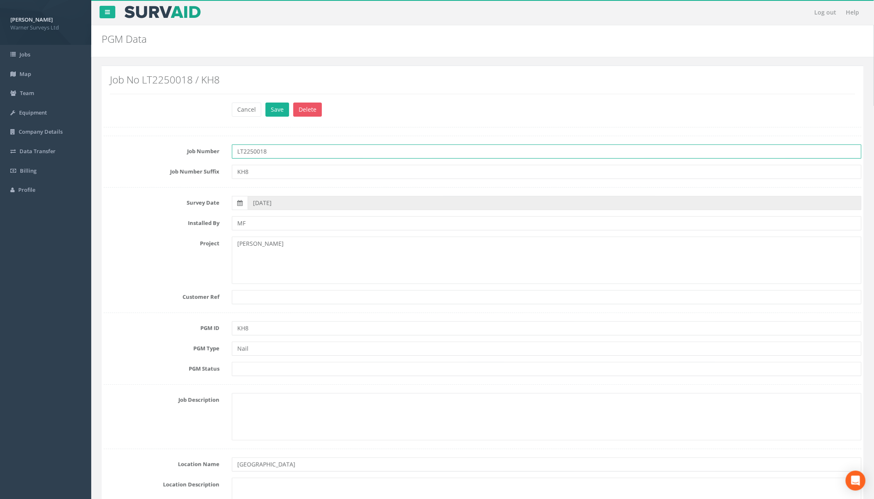
click at [303, 149] on input "LT2250018" at bounding box center [547, 151] width 630 height 14
type input "LT2250018"
click at [277, 110] on button "Save" at bounding box center [278, 110] width 24 height 14
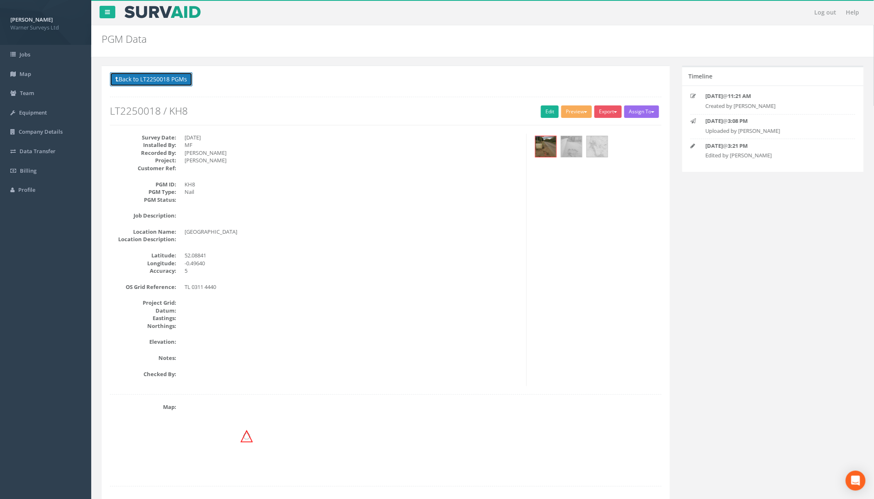
drag, startPoint x: 123, startPoint y: 81, endPoint x: 130, endPoint y: 83, distance: 7.1
click at [123, 81] on button "Back to LT2250018 PGMs" at bounding box center [151, 79] width 83 height 14
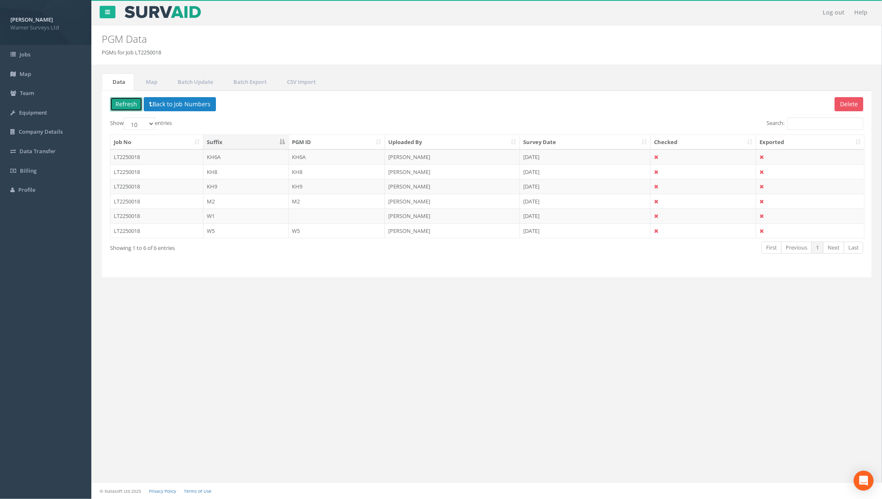
click at [118, 102] on button "Refresh" at bounding box center [126, 104] width 32 height 14
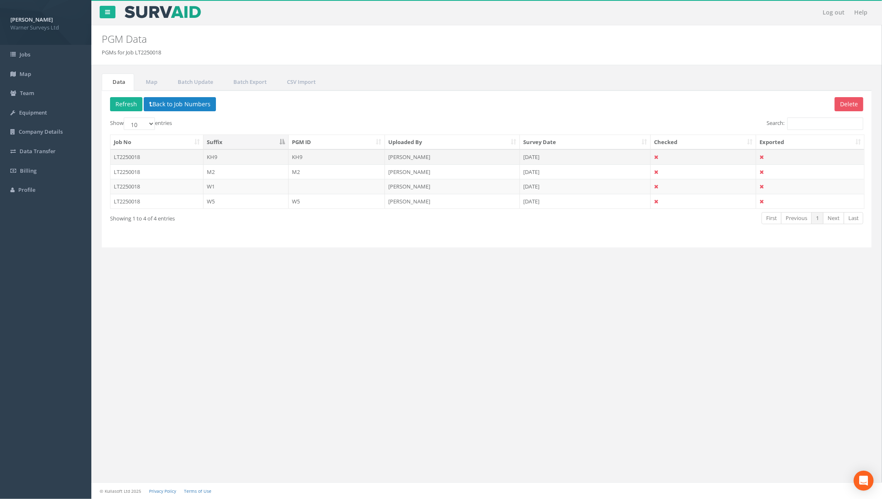
click at [169, 158] on td "LT2250018" at bounding box center [156, 156] width 93 height 15
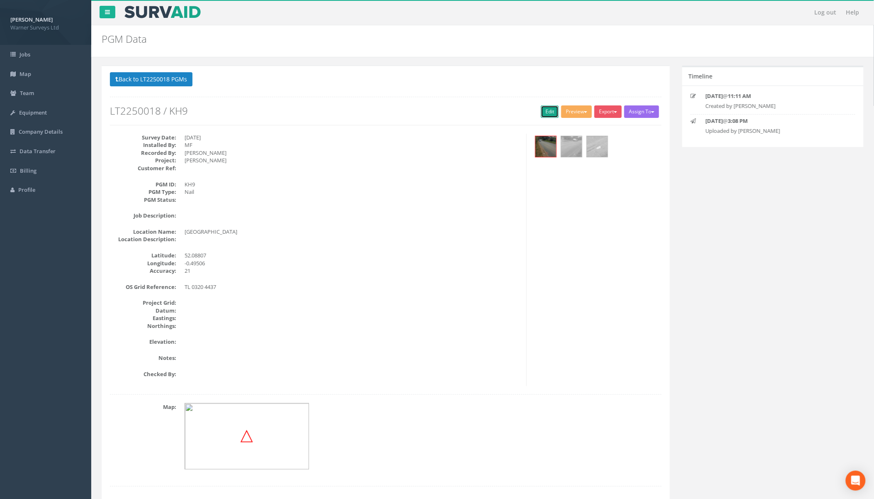
click at [549, 113] on link "Edit" at bounding box center [550, 111] width 18 height 12
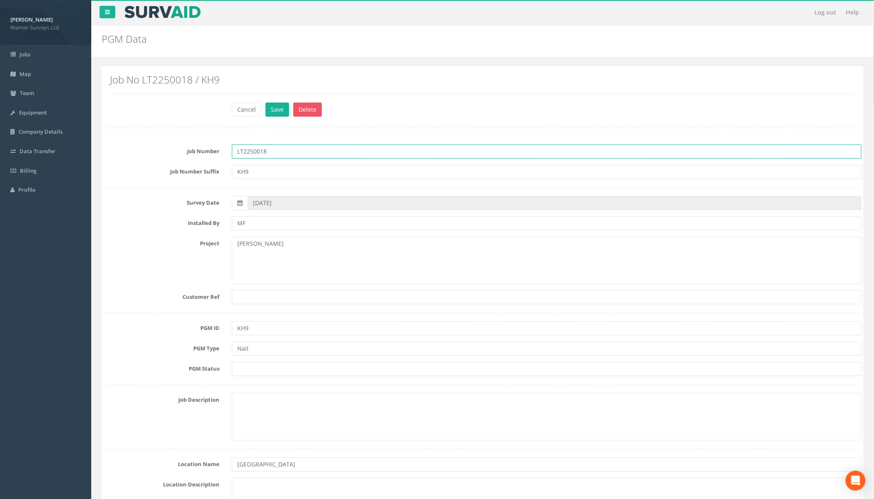
click at [285, 150] on input "LT2250018" at bounding box center [547, 151] width 630 height 14
type input "LT2250018"
click at [278, 113] on button "Save" at bounding box center [278, 110] width 24 height 14
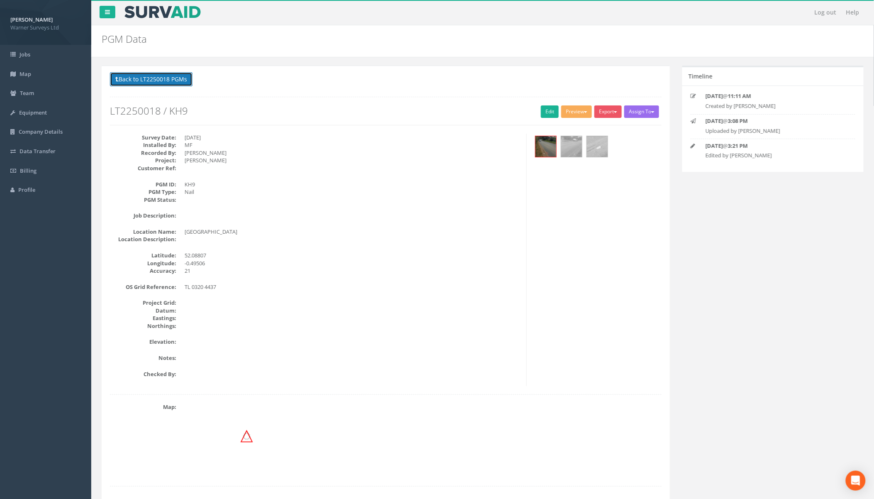
click at [181, 83] on button "Back to LT2250018 PGMs" at bounding box center [151, 79] width 83 height 14
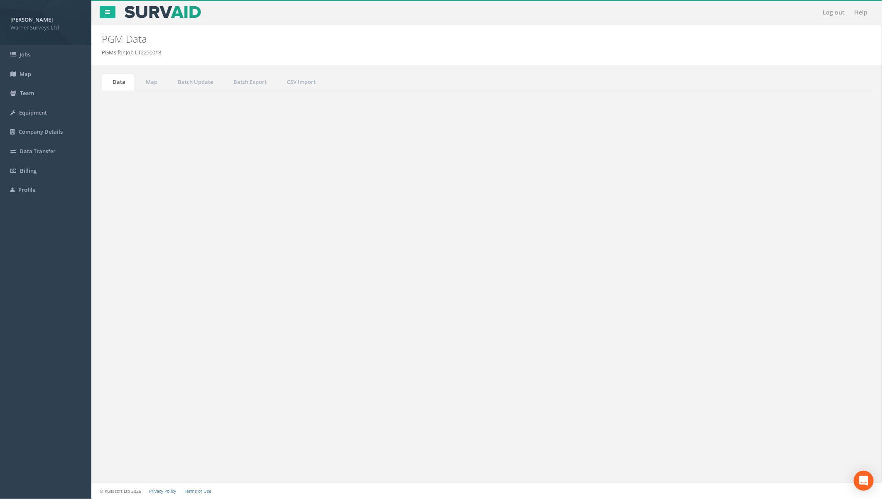
click at [172, 171] on td "LT2250018" at bounding box center [156, 171] width 93 height 15
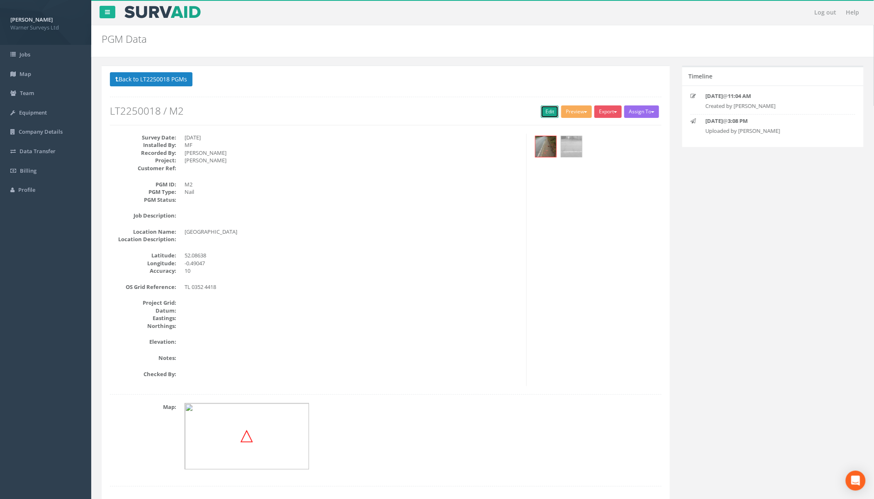
click at [547, 111] on link "Edit" at bounding box center [550, 111] width 18 height 12
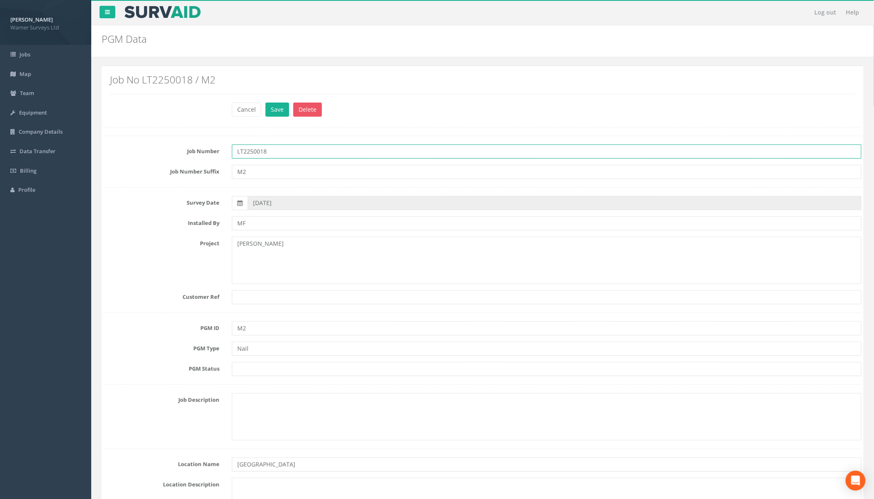
click at [295, 148] on input "LT2250018" at bounding box center [547, 151] width 630 height 14
type input "LT2250018"
click at [272, 110] on button "Save" at bounding box center [278, 110] width 24 height 14
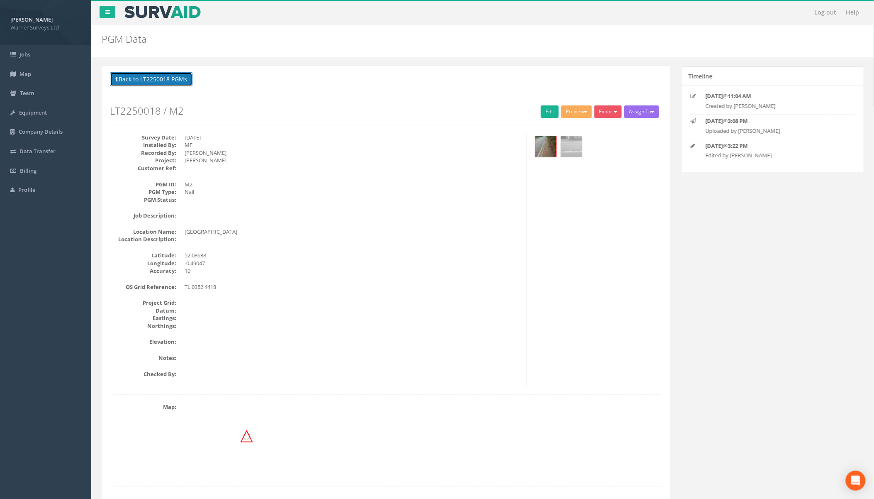
click at [172, 84] on button "Back to LT2250018 PGMs" at bounding box center [151, 79] width 83 height 14
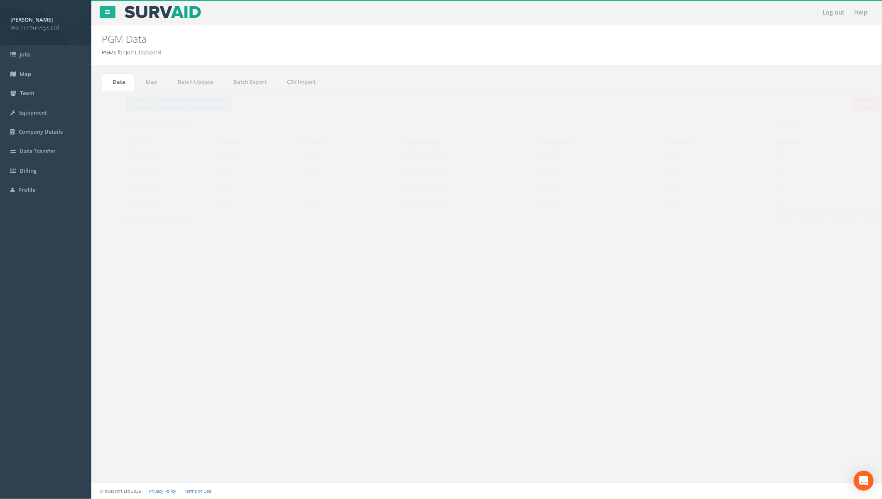
click at [168, 173] on td "LT2250018" at bounding box center [156, 171] width 93 height 15
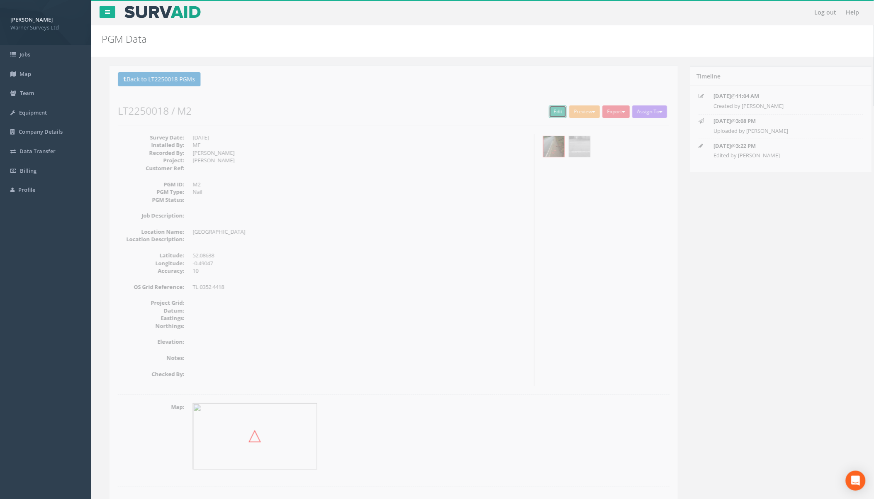
click at [553, 113] on link "Edit" at bounding box center [550, 111] width 18 height 12
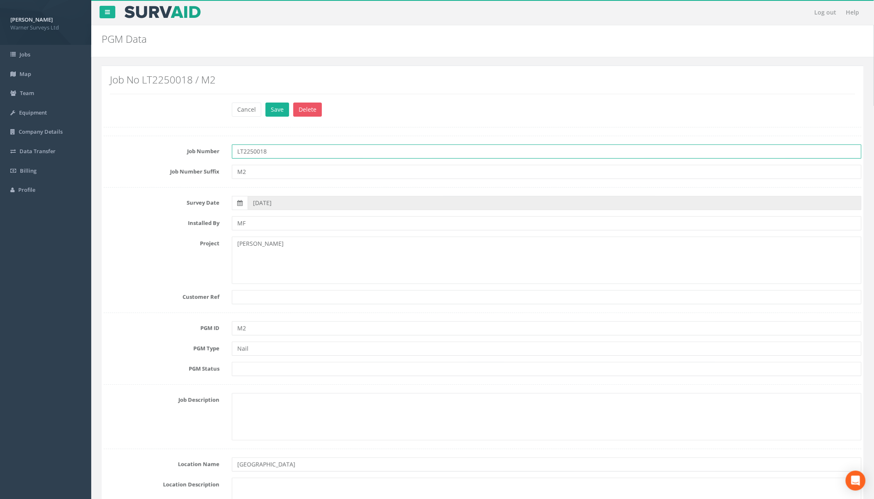
click at [300, 150] on input "LT2250018" at bounding box center [547, 151] width 630 height 14
type input "LT2250018"
click at [273, 110] on button "Save" at bounding box center [278, 110] width 24 height 14
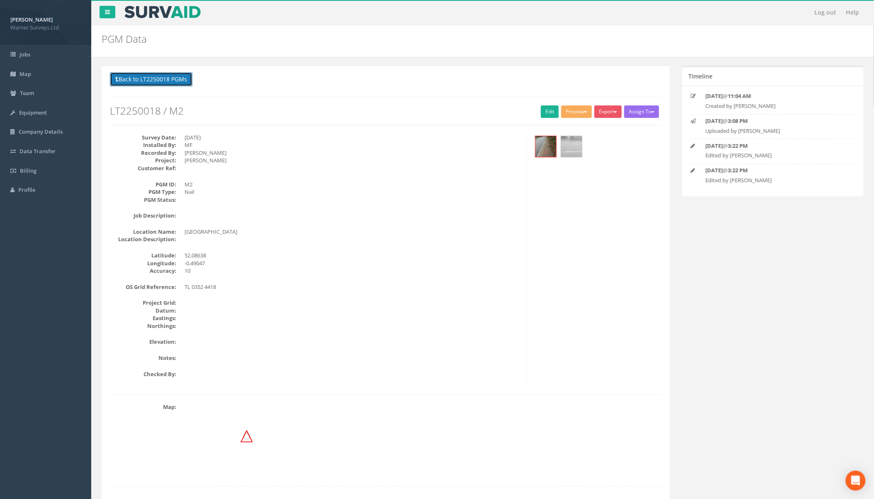
click at [179, 84] on button "Back to LT2250018 PGMs" at bounding box center [151, 79] width 83 height 14
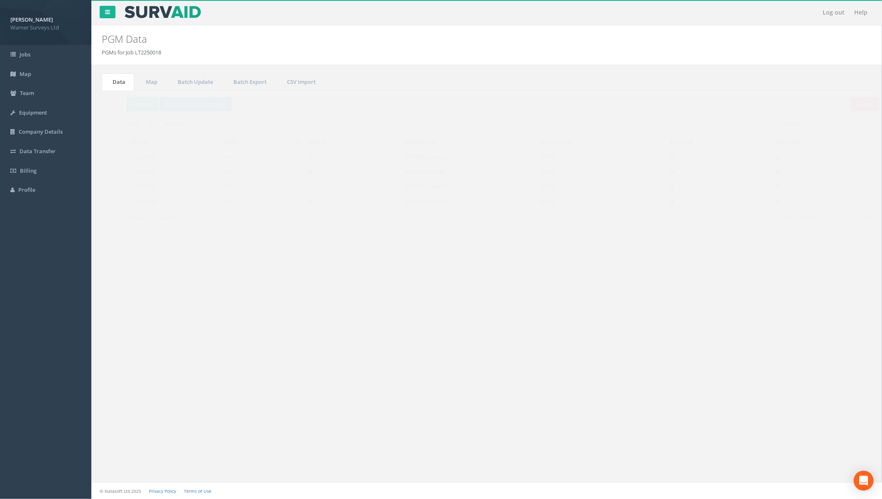
click at [131, 97] on p "Delete Refresh Back to Job Numbers" at bounding box center [486, 105] width 753 height 16
click at [132, 103] on button "Refresh" at bounding box center [126, 104] width 32 height 14
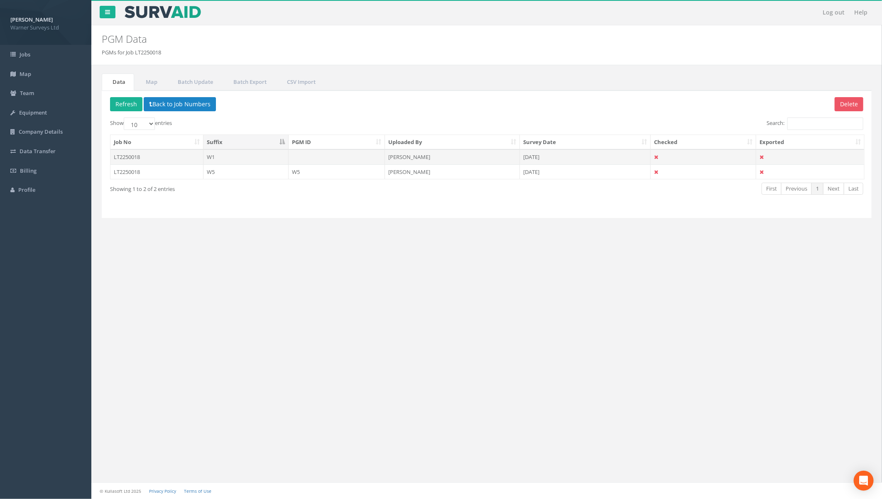
click at [186, 154] on td "LT2250018" at bounding box center [156, 156] width 93 height 15
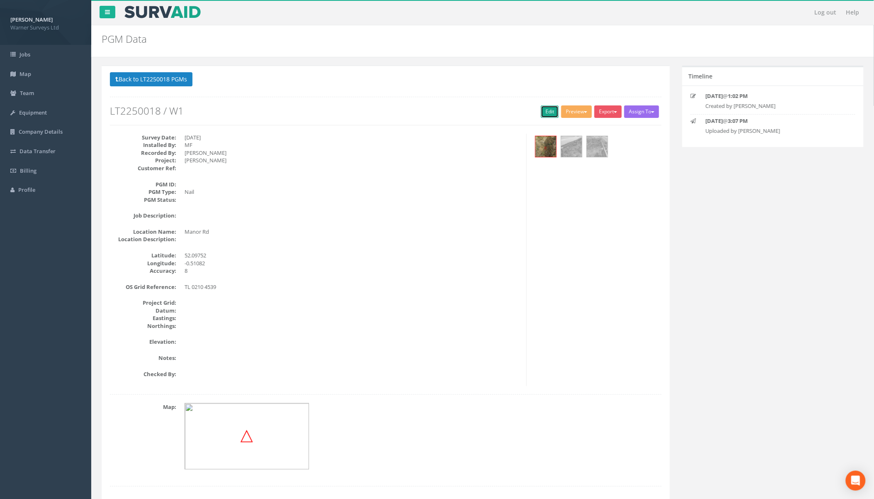
click at [545, 110] on link "Edit" at bounding box center [550, 111] width 18 height 12
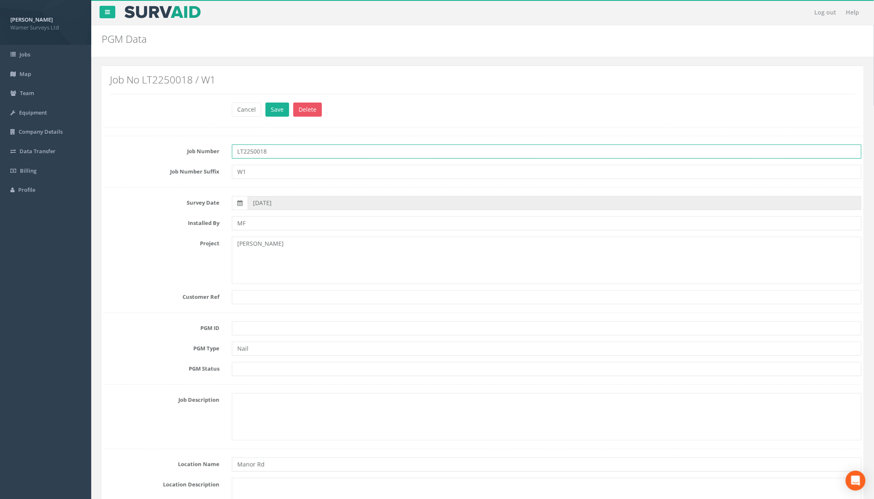
click at [299, 151] on input "LT2250018" at bounding box center [547, 151] width 630 height 14
type input "LT2250018"
click at [283, 113] on button "Save" at bounding box center [278, 110] width 24 height 14
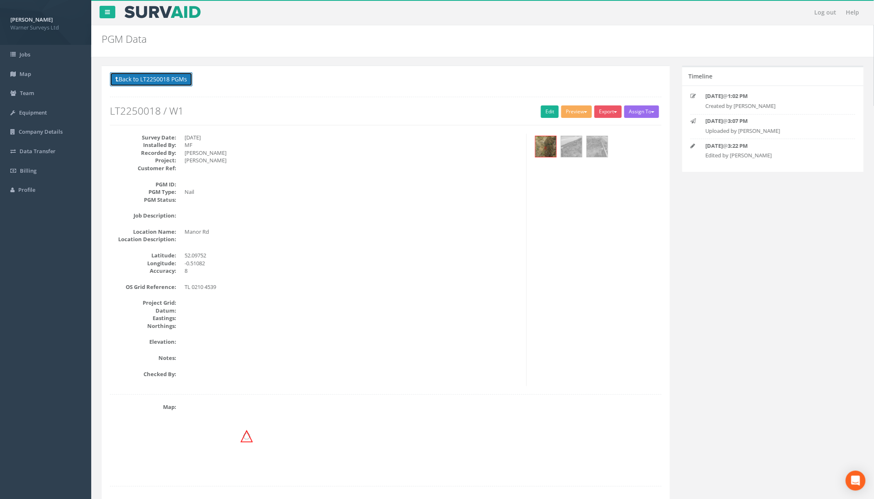
click at [150, 79] on button "Back to LT2250018 PGMs" at bounding box center [151, 79] width 83 height 14
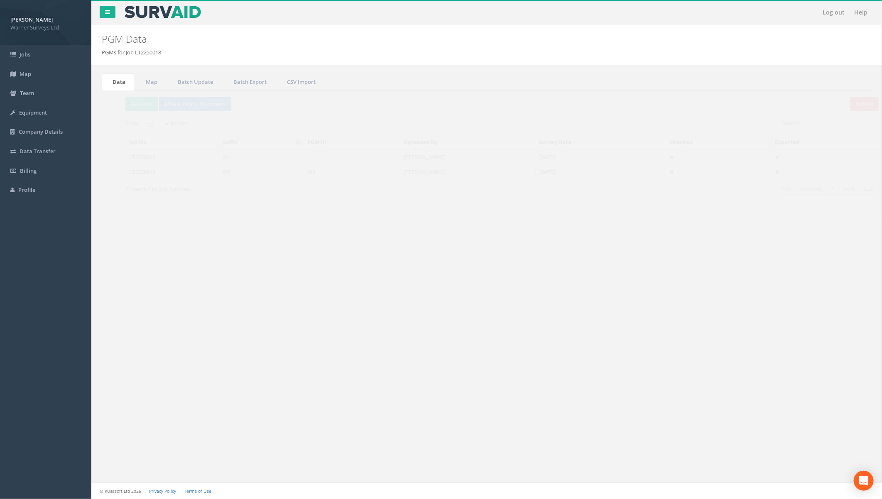
click at [177, 171] on td "LT2250018" at bounding box center [156, 171] width 93 height 15
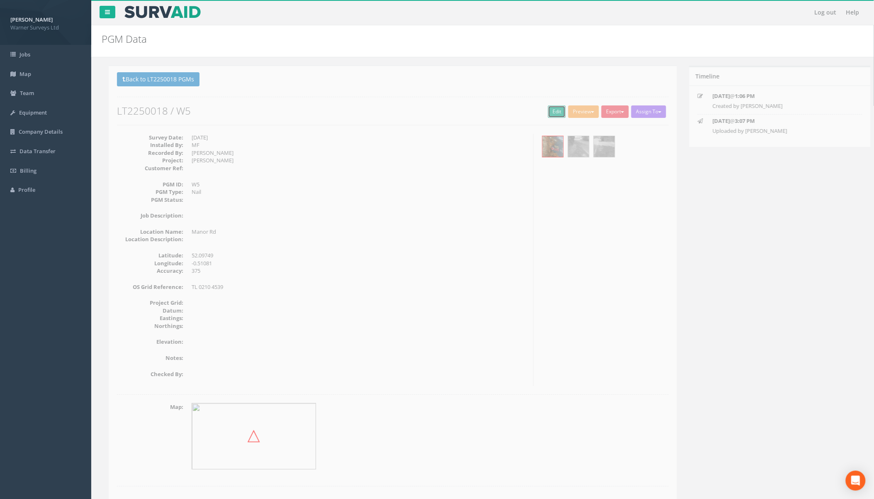
click at [546, 110] on link "Edit" at bounding box center [550, 111] width 18 height 12
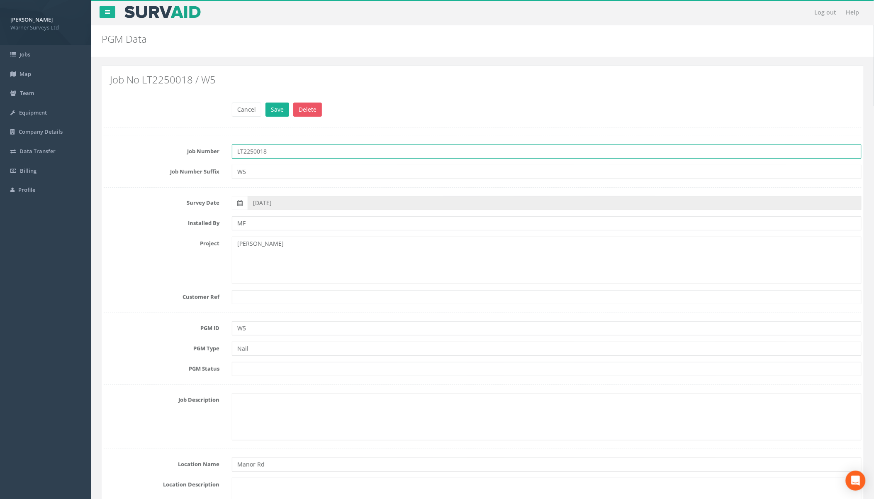
click at [297, 152] on input "LT2250018" at bounding box center [547, 151] width 630 height 14
type input "LT2250018"
click at [284, 100] on div "Job No LT2250018 / W5" at bounding box center [483, 87] width 758 height 30
click at [281, 106] on button "Save" at bounding box center [278, 110] width 24 height 14
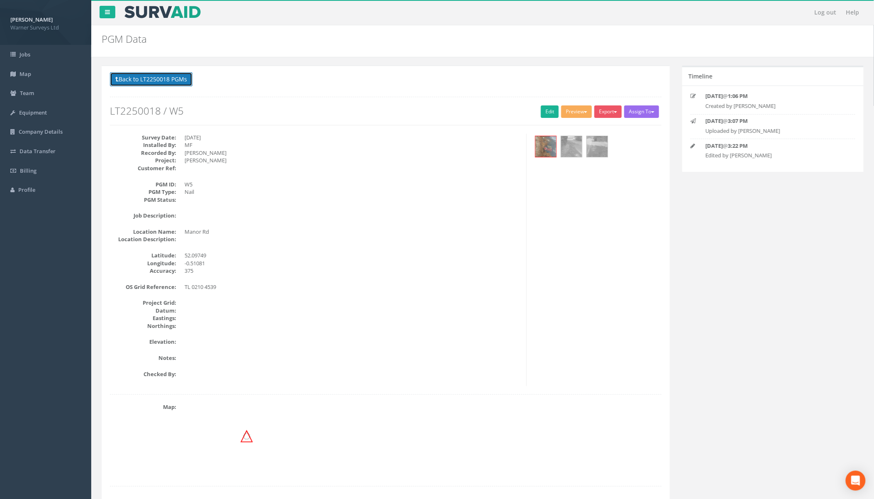
click at [169, 82] on button "Back to LT2250018 PGMs" at bounding box center [151, 79] width 83 height 14
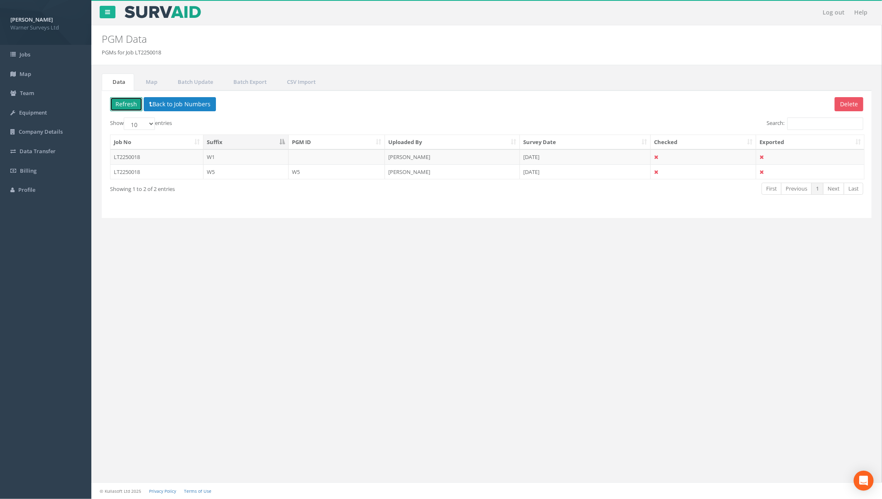
click at [125, 104] on button "Refresh" at bounding box center [126, 104] width 32 height 14
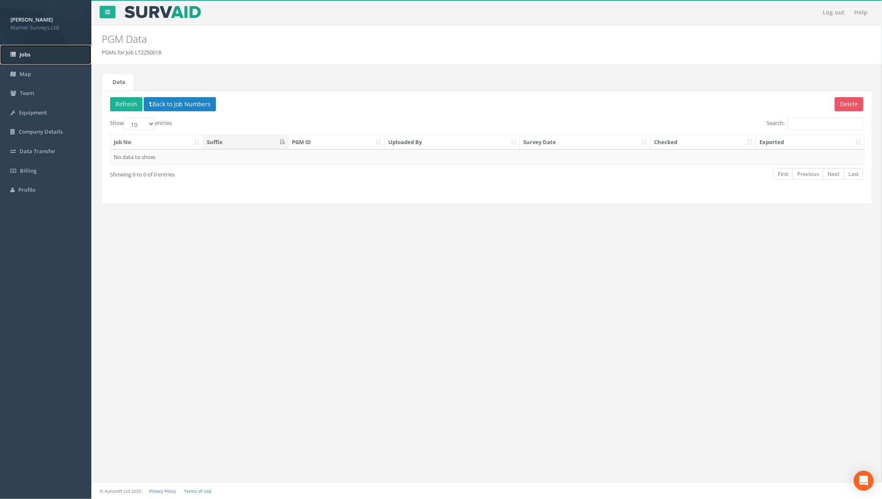
click at [22, 55] on span "Jobs" at bounding box center [25, 54] width 11 height 7
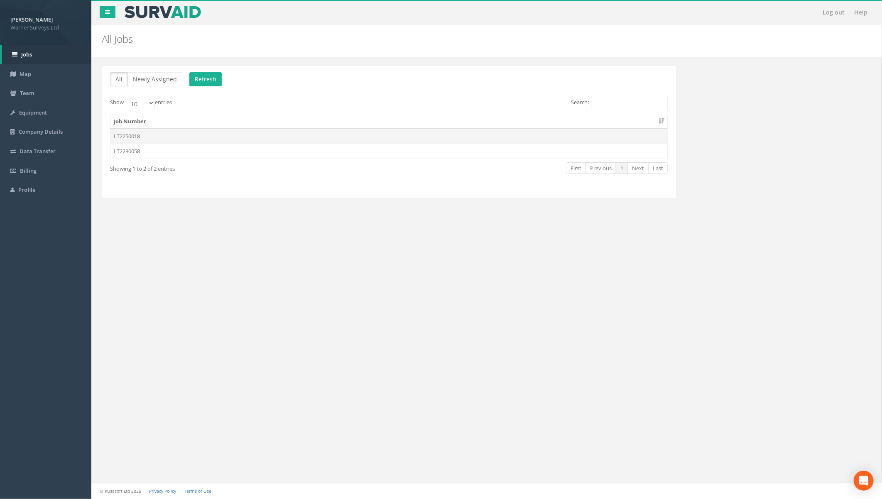
click at [149, 135] on td "LT2250018" at bounding box center [388, 136] width 557 height 15
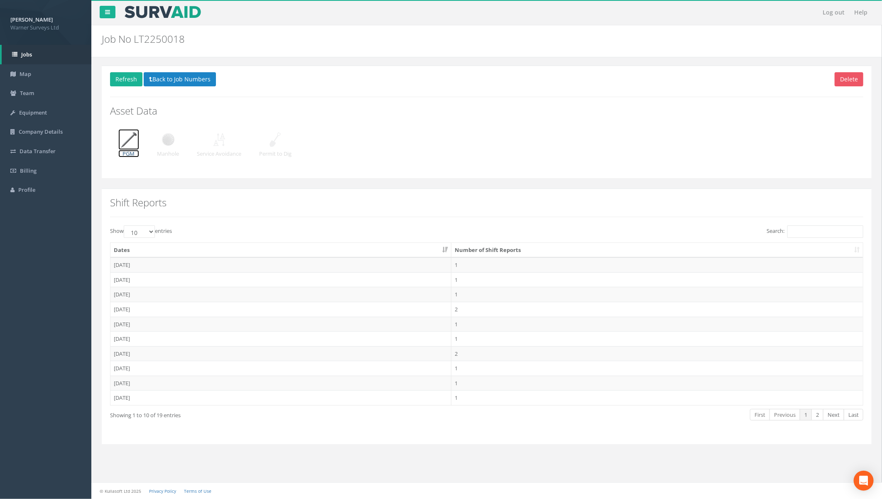
click at [127, 139] on img at bounding box center [128, 139] width 21 height 21
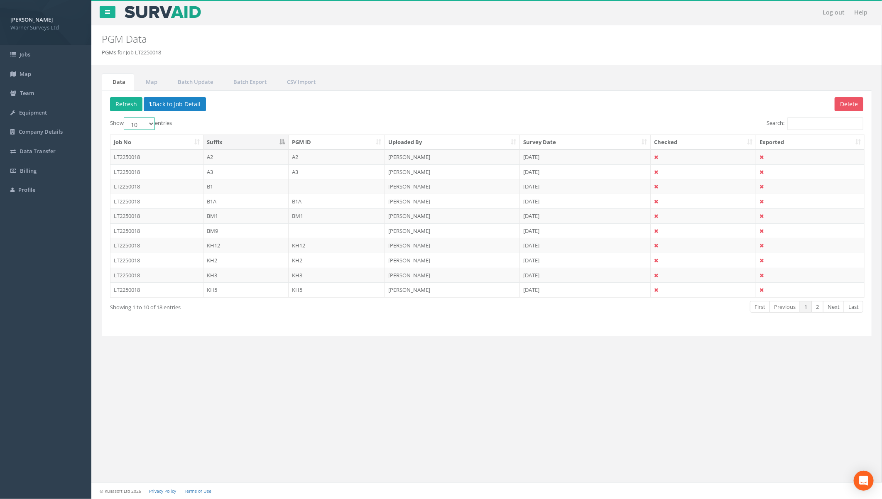
drag, startPoint x: 154, startPoint y: 118, endPoint x: 154, endPoint y: 129, distance: 10.8
click at [154, 119] on select "10 25 50 100" at bounding box center [139, 123] width 31 height 12
select select "50"
click at [125, 117] on select "10 25 50 100" at bounding box center [139, 123] width 31 height 12
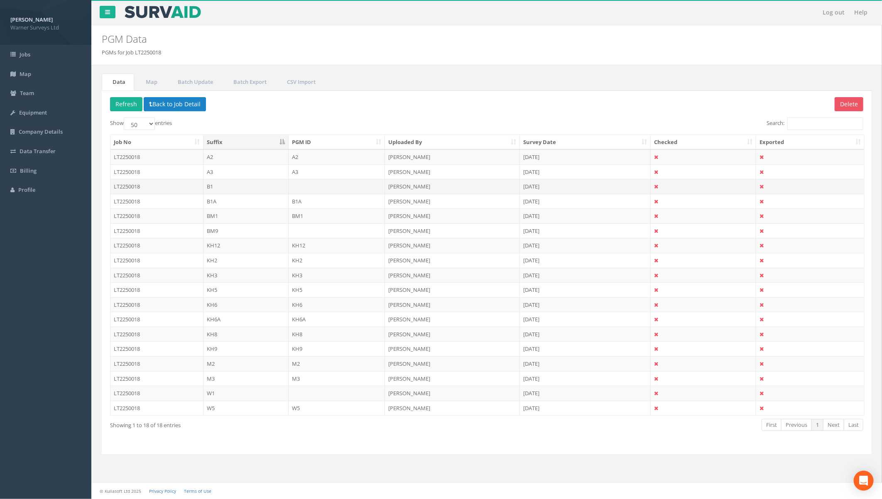
click at [142, 186] on td "LT2250018" at bounding box center [156, 186] width 93 height 15
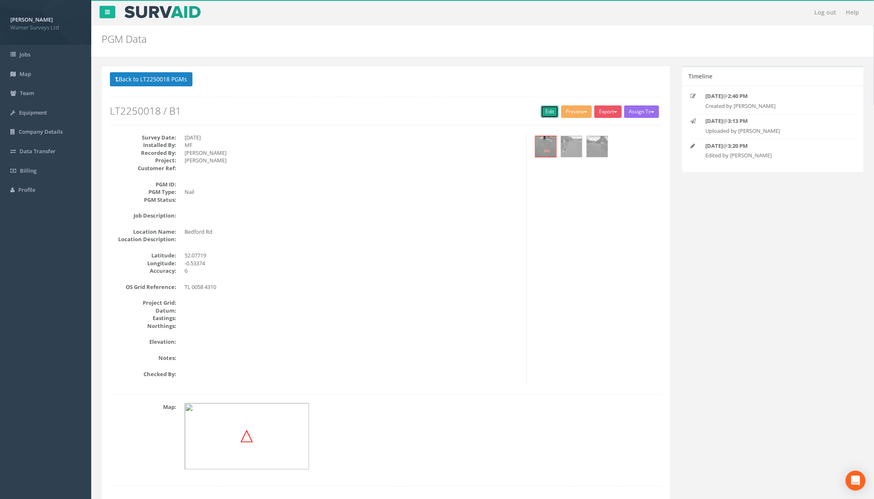
click at [547, 110] on link "Edit" at bounding box center [550, 111] width 18 height 12
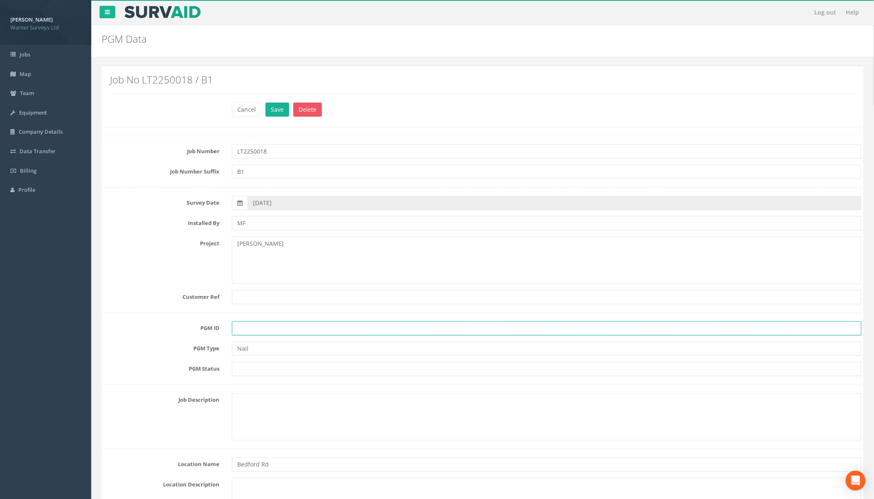
click at [265, 326] on input "text" at bounding box center [547, 328] width 630 height 14
type input "B1"
click at [279, 104] on button "Save" at bounding box center [278, 110] width 24 height 14
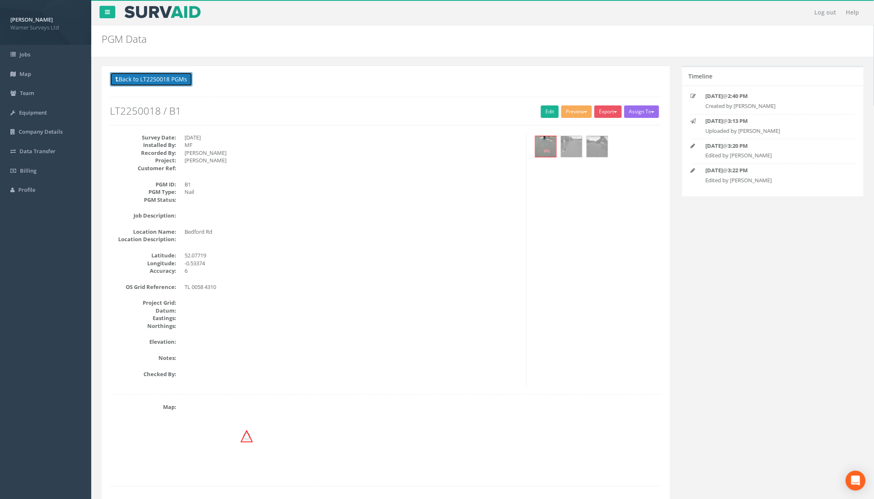
click at [161, 81] on button "Back to LT2250018 PGMs" at bounding box center [151, 79] width 83 height 14
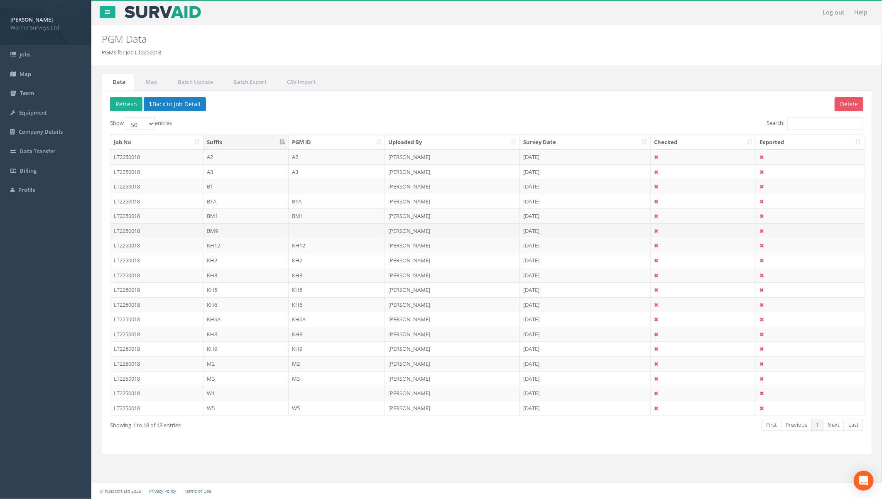
click at [176, 233] on td "LT2250018" at bounding box center [156, 230] width 93 height 15
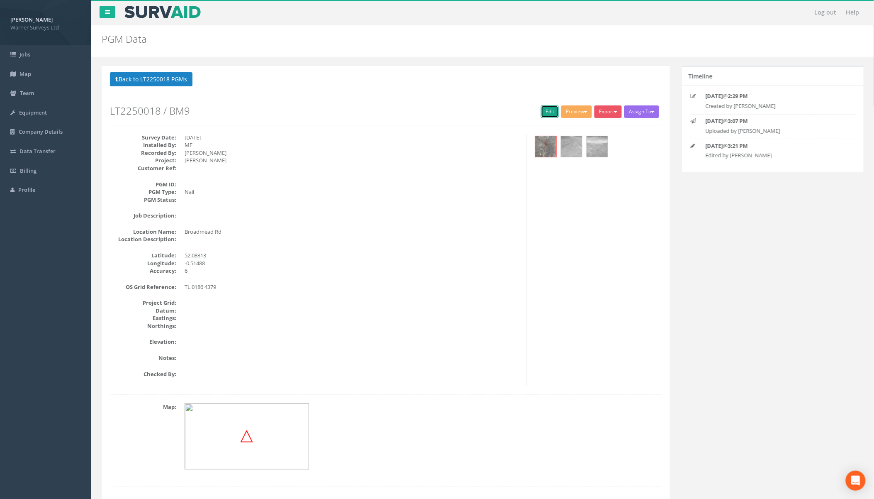
click at [544, 109] on link "Edit" at bounding box center [550, 111] width 18 height 12
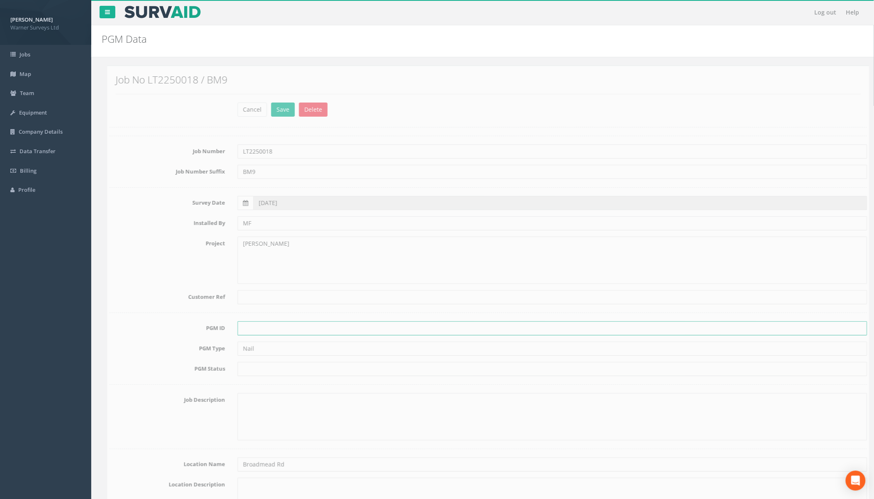
click at [248, 330] on input "text" at bounding box center [547, 328] width 630 height 14
type input "BM9"
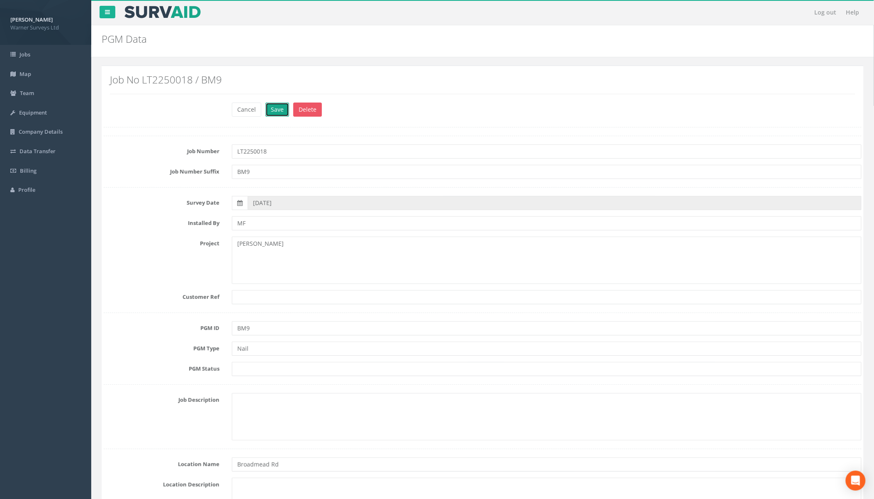
click at [276, 113] on button "Save" at bounding box center [278, 110] width 24 height 14
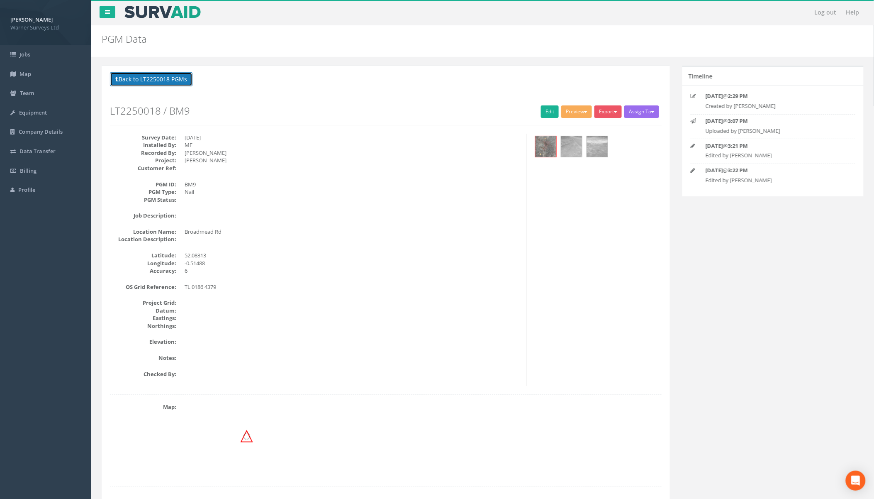
click at [169, 84] on button "Back to LT2250018 PGMs" at bounding box center [151, 79] width 83 height 14
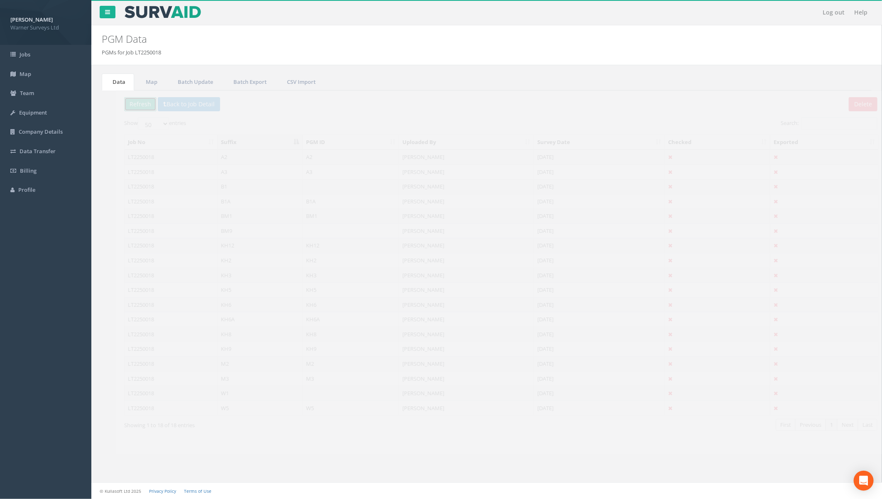
click at [127, 105] on button "Refresh" at bounding box center [126, 104] width 32 height 14
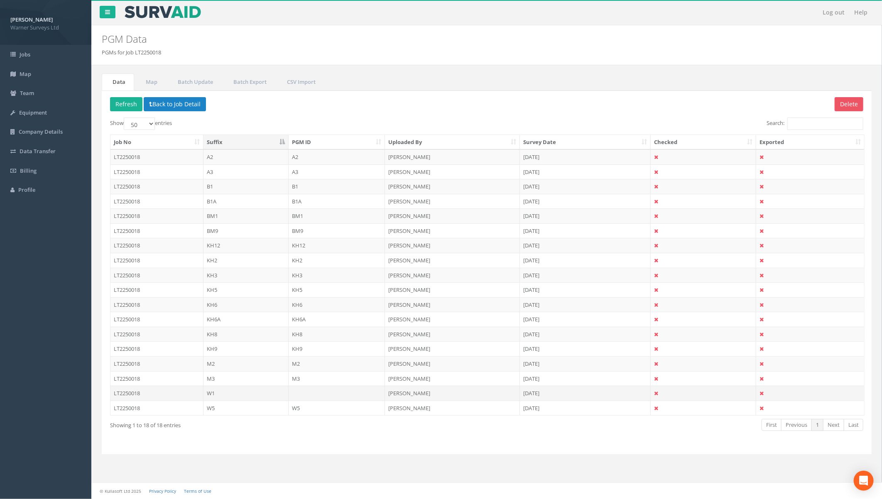
click at [137, 397] on td "LT2250018" at bounding box center [156, 393] width 93 height 15
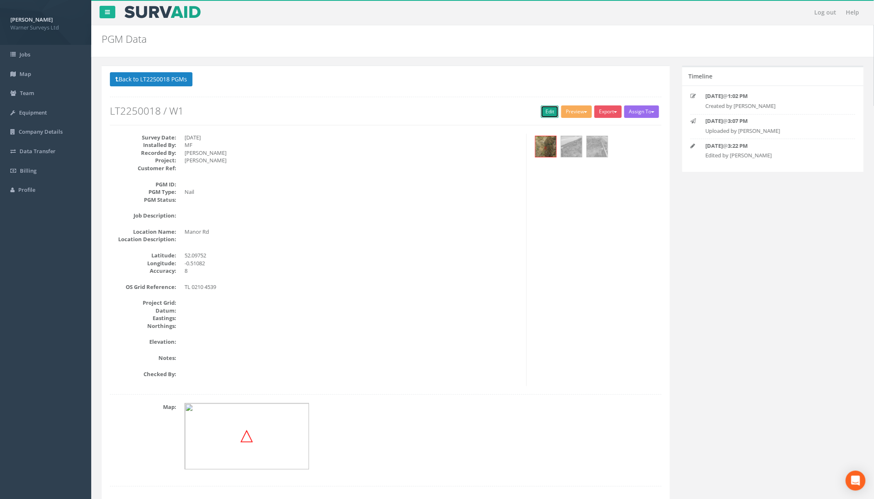
click at [543, 111] on link "Edit" at bounding box center [550, 111] width 18 height 12
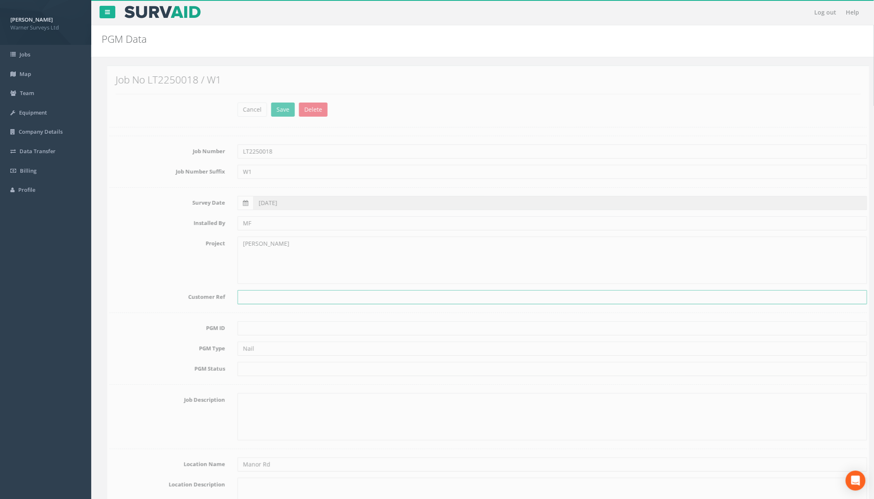
click at [256, 301] on input "text" at bounding box center [547, 297] width 630 height 14
click at [260, 329] on input "text" at bounding box center [547, 328] width 630 height 14
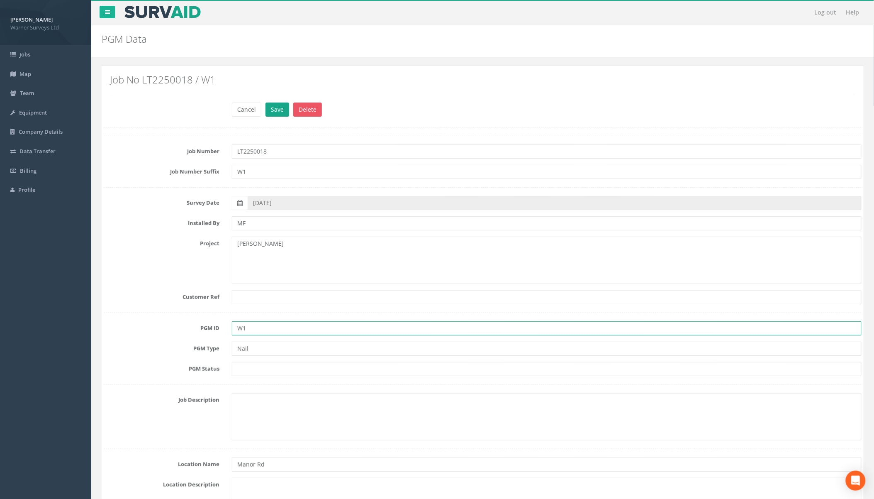
type input "W1"
click at [270, 112] on button "Save" at bounding box center [278, 110] width 24 height 14
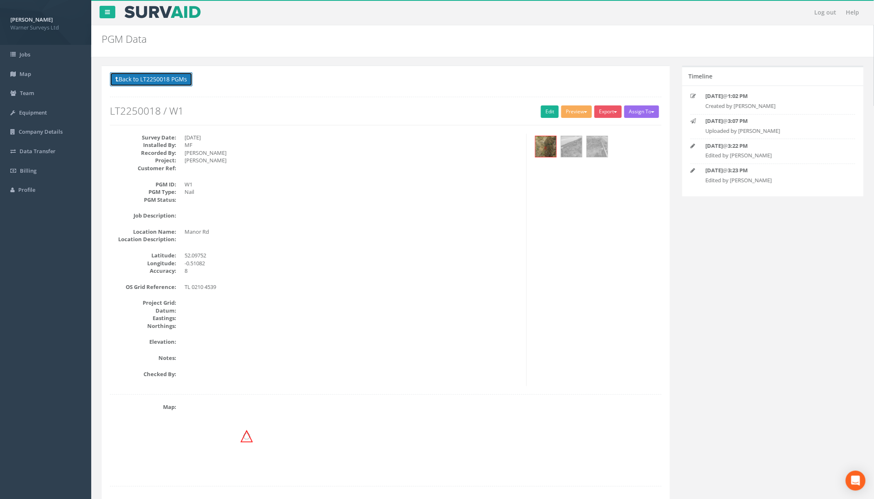
click at [161, 83] on button "Back to LT2250018 PGMs" at bounding box center [151, 79] width 83 height 14
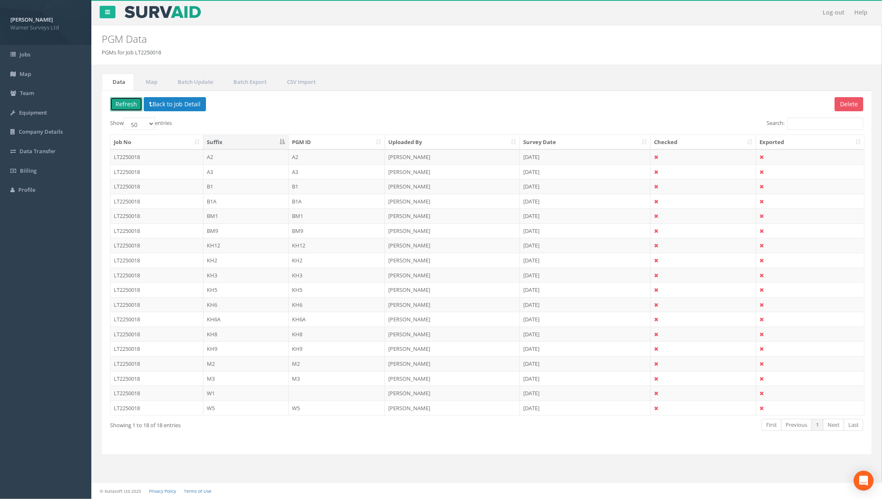
click at [122, 104] on button "Refresh" at bounding box center [126, 104] width 32 height 14
click at [147, 82] on link "Map" at bounding box center [150, 81] width 31 height 17
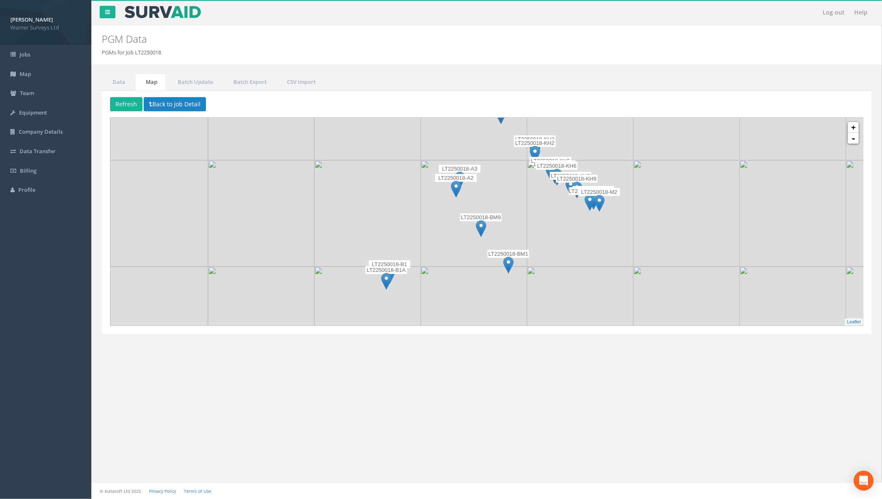
drag, startPoint x: 415, startPoint y: 301, endPoint x: 421, endPoint y: 263, distance: 38.7
click at [421, 266] on img at bounding box center [473, 319] width 106 height 106
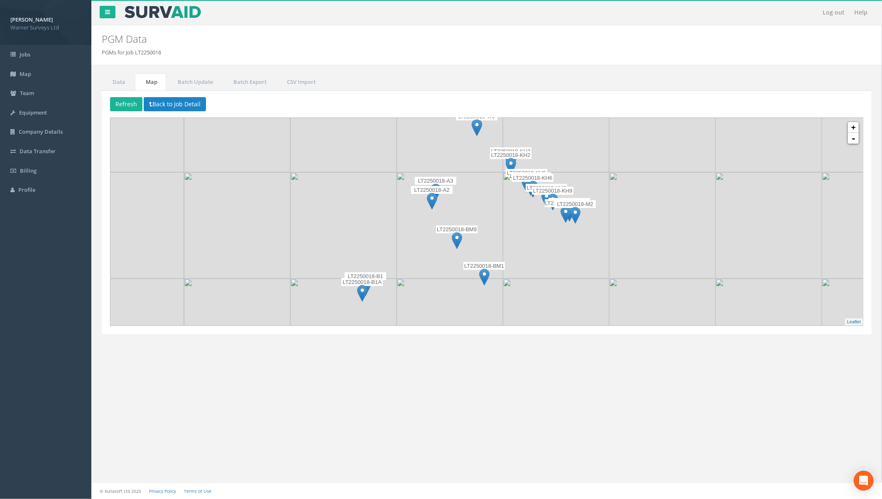
drag, startPoint x: 654, startPoint y: 221, endPoint x: 631, endPoint y: 260, distance: 44.6
click at [631, 260] on img at bounding box center [662, 225] width 106 height 106
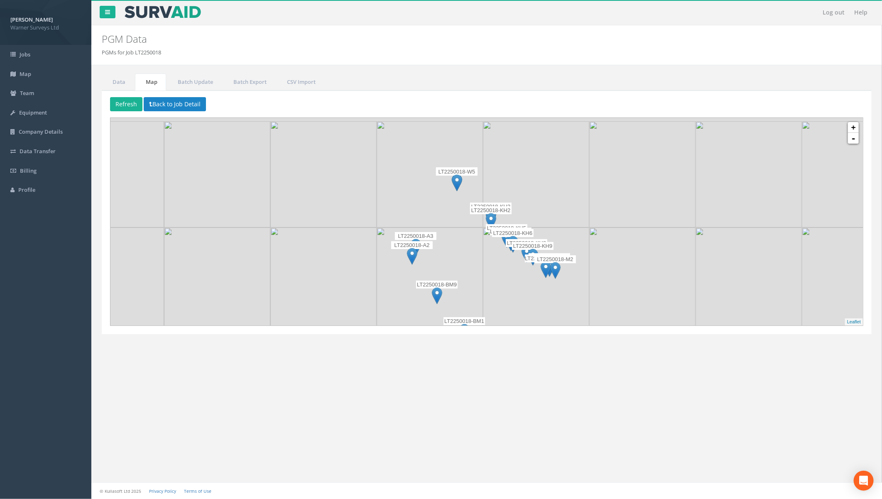
drag, startPoint x: 654, startPoint y: 203, endPoint x: 634, endPoint y: 254, distance: 55.0
click at [634, 254] on img at bounding box center [642, 280] width 106 height 106
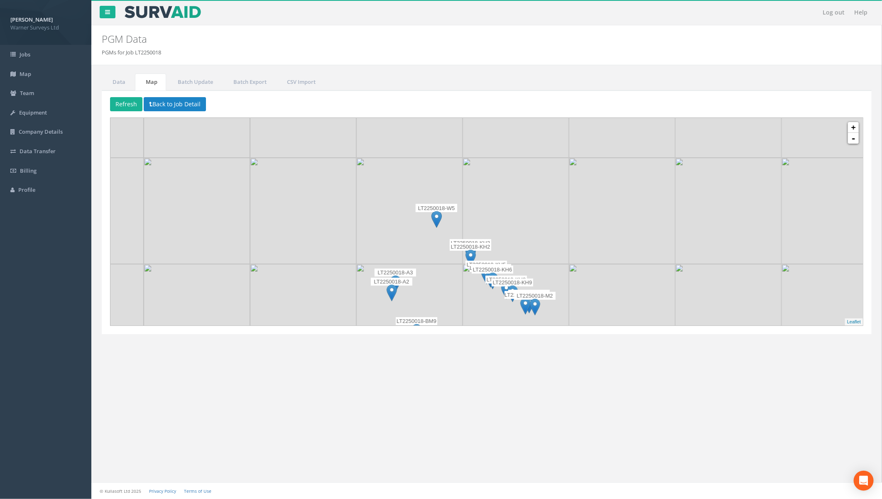
drag, startPoint x: 592, startPoint y: 167, endPoint x: 566, endPoint y: 212, distance: 51.5
click at [569, 212] on img at bounding box center [622, 211] width 106 height 106
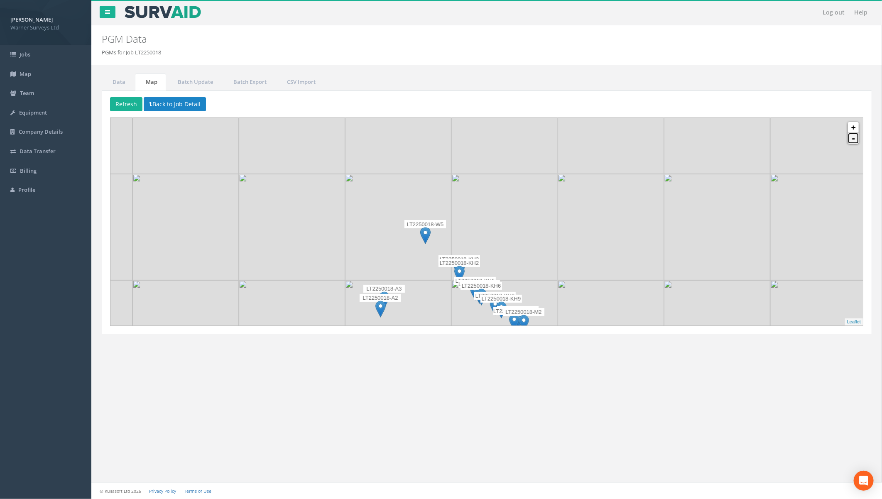
click at [851, 140] on link "-" at bounding box center [853, 138] width 11 height 11
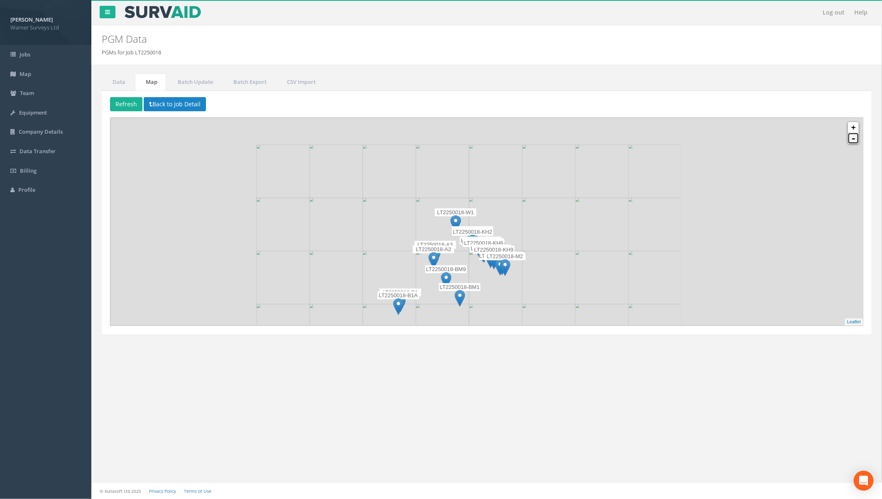
click at [851, 140] on link "-" at bounding box center [853, 138] width 11 height 11
click at [856, 128] on link "+" at bounding box center [853, 127] width 11 height 11
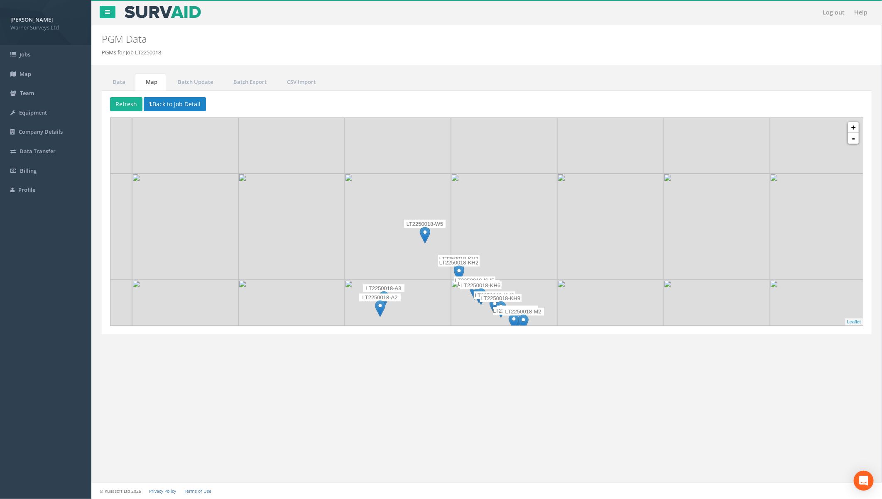
drag, startPoint x: 576, startPoint y: 251, endPoint x: 591, endPoint y: 182, distance: 71.0
click at [591, 183] on img at bounding box center [610, 226] width 106 height 106
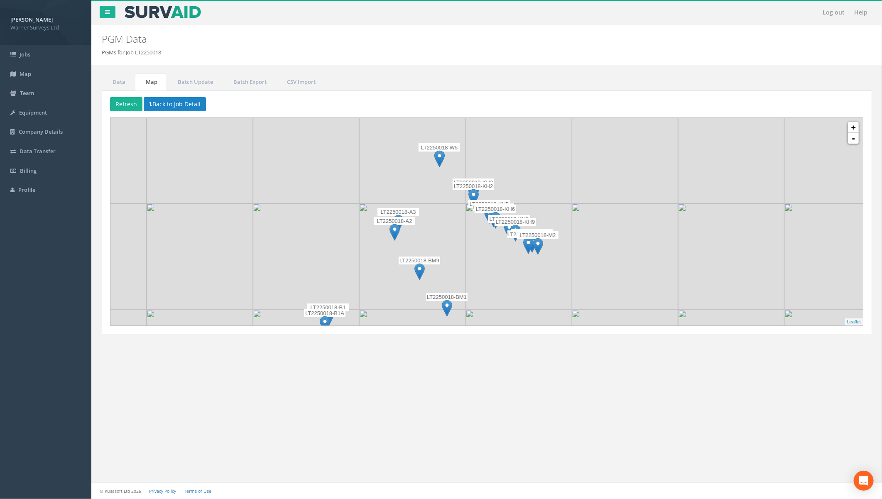
drag, startPoint x: 451, startPoint y: 249, endPoint x: 458, endPoint y: 197, distance: 52.8
click at [458, 203] on img at bounding box center [412, 256] width 106 height 106
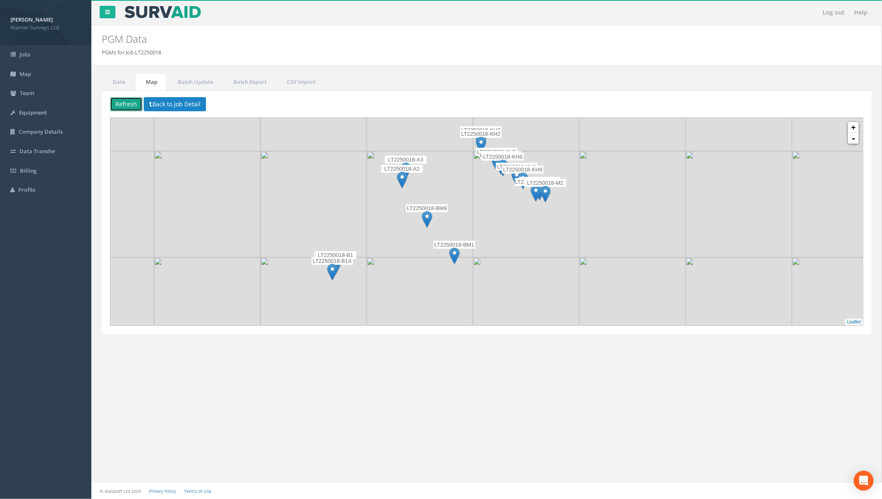
click at [131, 98] on button "Refresh" at bounding box center [126, 104] width 32 height 14
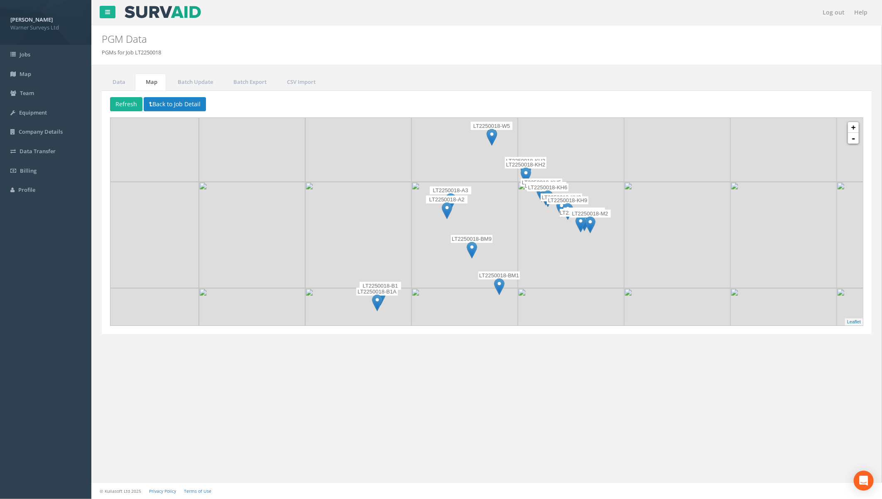
drag, startPoint x: 513, startPoint y: 224, endPoint x: 510, endPoint y: 229, distance: 5.4
click at [510, 229] on img at bounding box center [464, 235] width 106 height 106
click at [38, 191] on link "Profile" at bounding box center [45, 190] width 91 height 20
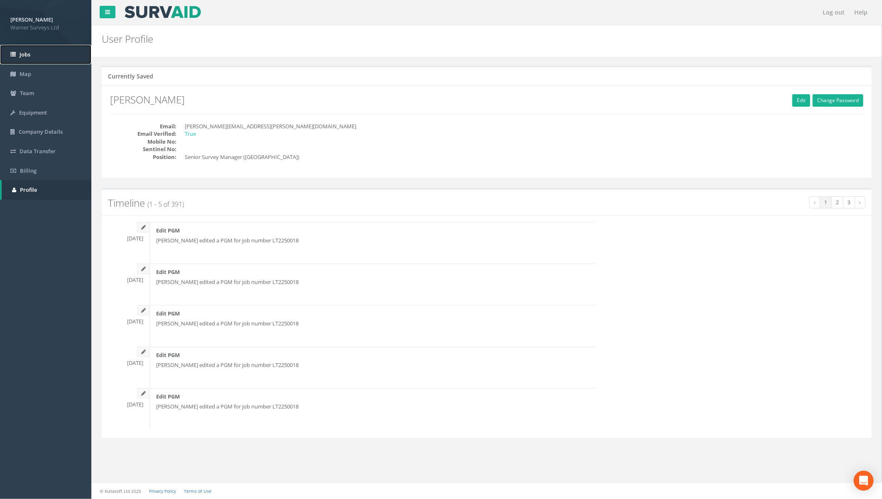
click at [31, 53] on link "Jobs" at bounding box center [45, 55] width 91 height 20
